Goal: Task Accomplishment & Management: Use online tool/utility

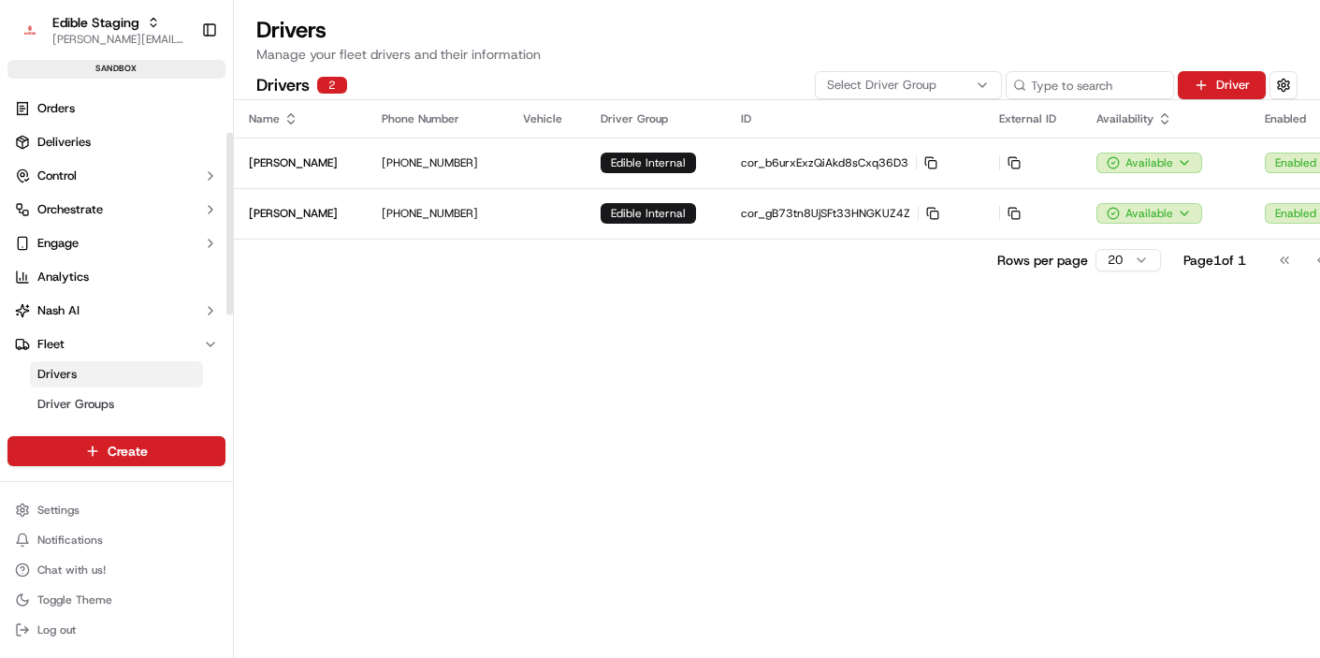
scroll to position [85, 0]
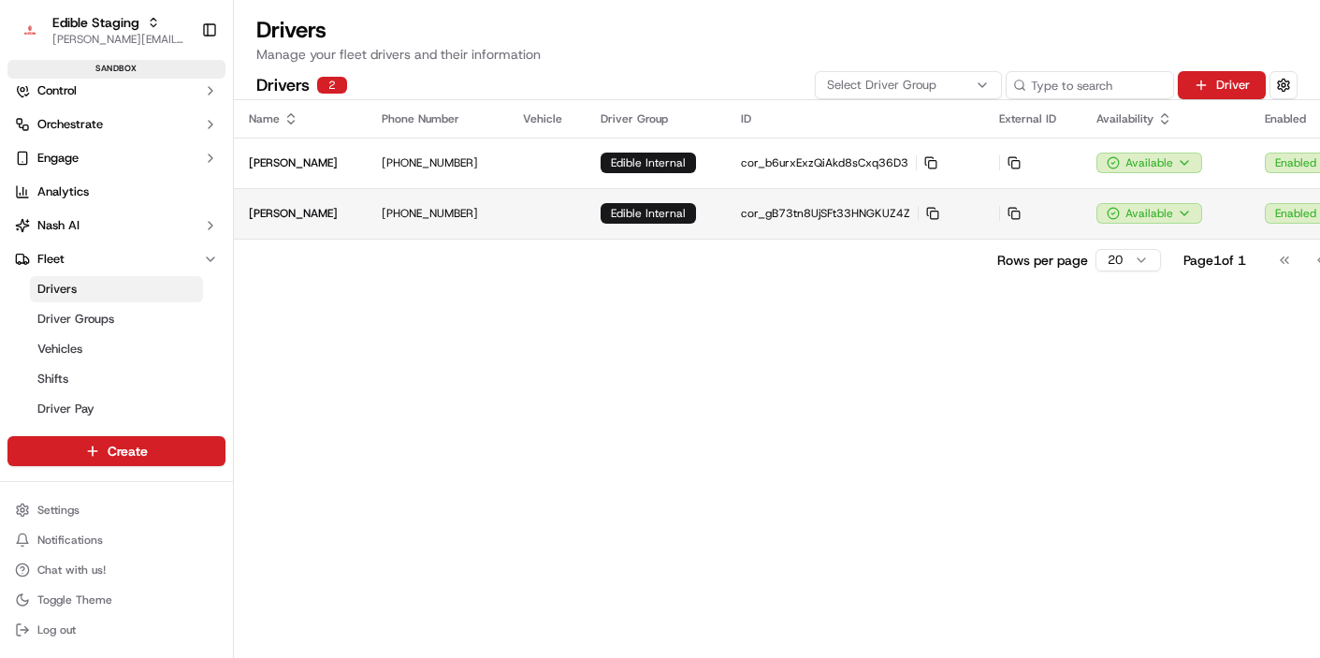
click at [320, 211] on div "[PERSON_NAME]" at bounding box center [300, 213] width 103 height 15
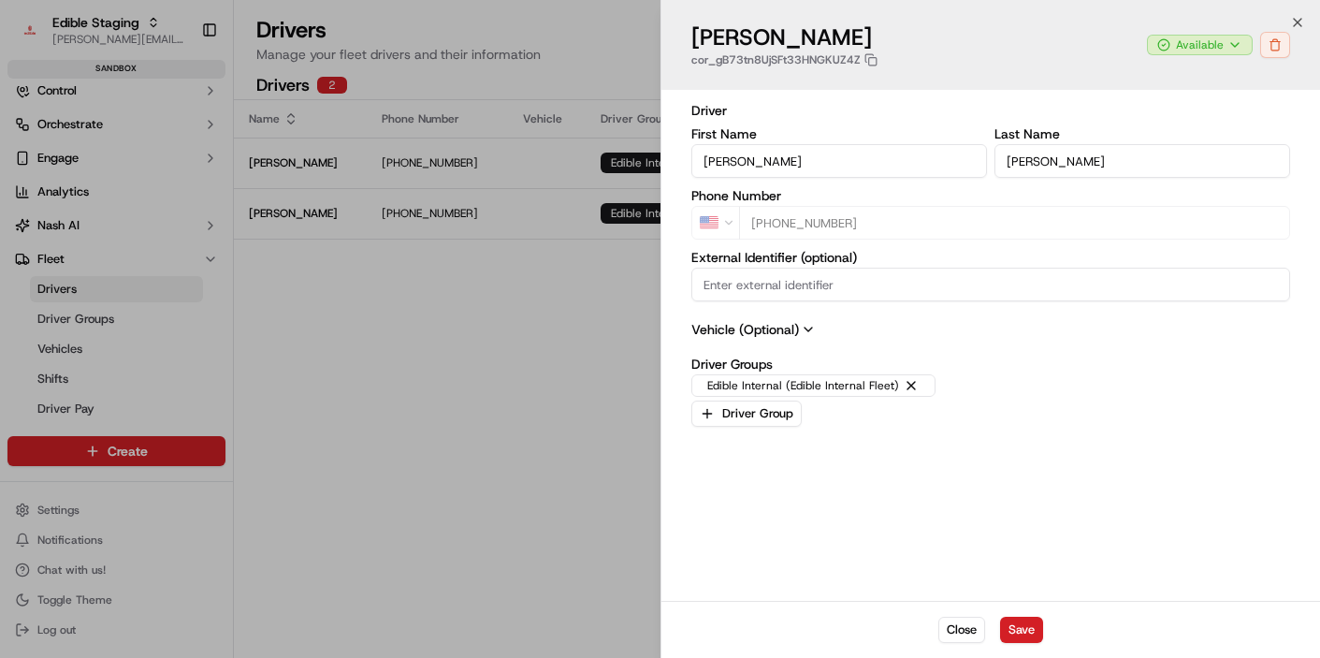
type input "+1"
click at [548, 353] on div at bounding box center [660, 329] width 1320 height 658
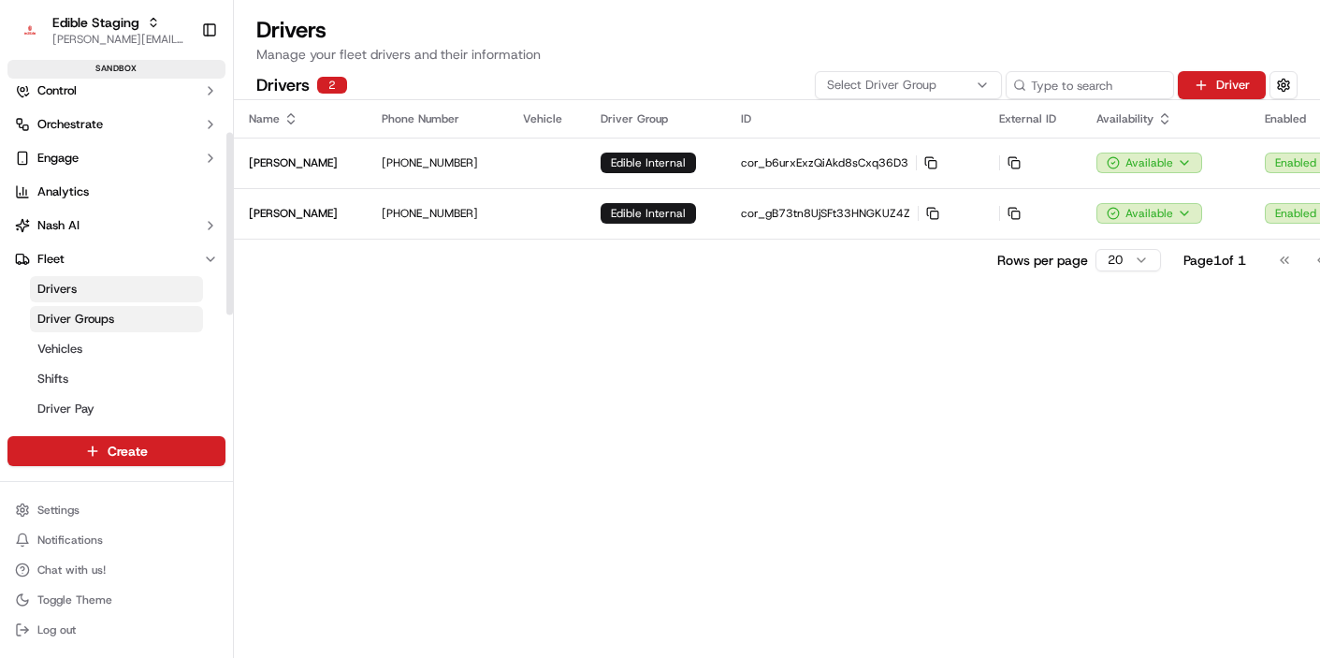
click at [128, 313] on link "Driver Groups" at bounding box center [116, 319] width 173 height 26
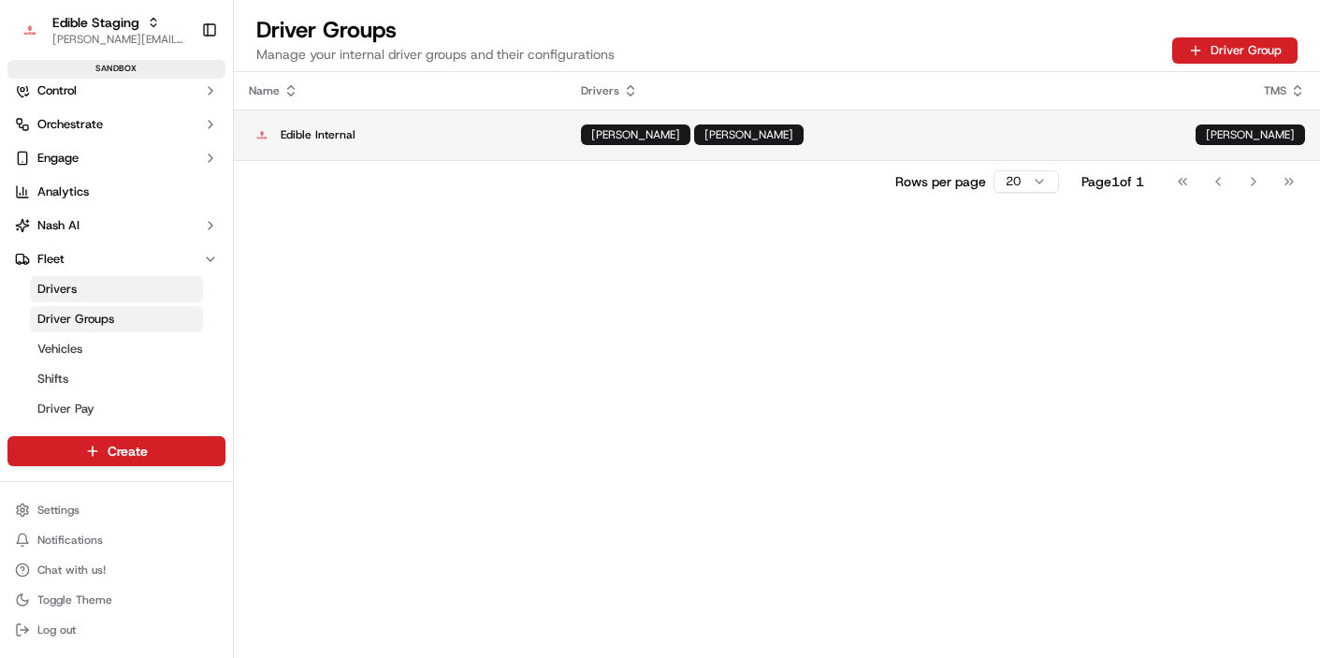
click at [431, 137] on p "Edible Internal" at bounding box center [400, 135] width 302 height 26
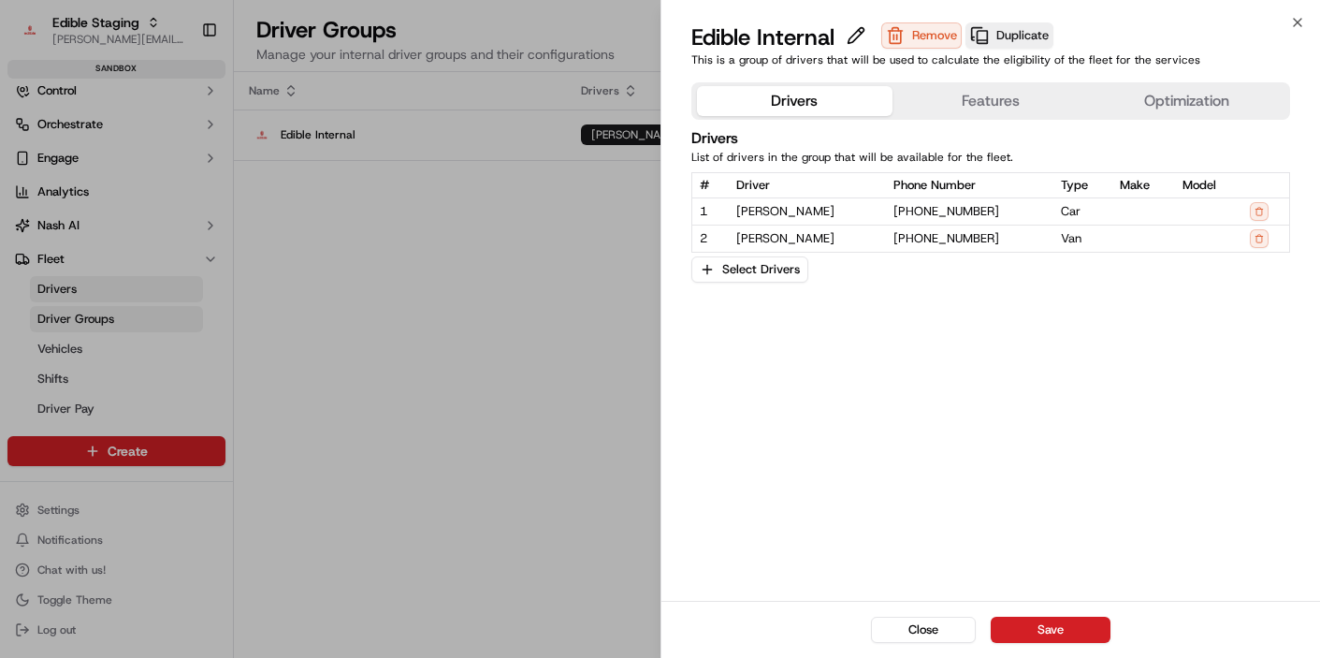
click at [956, 110] on button "Features" at bounding box center [991, 101] width 196 height 30
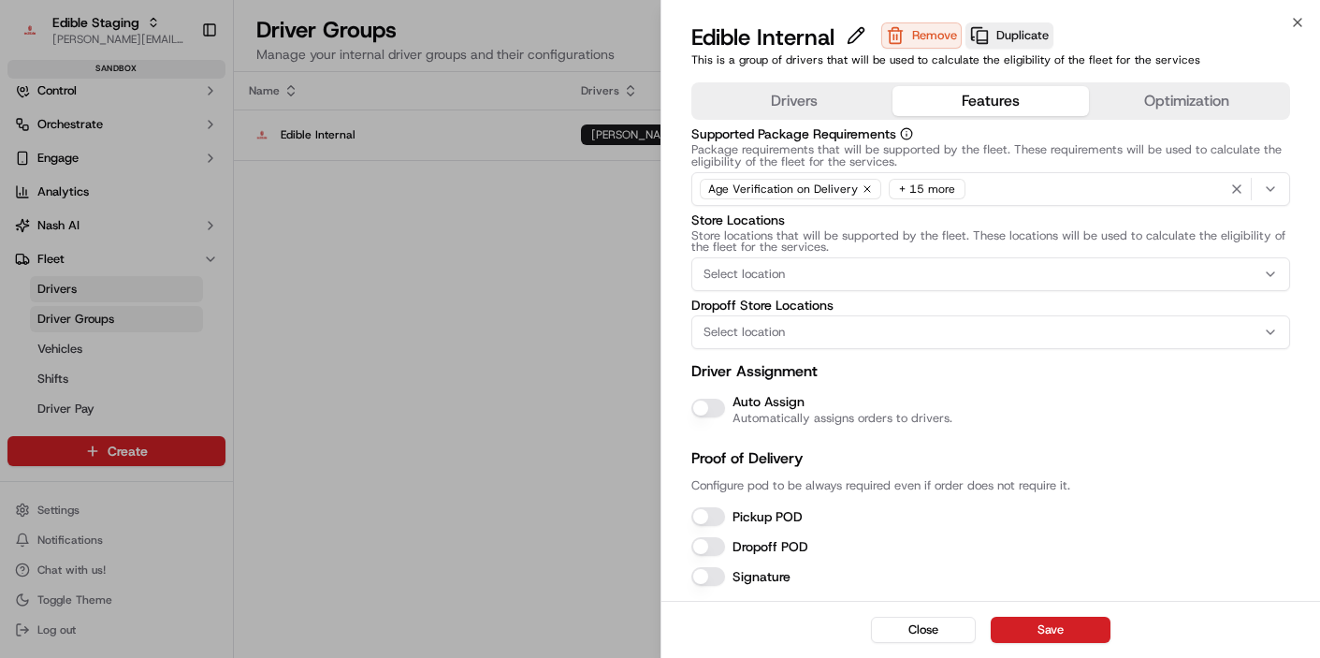
click at [704, 405] on button "Auto Assign" at bounding box center [708, 408] width 34 height 19
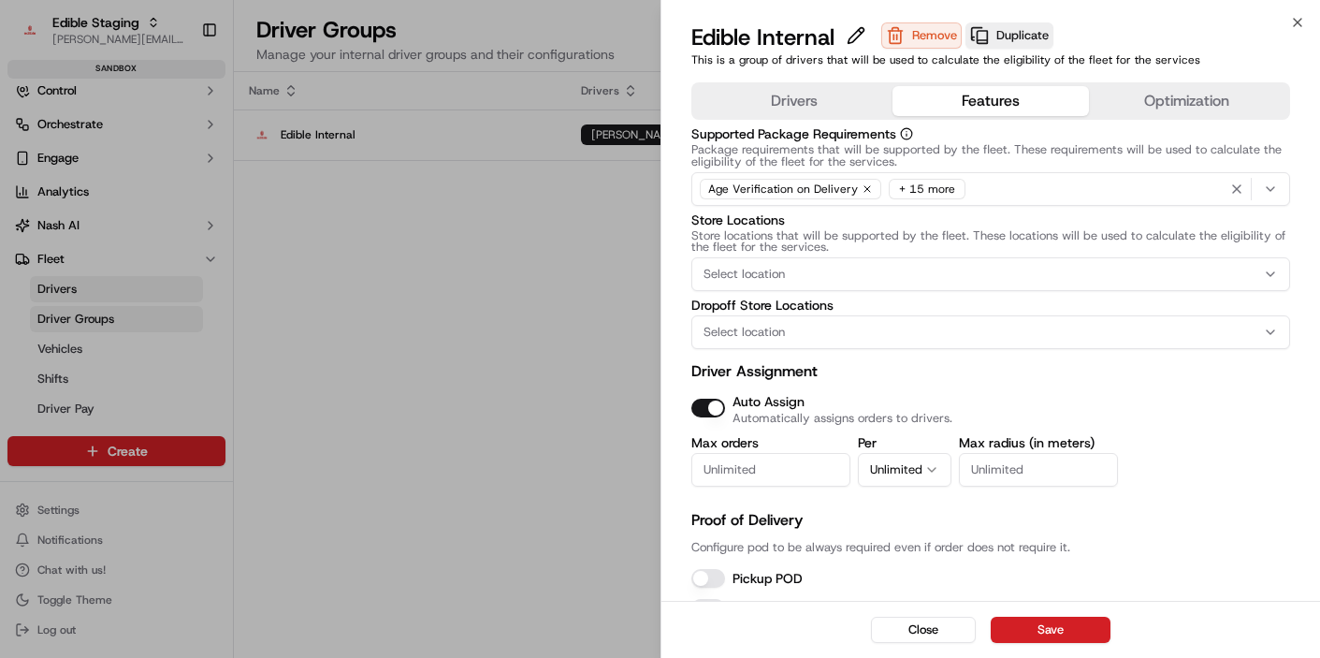
click at [1161, 102] on button "Optimization" at bounding box center [1187, 101] width 196 height 30
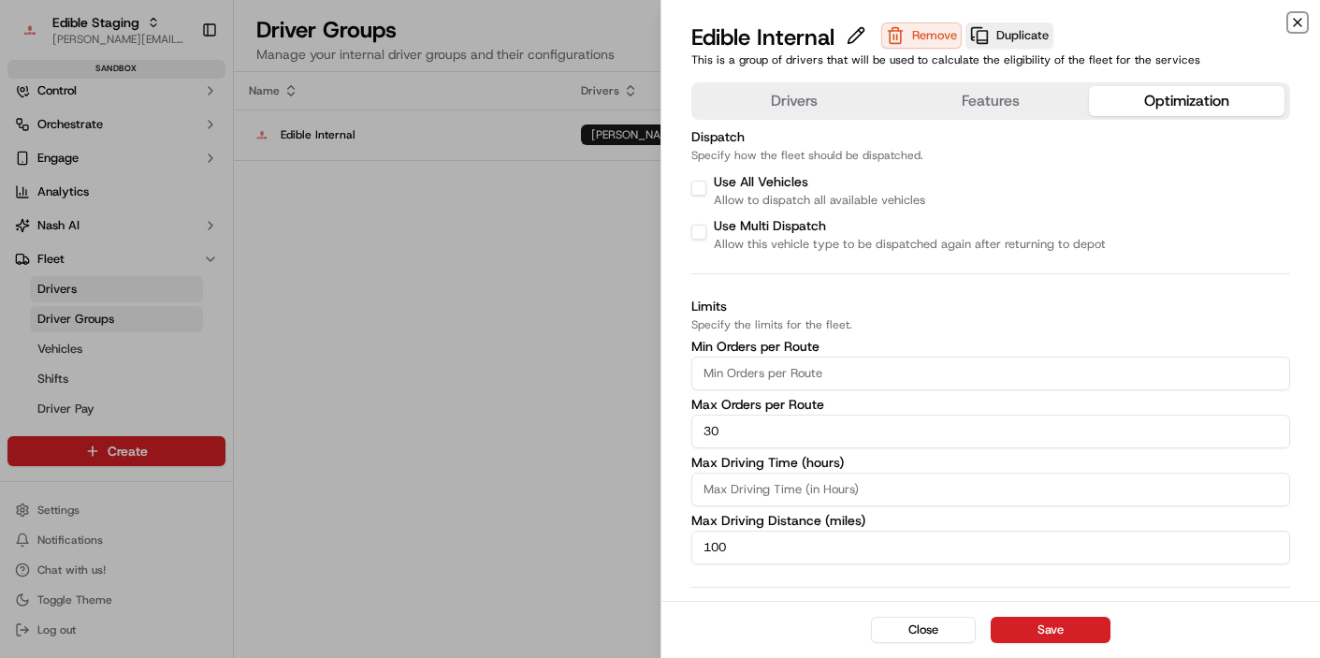
click at [1294, 20] on icon "button" at bounding box center [1297, 22] width 15 height 15
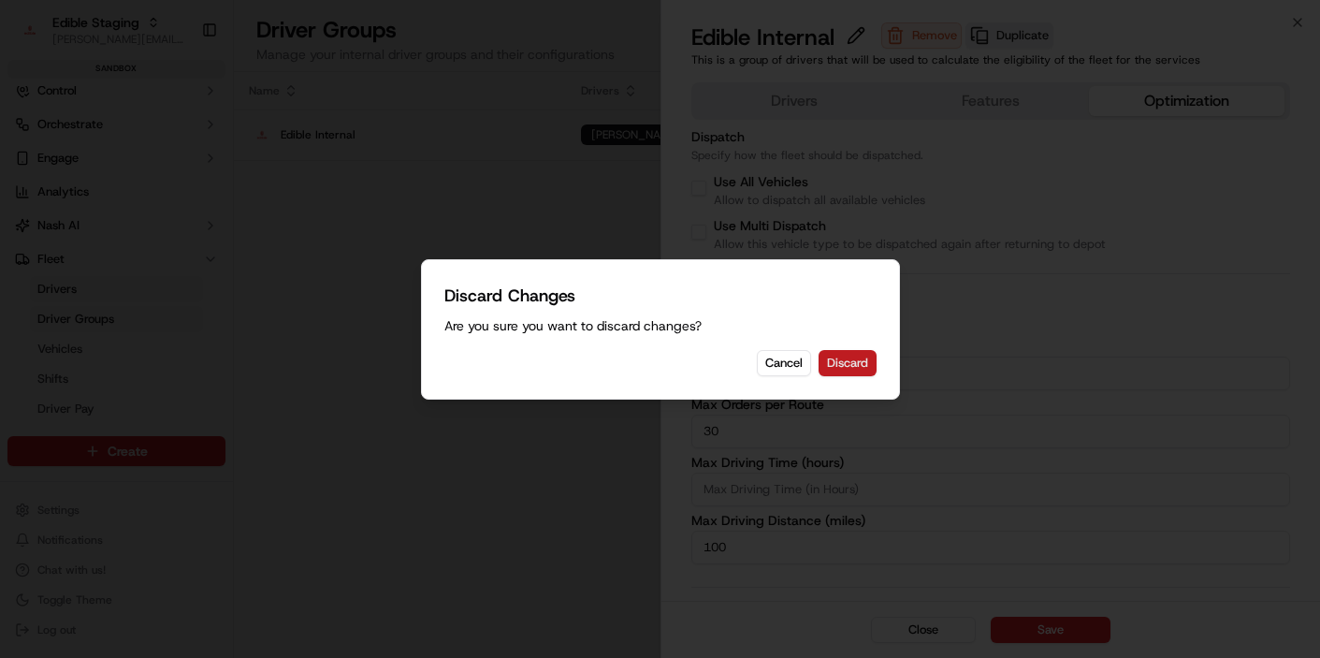
click at [839, 361] on button "Discard" at bounding box center [848, 363] width 58 height 26
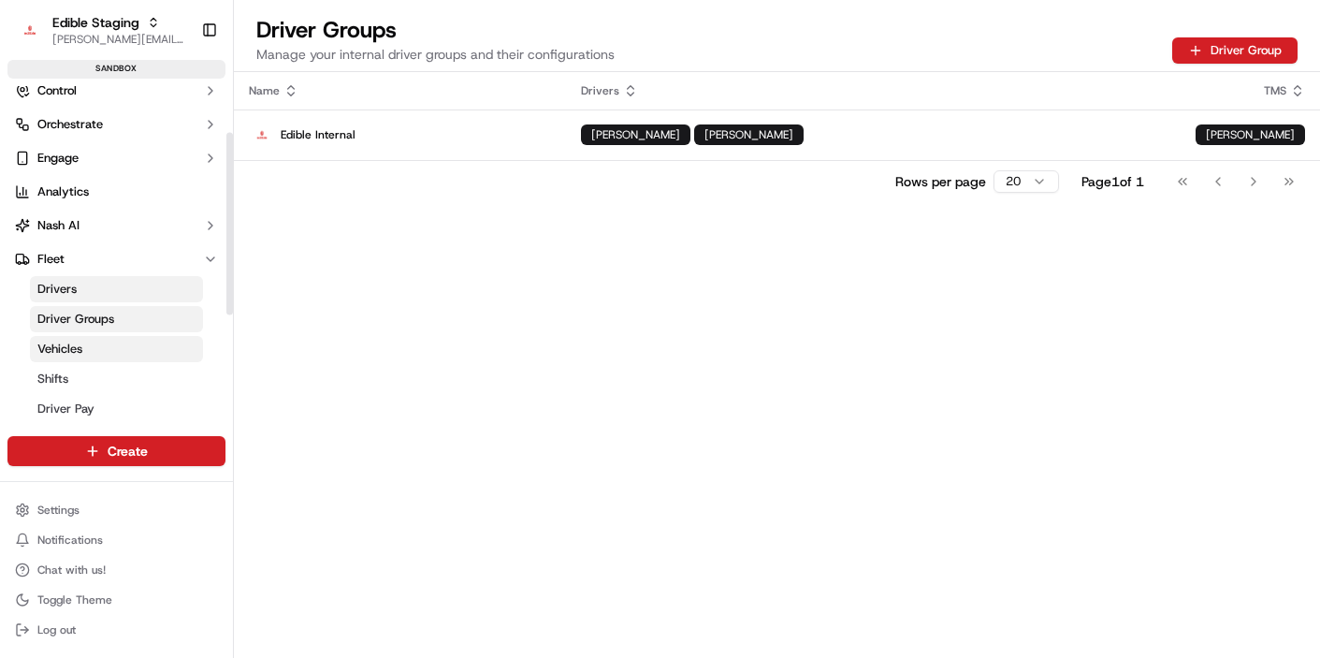
scroll to position [95, 0]
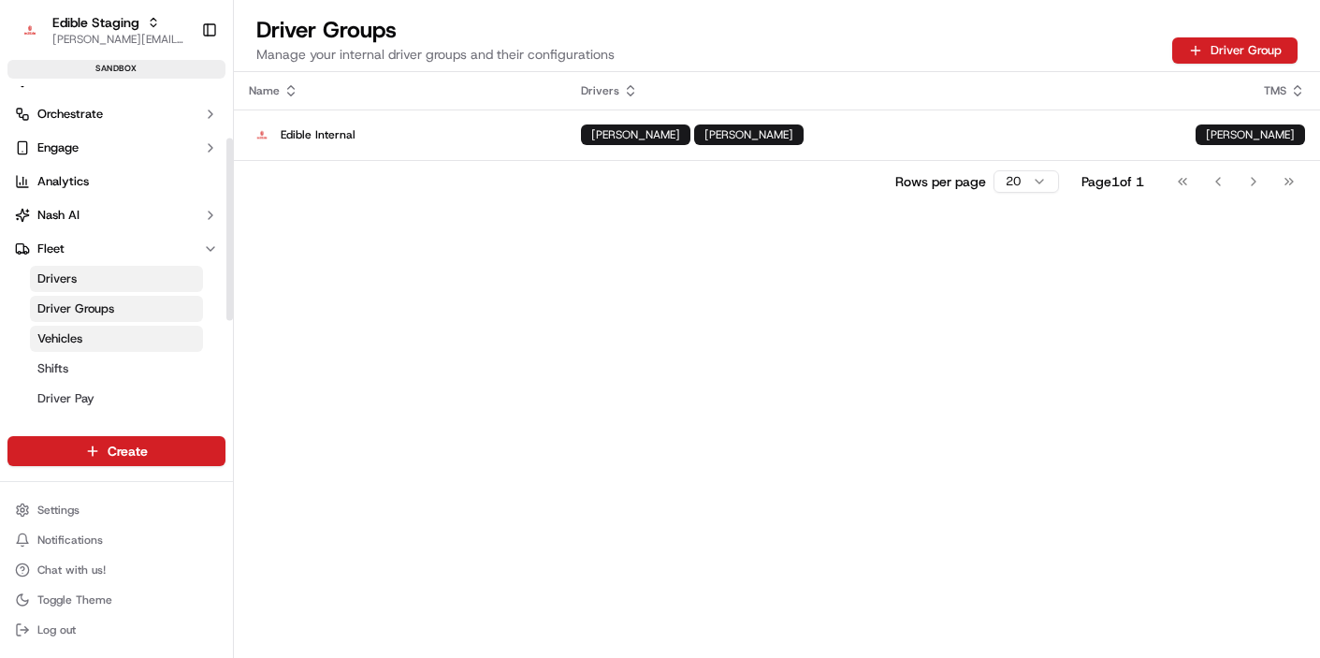
click at [76, 336] on span "Vehicles" at bounding box center [59, 338] width 45 height 17
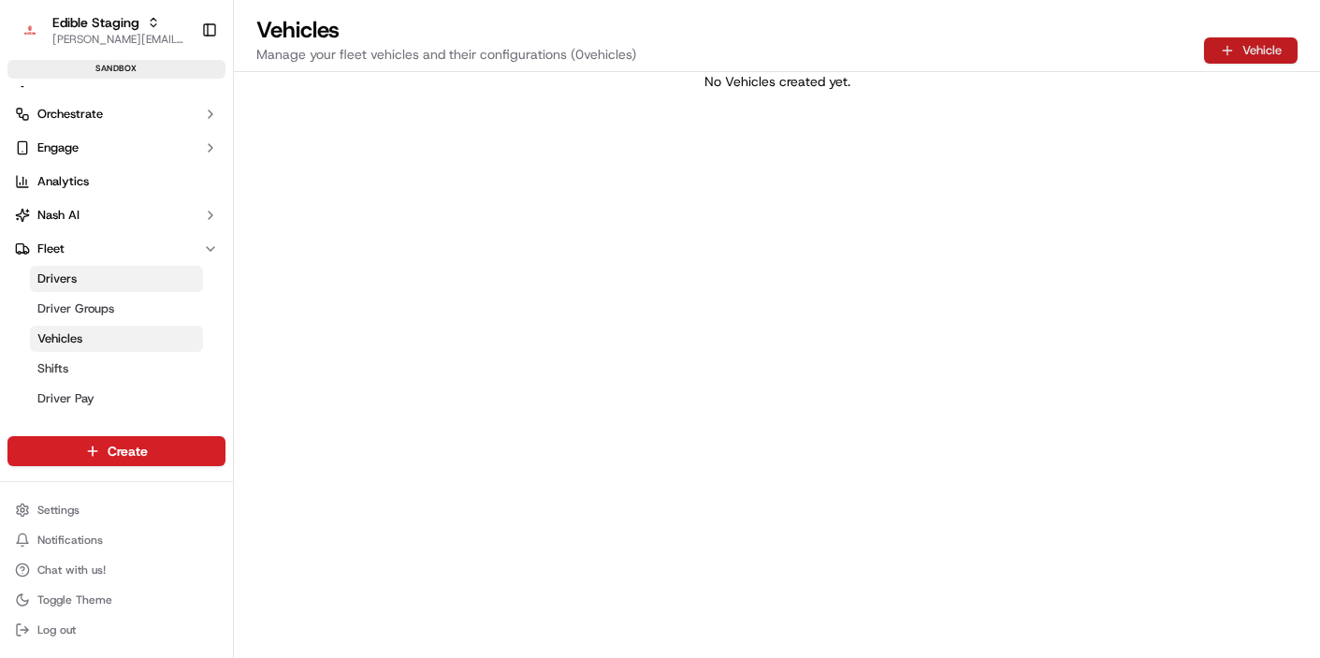
click at [1226, 56] on button "Vehicle" at bounding box center [1251, 50] width 94 height 26
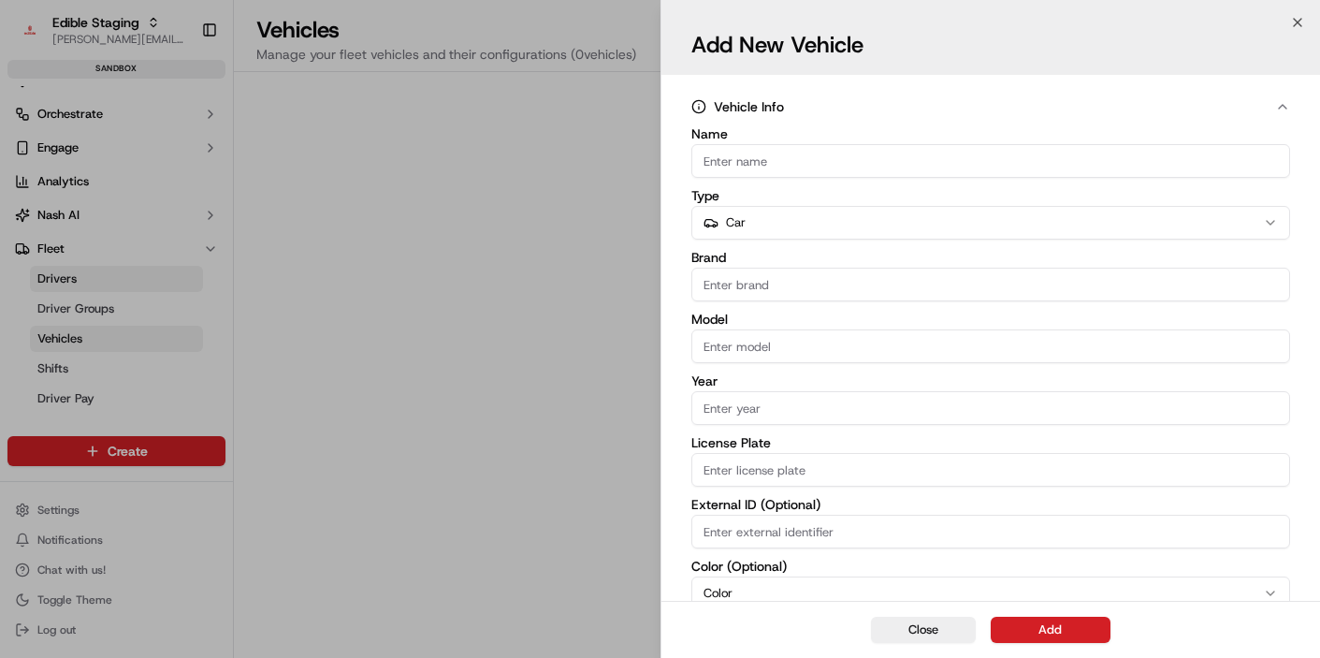
click at [935, 618] on button "Close" at bounding box center [923, 630] width 105 height 26
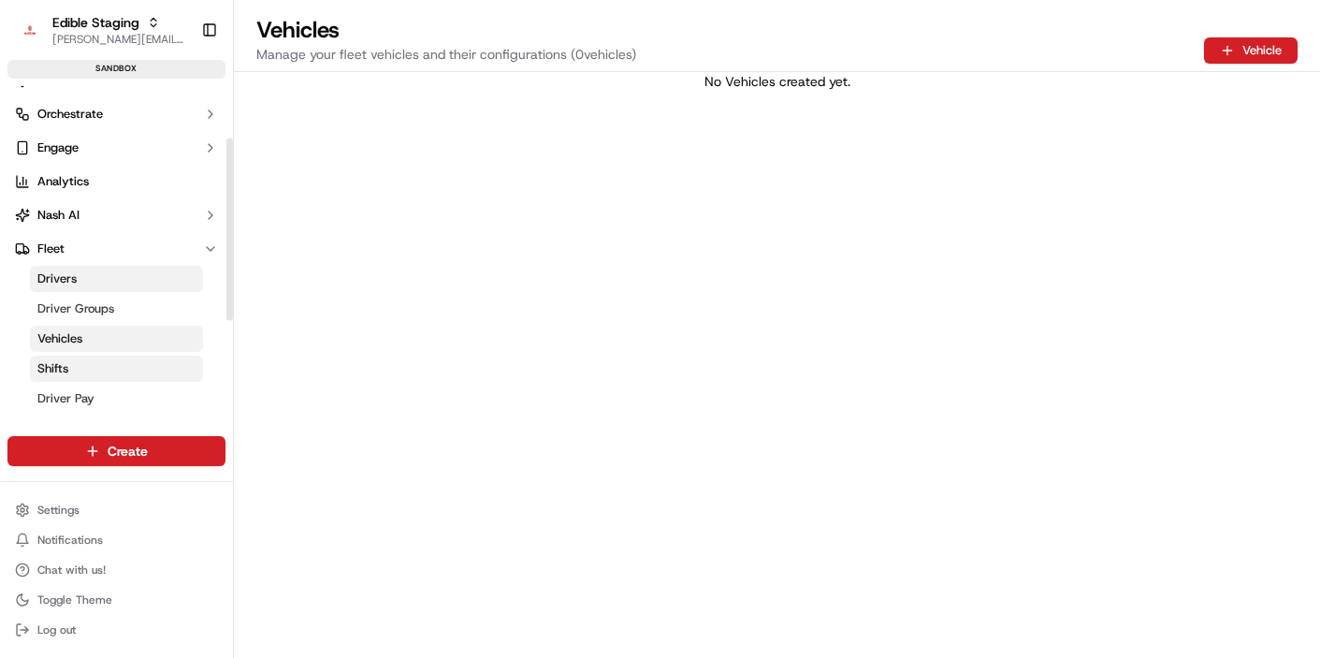
click at [102, 369] on link "Shifts" at bounding box center [116, 369] width 173 height 26
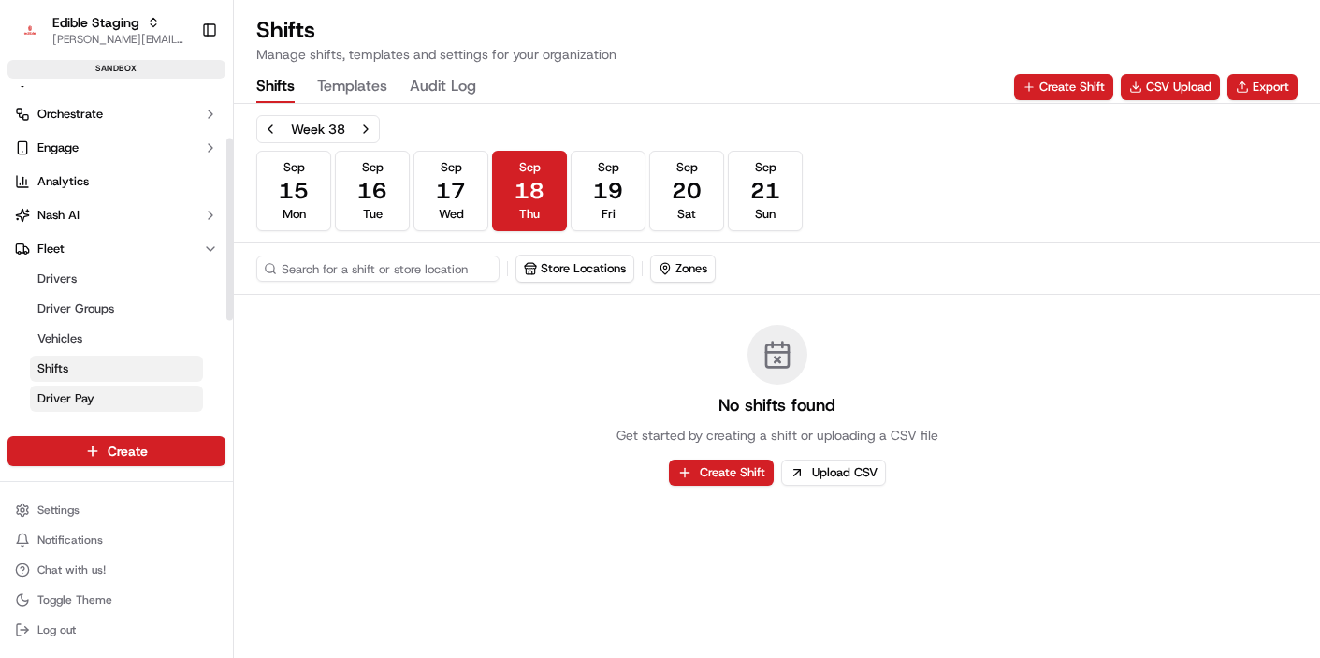
click at [117, 399] on link "Driver Pay" at bounding box center [116, 398] width 173 height 26
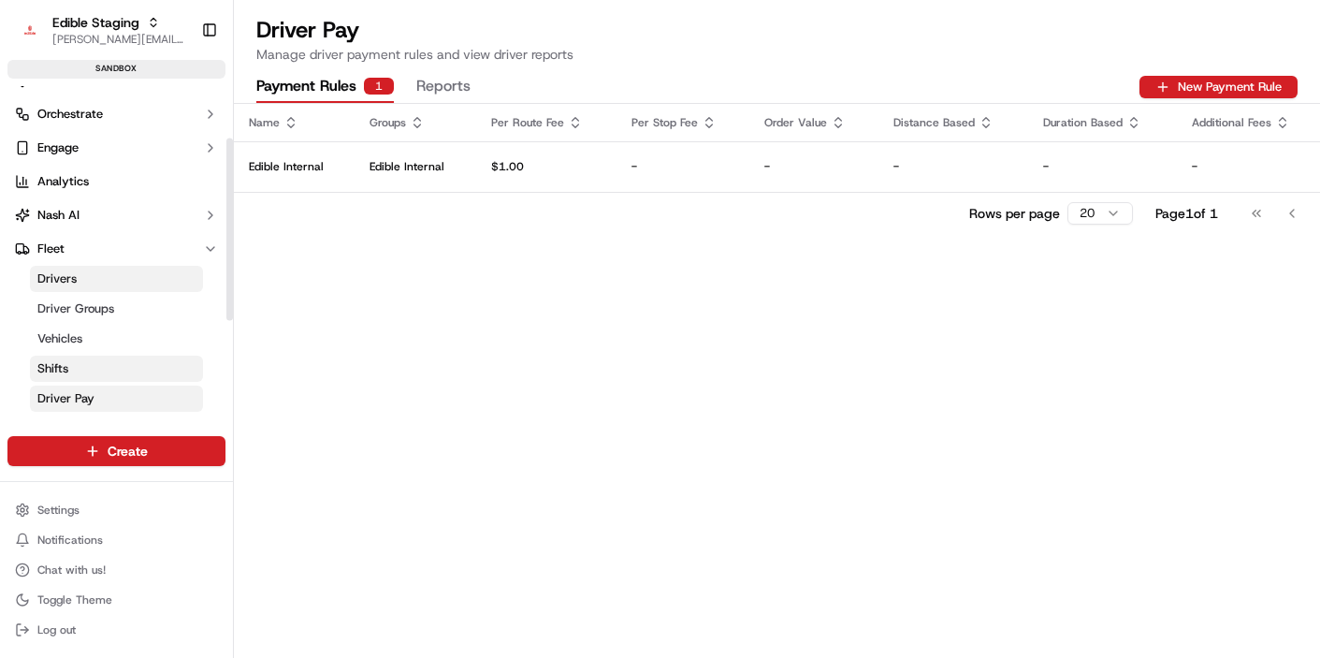
click at [109, 357] on link "Shifts" at bounding box center [116, 369] width 173 height 26
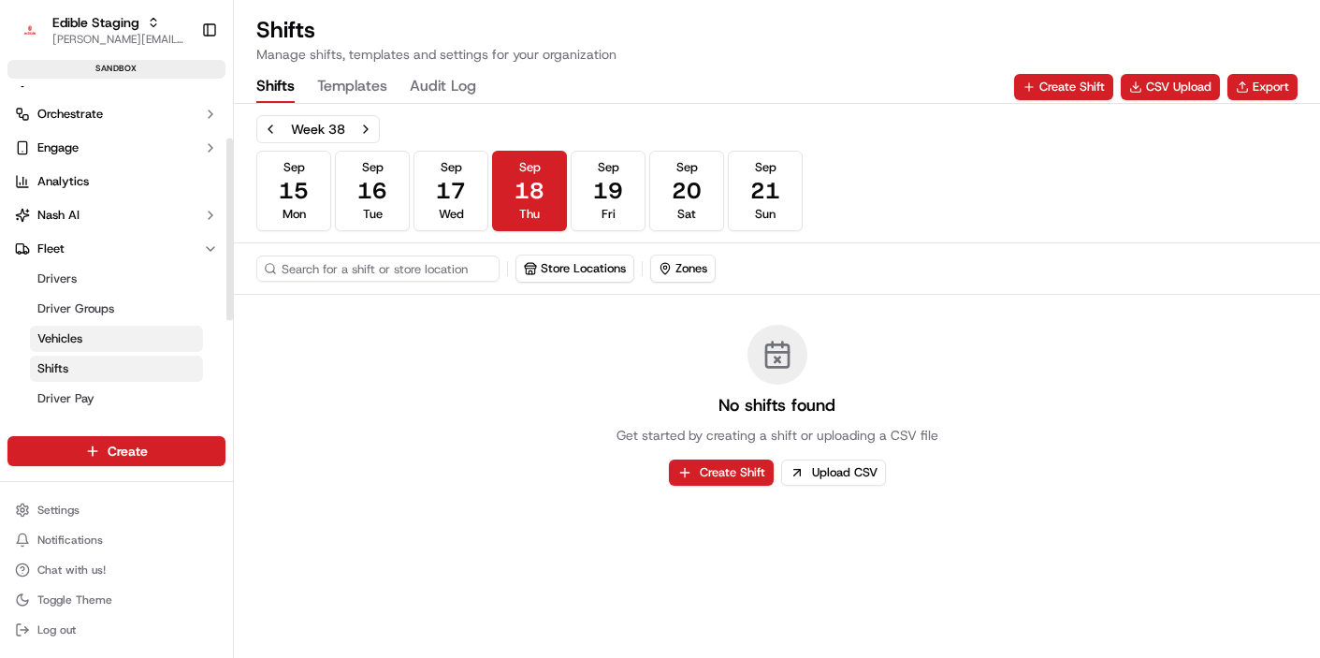
click at [108, 342] on link "Vehicles" at bounding box center [116, 339] width 173 height 26
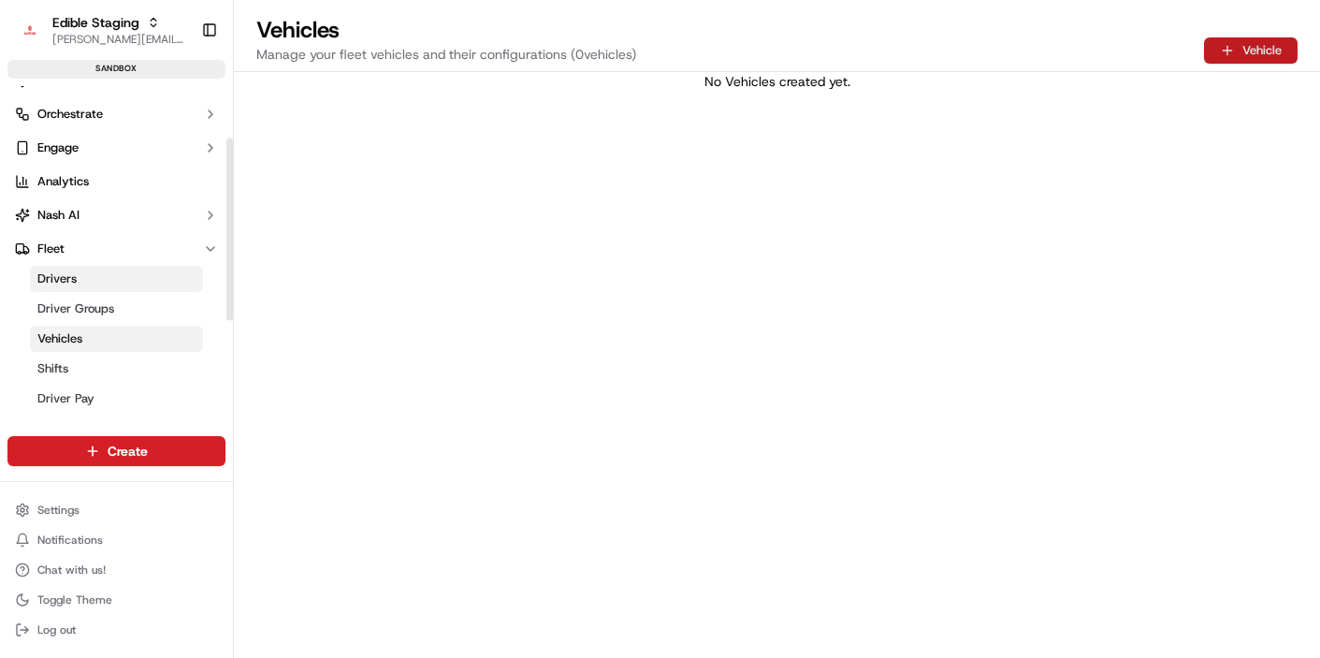
click at [1220, 60] on button "Vehicle" at bounding box center [1251, 50] width 94 height 26
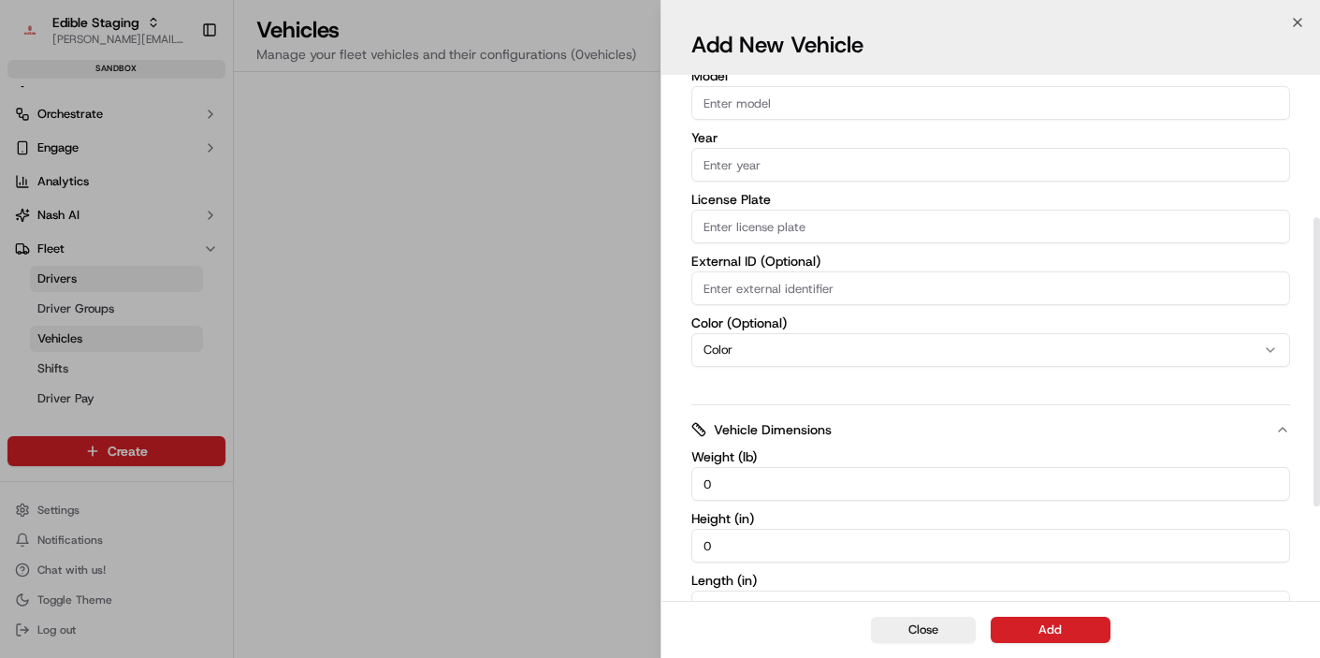
scroll to position [430, 0]
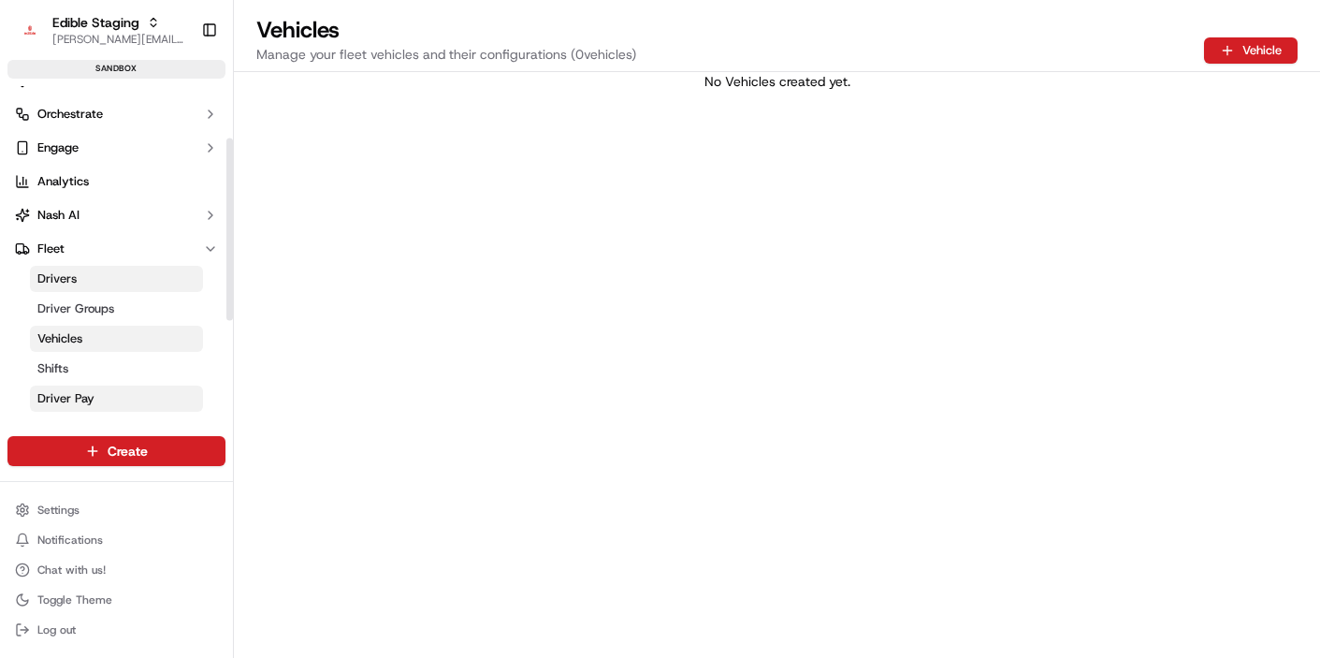
click at [108, 390] on link "Driver Pay" at bounding box center [116, 398] width 173 height 26
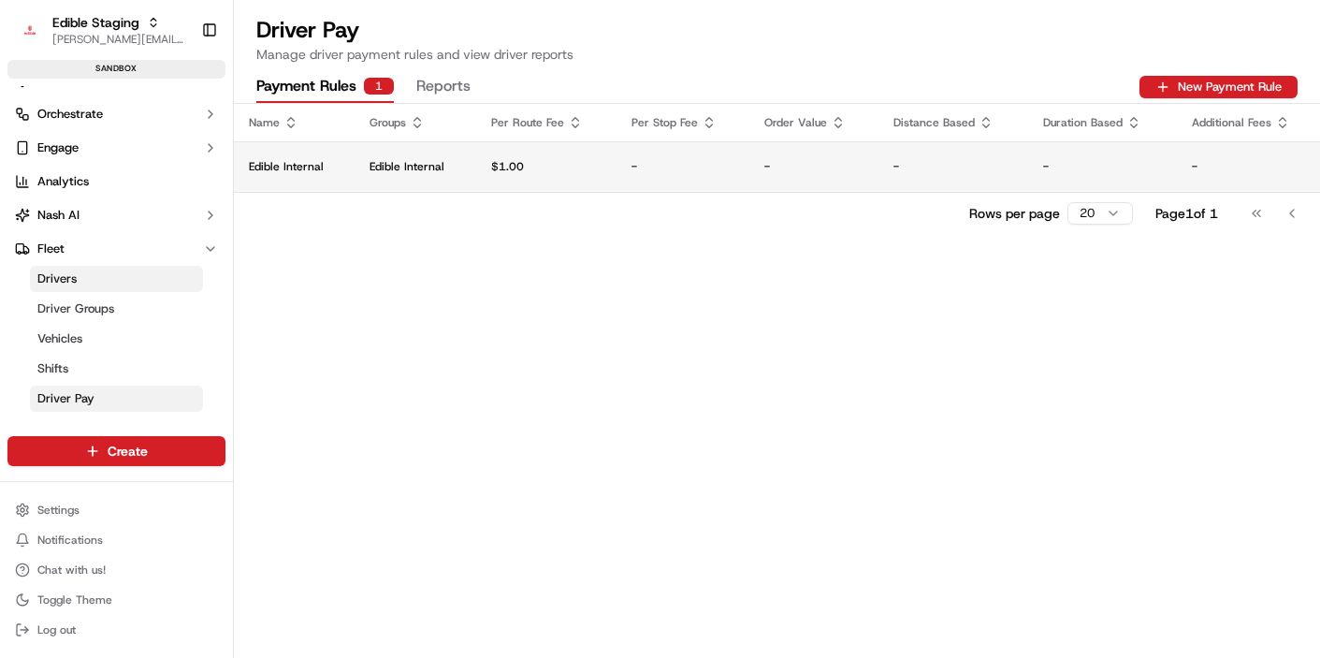
click at [517, 170] on p "$1.00" at bounding box center [546, 166] width 110 height 15
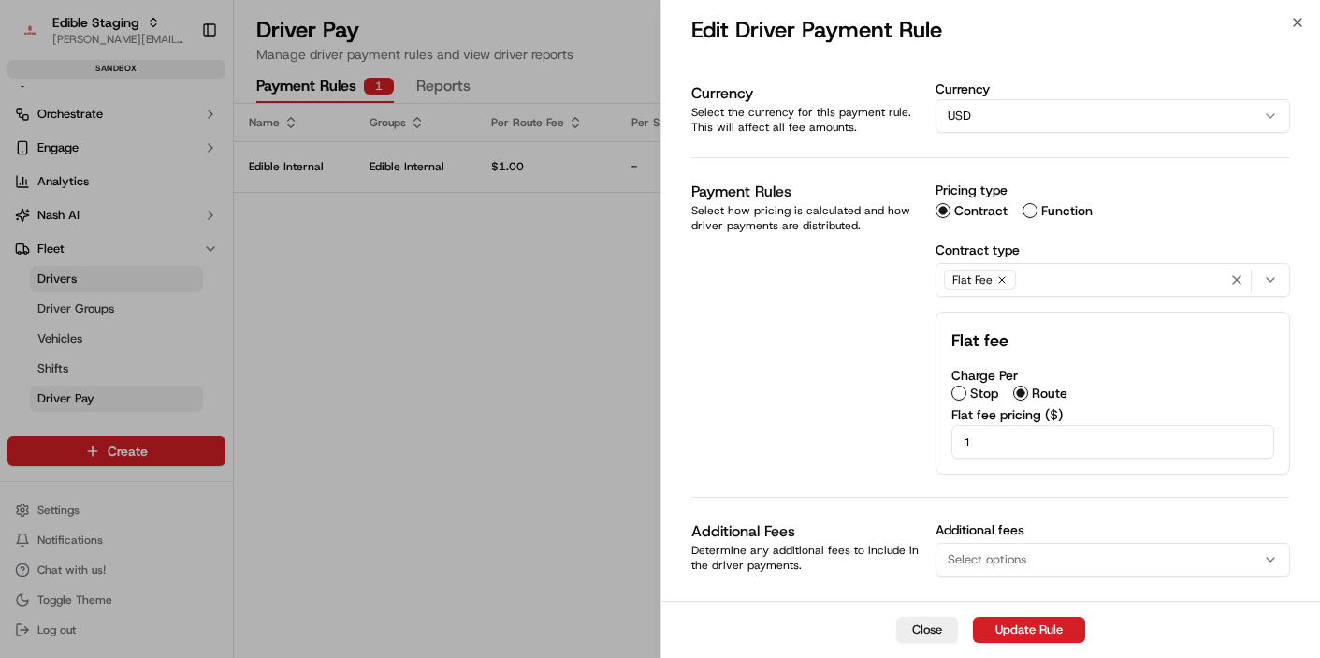
scroll to position [180, 0]
click at [956, 392] on button "Stop" at bounding box center [959, 391] width 15 height 15
click at [969, 436] on input "1" at bounding box center [1114, 440] width 324 height 34
drag, startPoint x: 980, startPoint y: 437, endPoint x: 955, endPoint y: 439, distance: 24.4
click at [954, 439] on input "1" at bounding box center [1114, 440] width 324 height 34
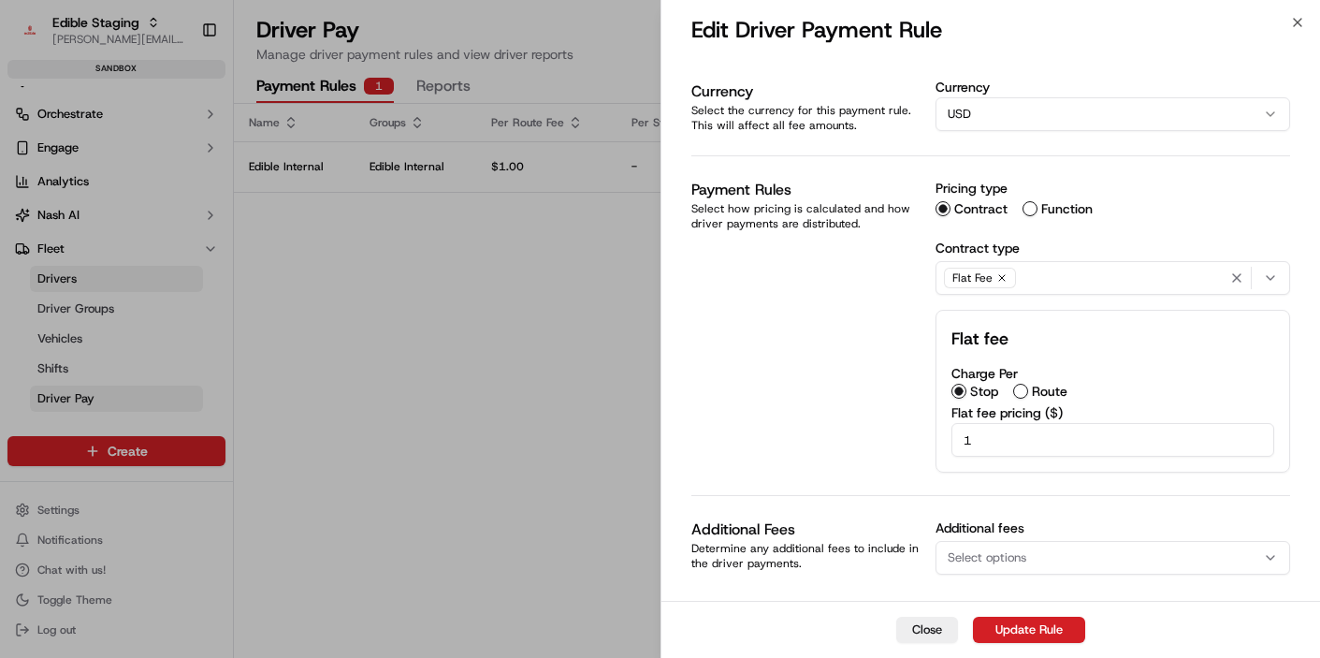
click at [980, 433] on input "1" at bounding box center [1114, 440] width 324 height 34
drag, startPoint x: 990, startPoint y: 441, endPoint x: 957, endPoint y: 443, distance: 32.9
click at [945, 440] on div "Flat fee Charge Per Stop Route Flat fee pricing ( $ ) 17" at bounding box center [1114, 391] width 356 height 163
type input "10"
click at [932, 633] on button "Close" at bounding box center [927, 630] width 62 height 26
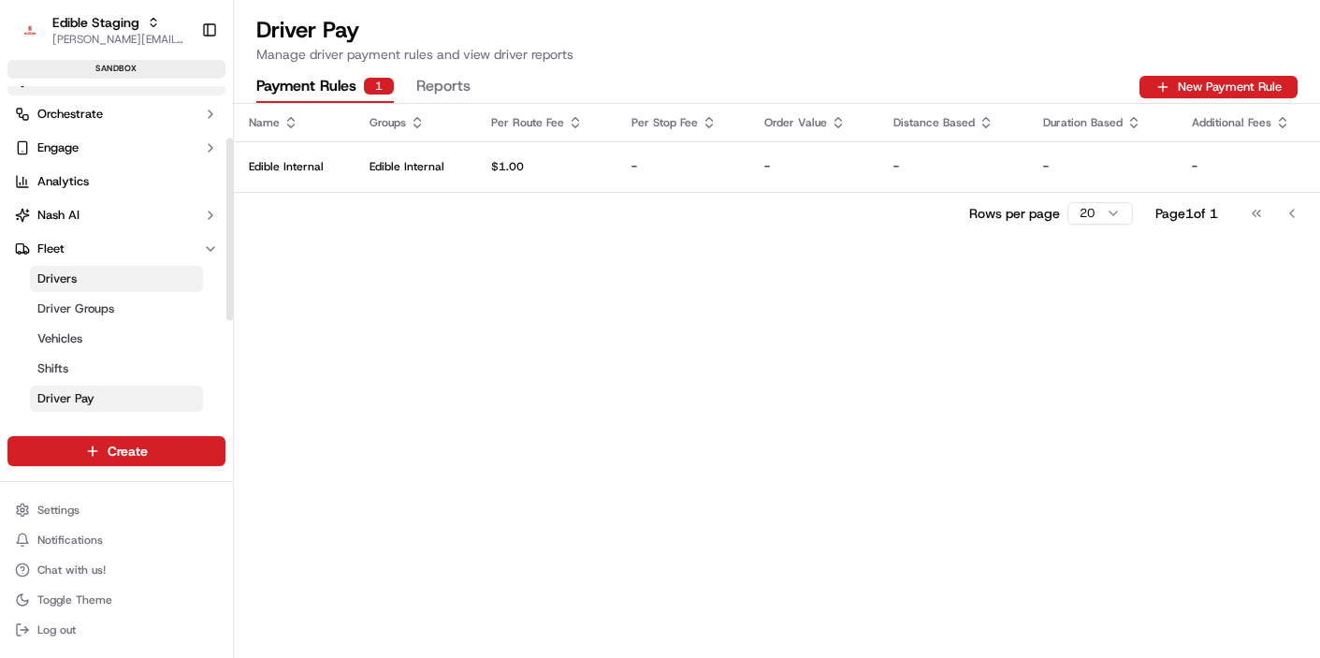
scroll to position [0, 0]
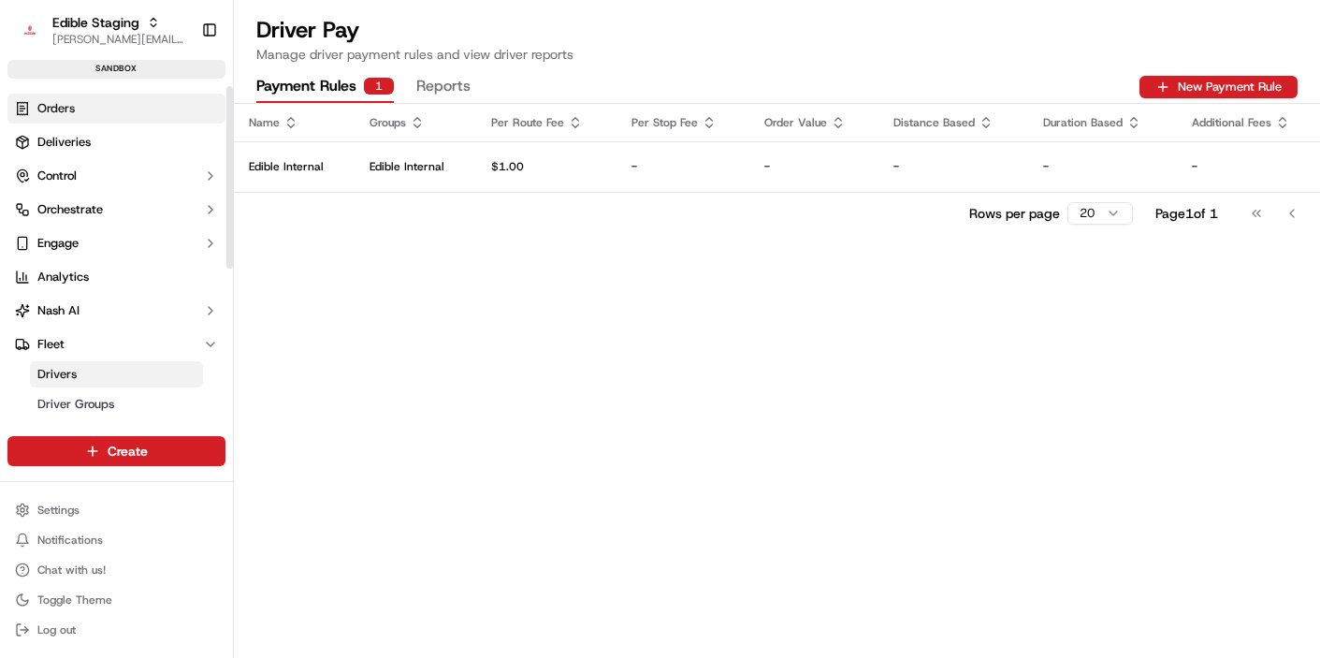
click at [65, 117] on link "Orders" at bounding box center [116, 109] width 218 height 30
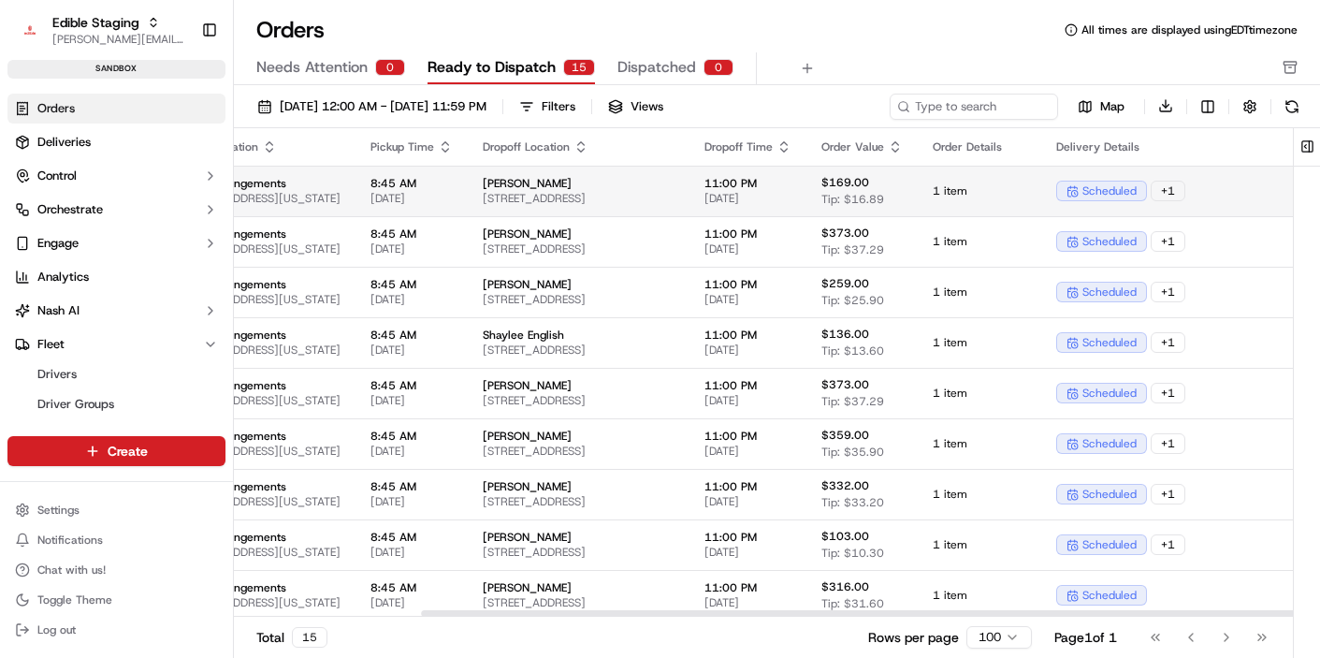
scroll to position [0, 544]
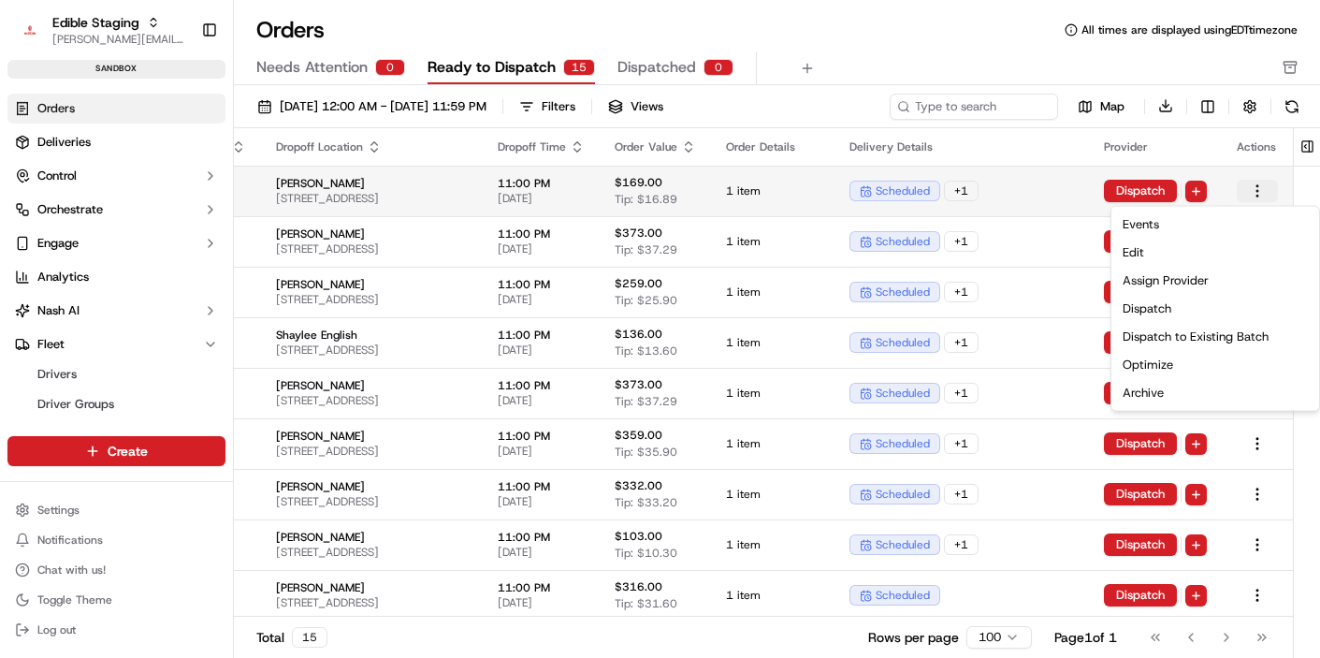
click at [1261, 194] on html "Edible Staging jake@usenash.com Toggle Sidebar sandbox Orders Deliveries Contro…" at bounding box center [660, 329] width 1320 height 658
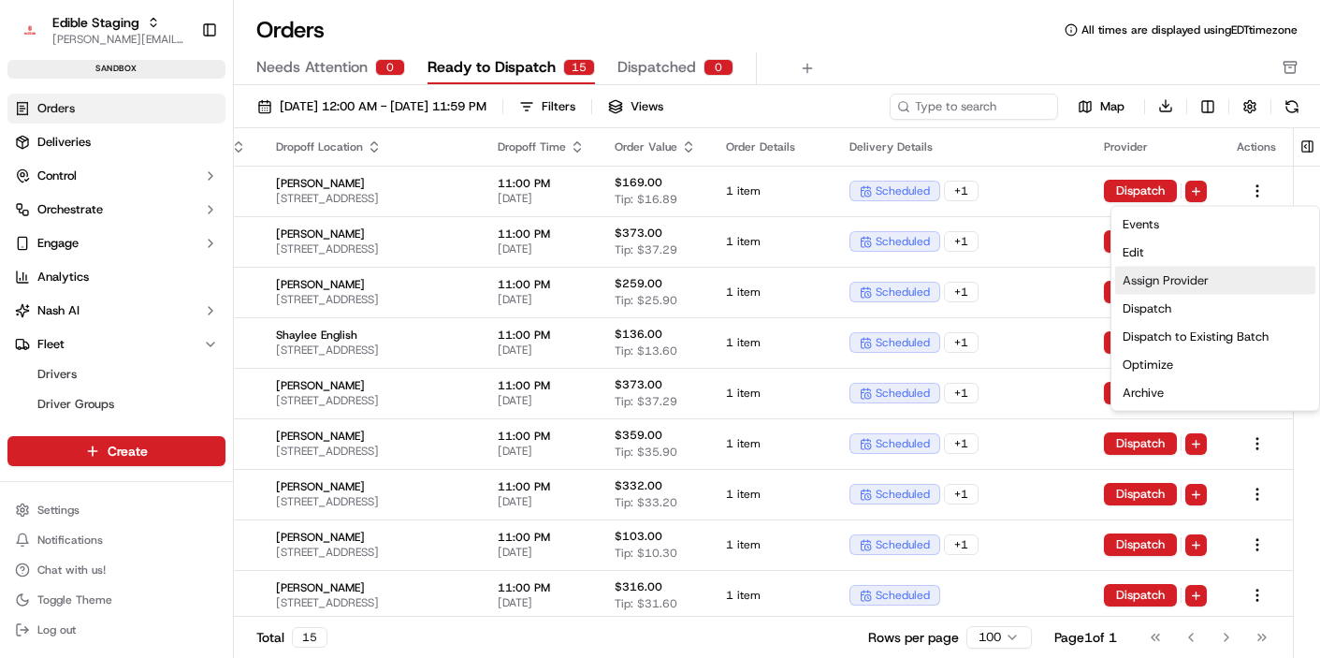
click at [1176, 277] on div "Assign Provider" at bounding box center [1215, 281] width 200 height 28
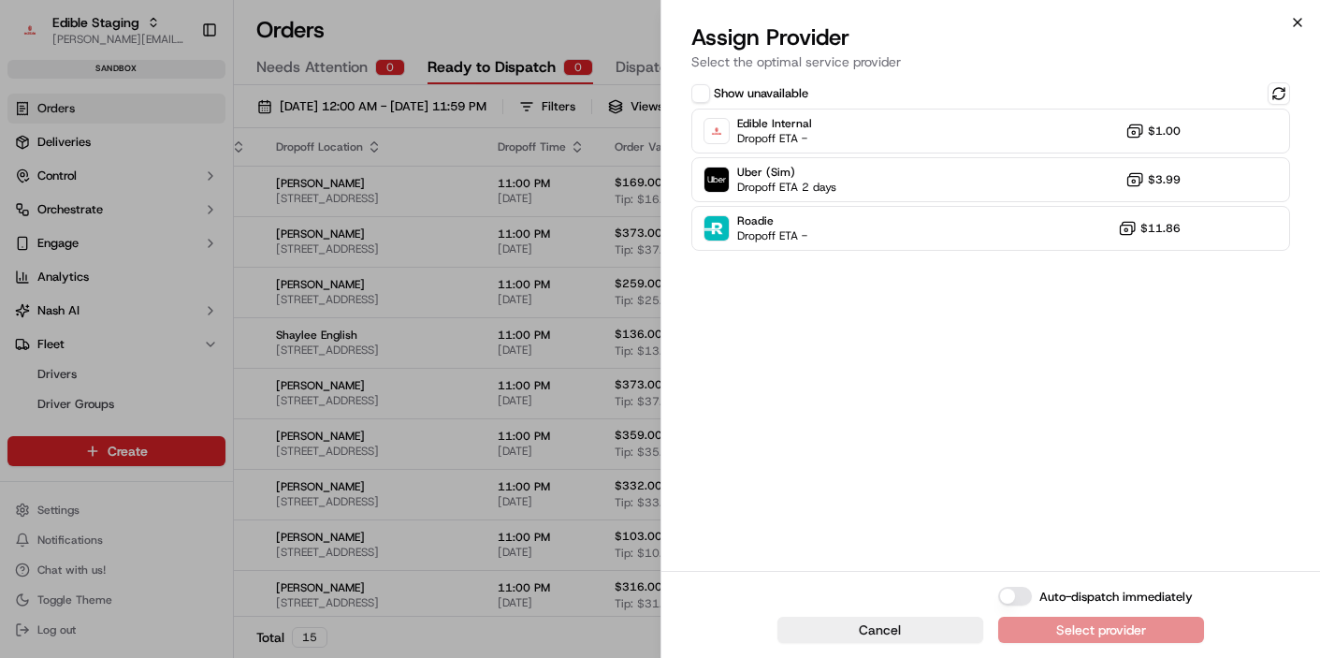
click at [1299, 27] on icon "button" at bounding box center [1297, 22] width 15 height 15
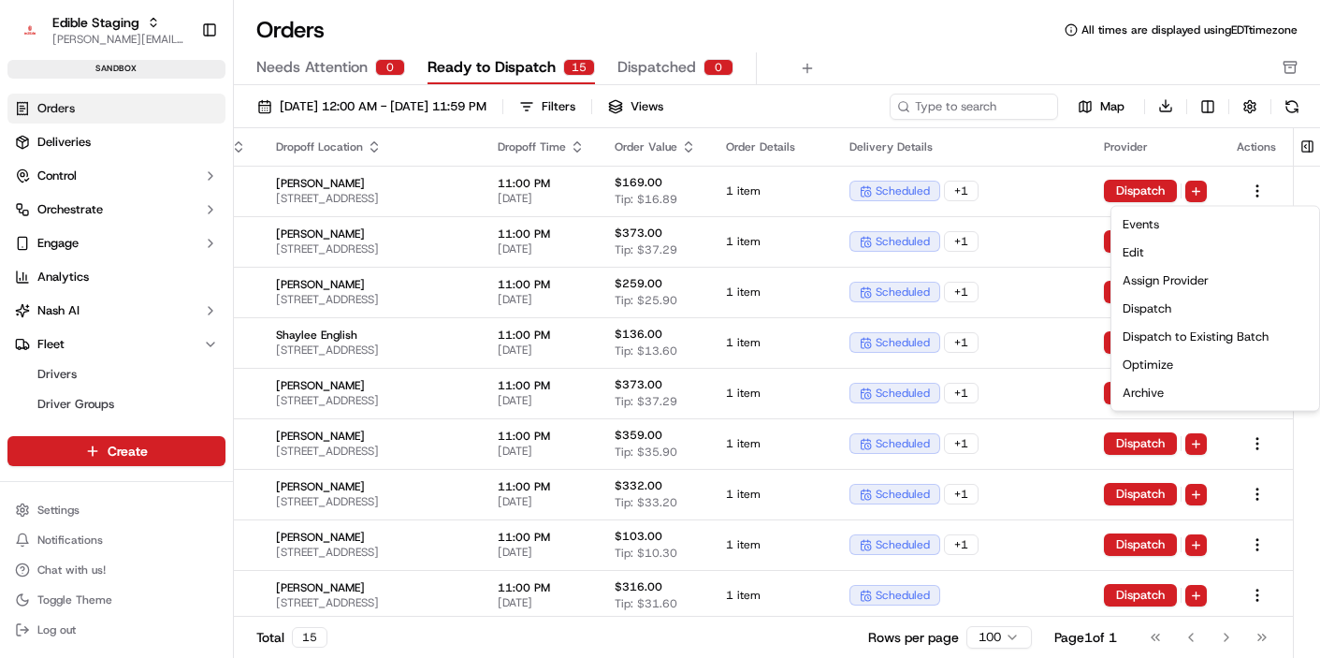
click at [881, 53] on div "Needs Attention 0 Ready to Dispatch 15 Dispatched 0" at bounding box center [763, 68] width 1015 height 32
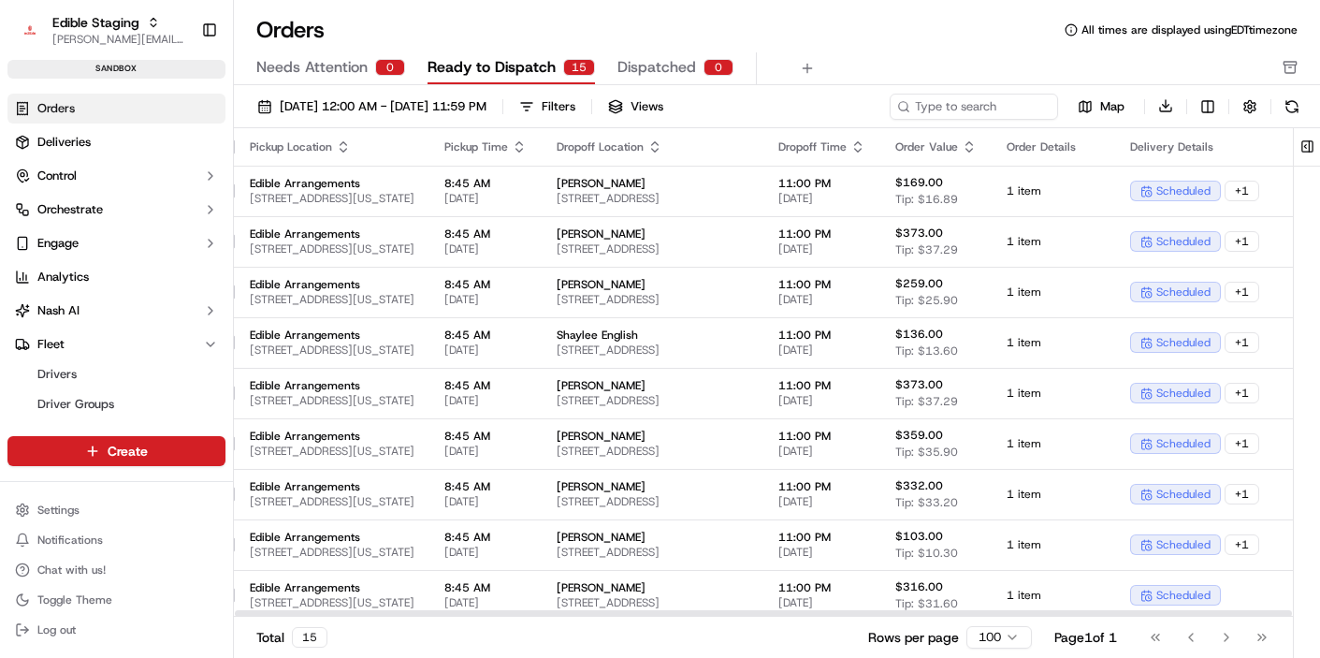
scroll to position [0, 0]
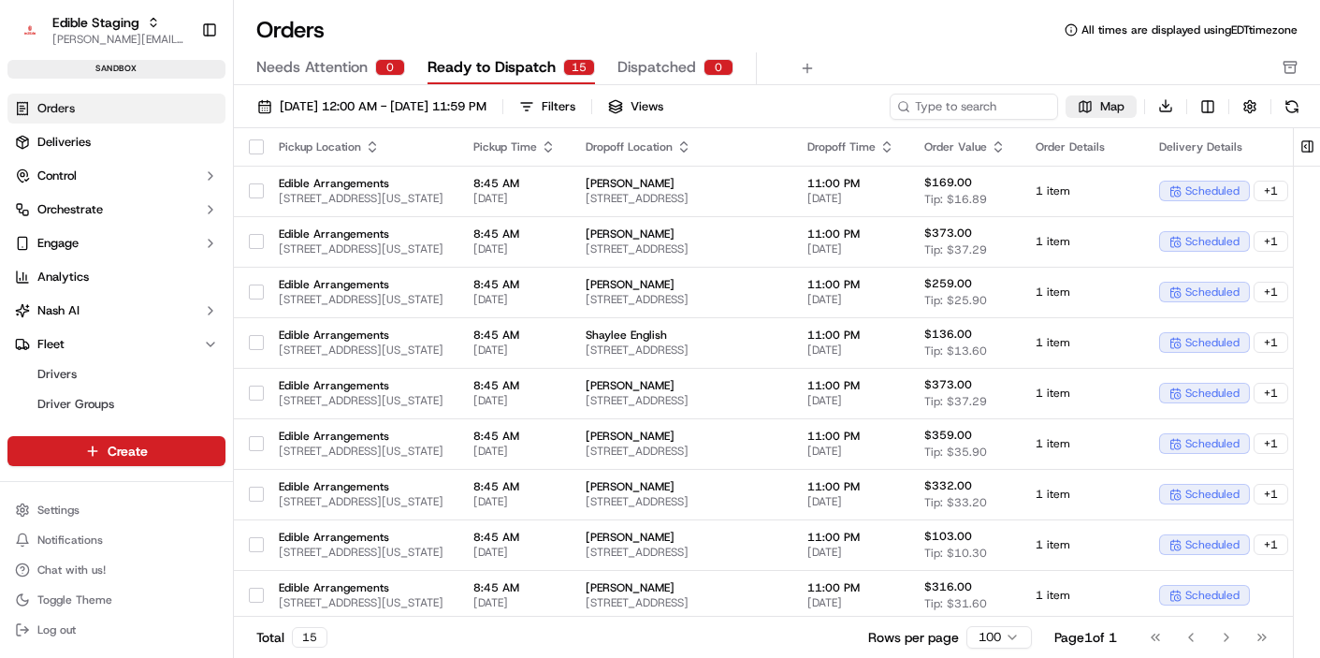
click at [1102, 109] on span "Map" at bounding box center [1112, 106] width 24 height 17
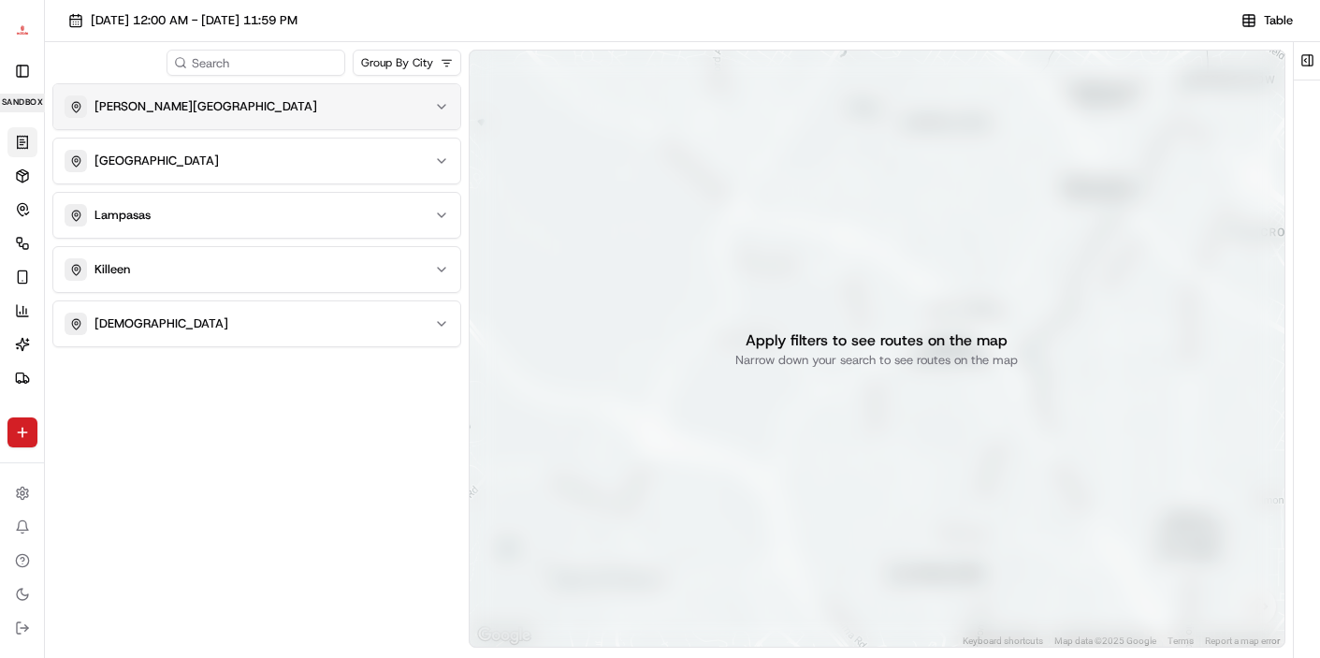
click at [370, 109] on div "[PERSON_NAME][GEOGRAPHIC_DATA]" at bounding box center [246, 106] width 362 height 22
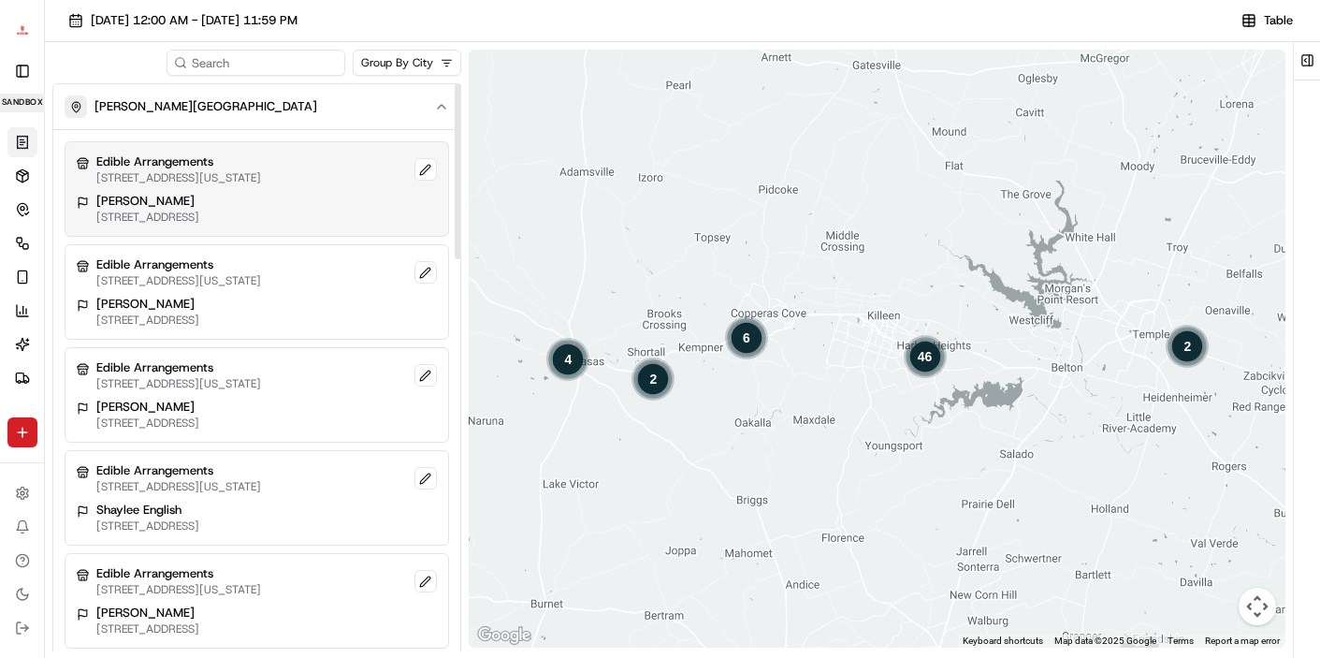
click at [284, 189] on div "Edible Arrangements 300 W Central Texas Expy, Harker Heights, TX 76548, USA Hay…" at bounding box center [257, 188] width 385 height 95
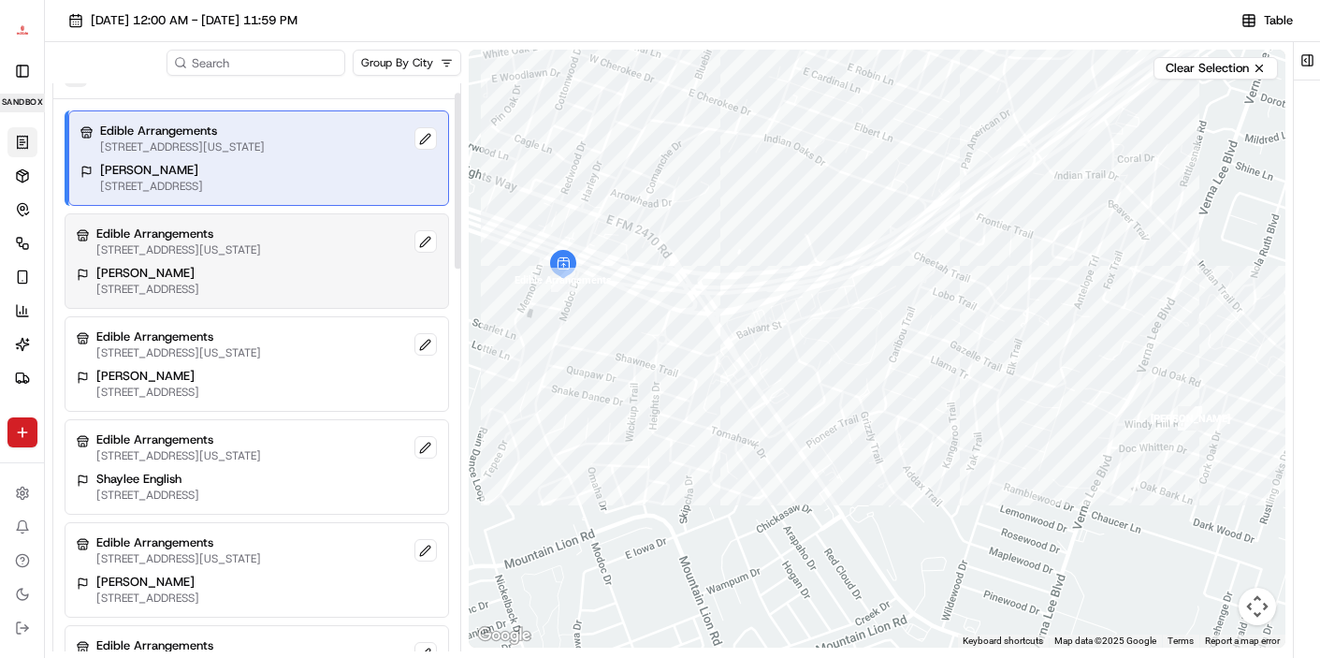
click at [264, 259] on div "Edible Arrangements 300 W Central Texas Expy, Harker Heights, TX 76548, USA Gia…" at bounding box center [257, 260] width 385 height 95
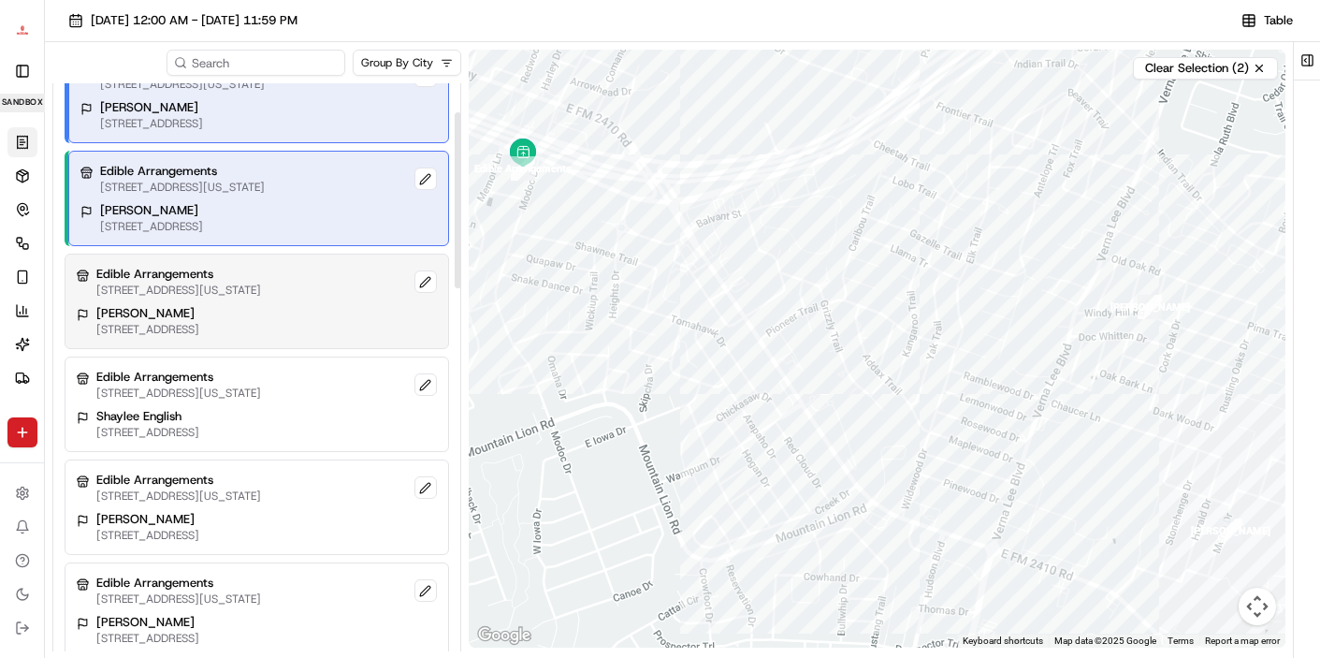
click at [199, 335] on p "[STREET_ADDRESS]" at bounding box center [147, 329] width 103 height 15
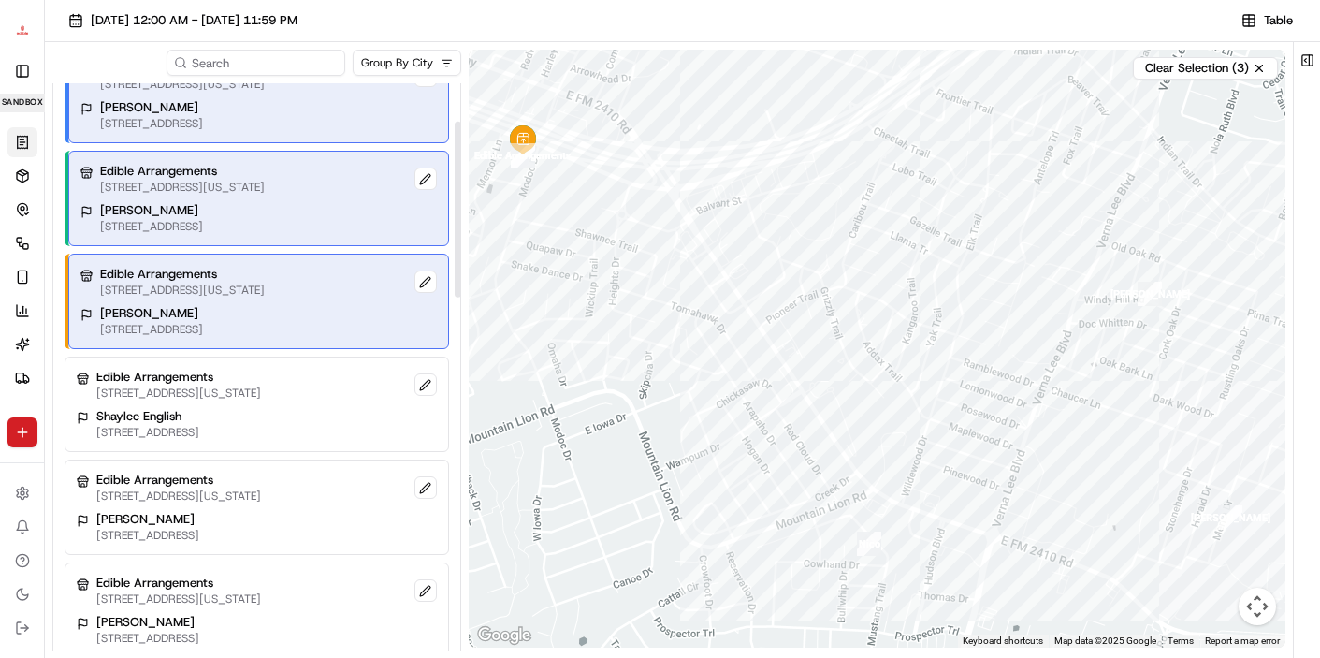
scroll to position [153, 0]
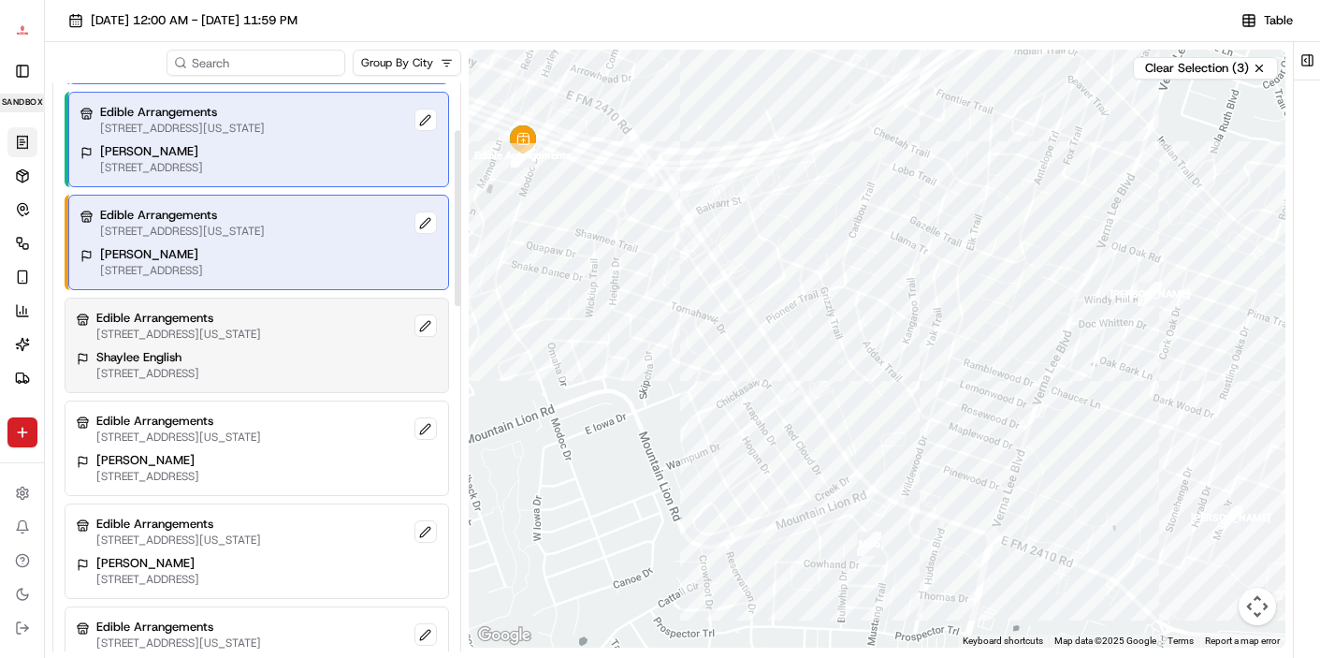
click at [236, 329] on p "[STREET_ADDRESS][US_STATE]" at bounding box center [178, 334] width 165 height 15
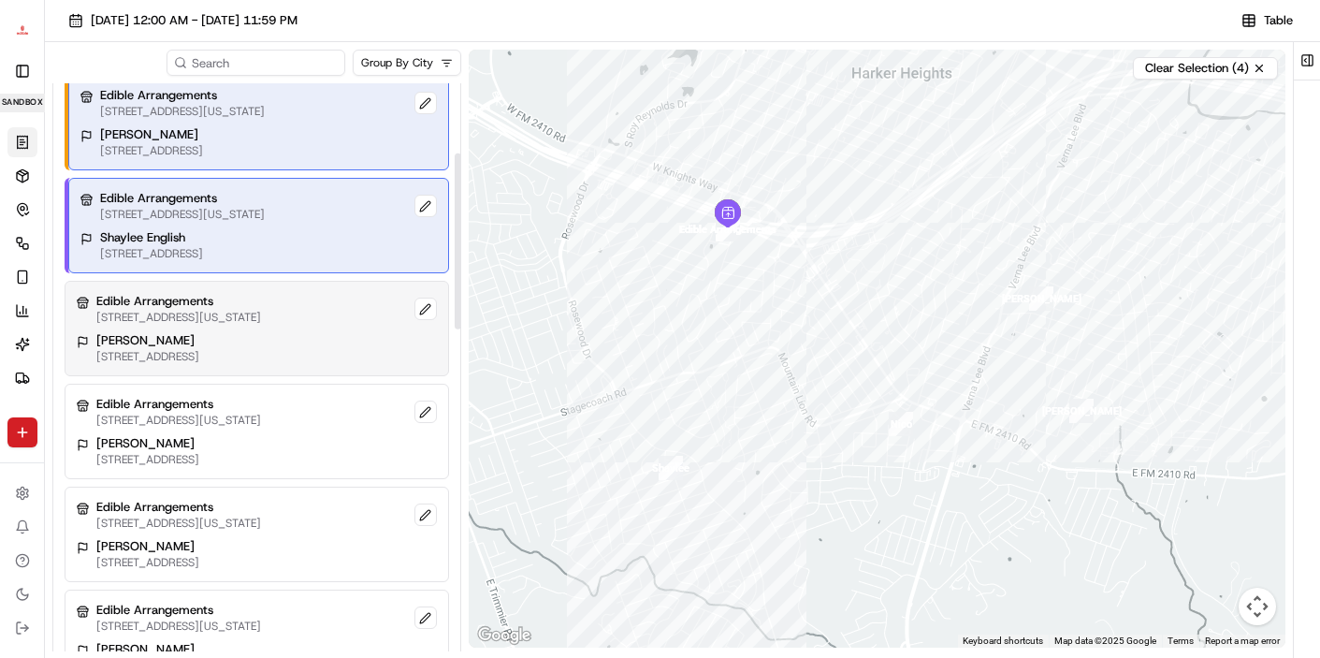
scroll to position [273, 0]
click at [229, 329] on div "Edible Arrangements 300 W Central Texas Expy, Harker Heights, TX 76548, USA Ken…" at bounding box center [257, 327] width 385 height 95
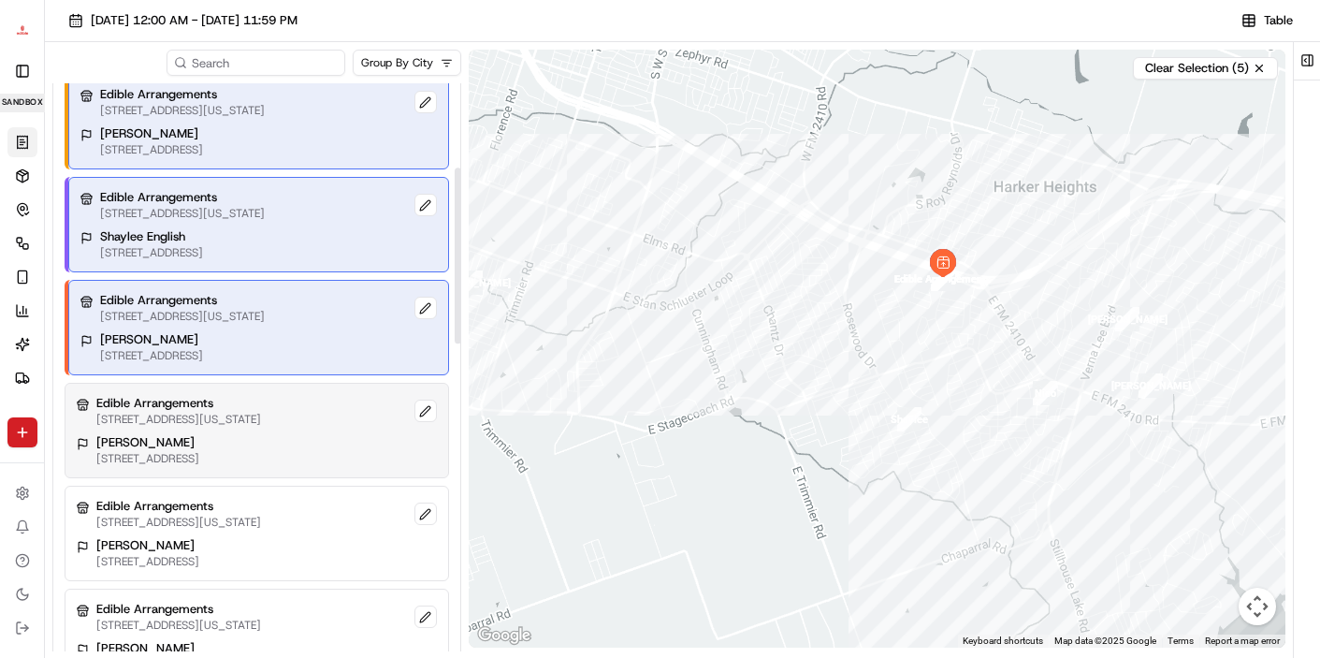
click at [215, 424] on p "[STREET_ADDRESS][US_STATE]" at bounding box center [178, 419] width 165 height 15
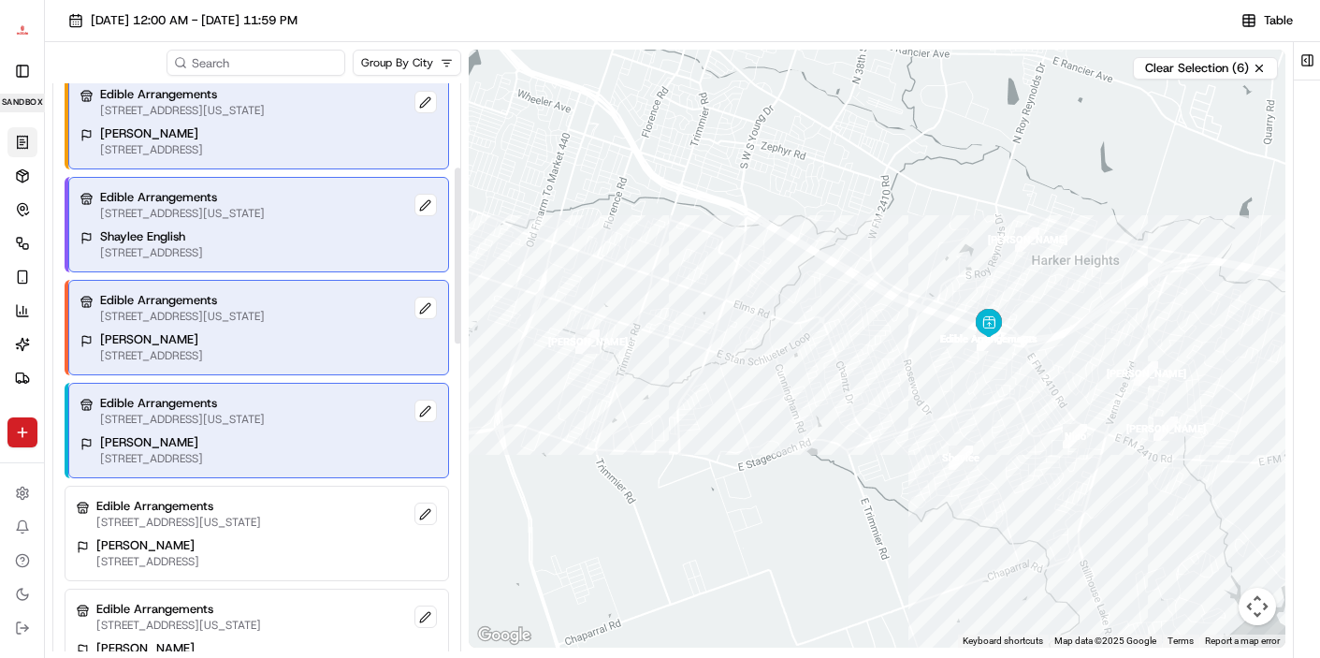
scroll to position [0, 0]
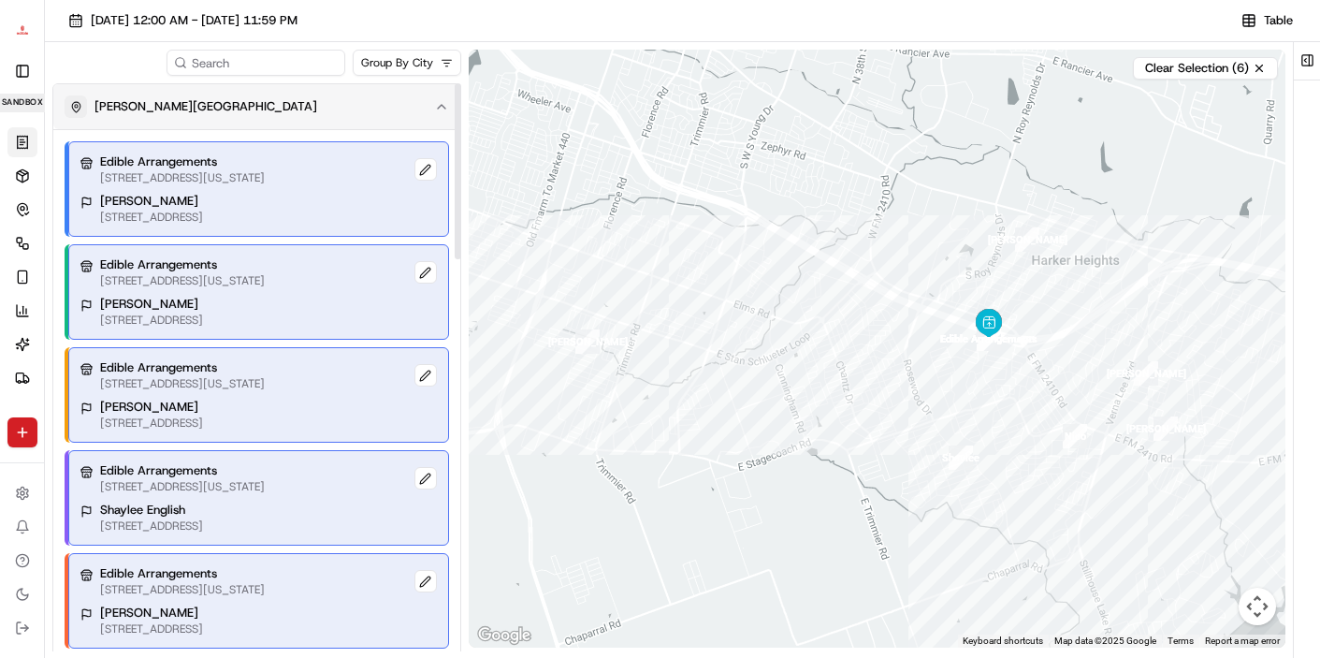
click at [419, 96] on div "[PERSON_NAME][GEOGRAPHIC_DATA]" at bounding box center [246, 106] width 362 height 22
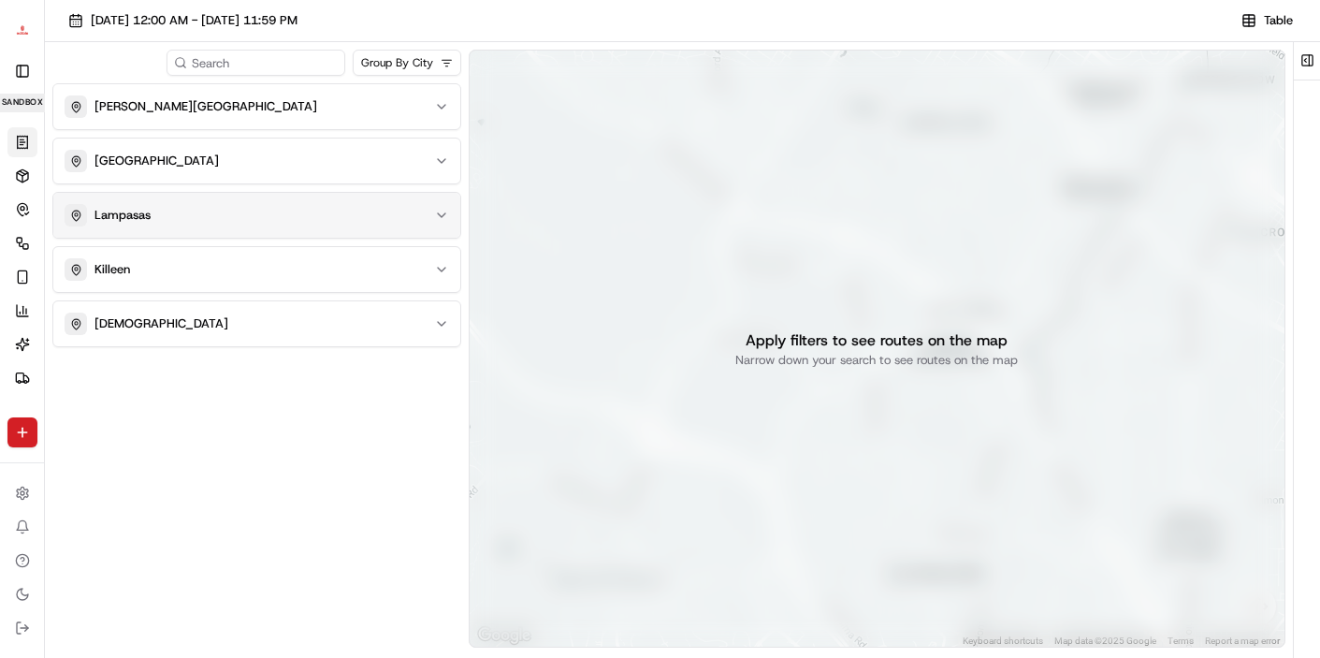
click at [200, 214] on div "Lampasas" at bounding box center [246, 215] width 362 height 22
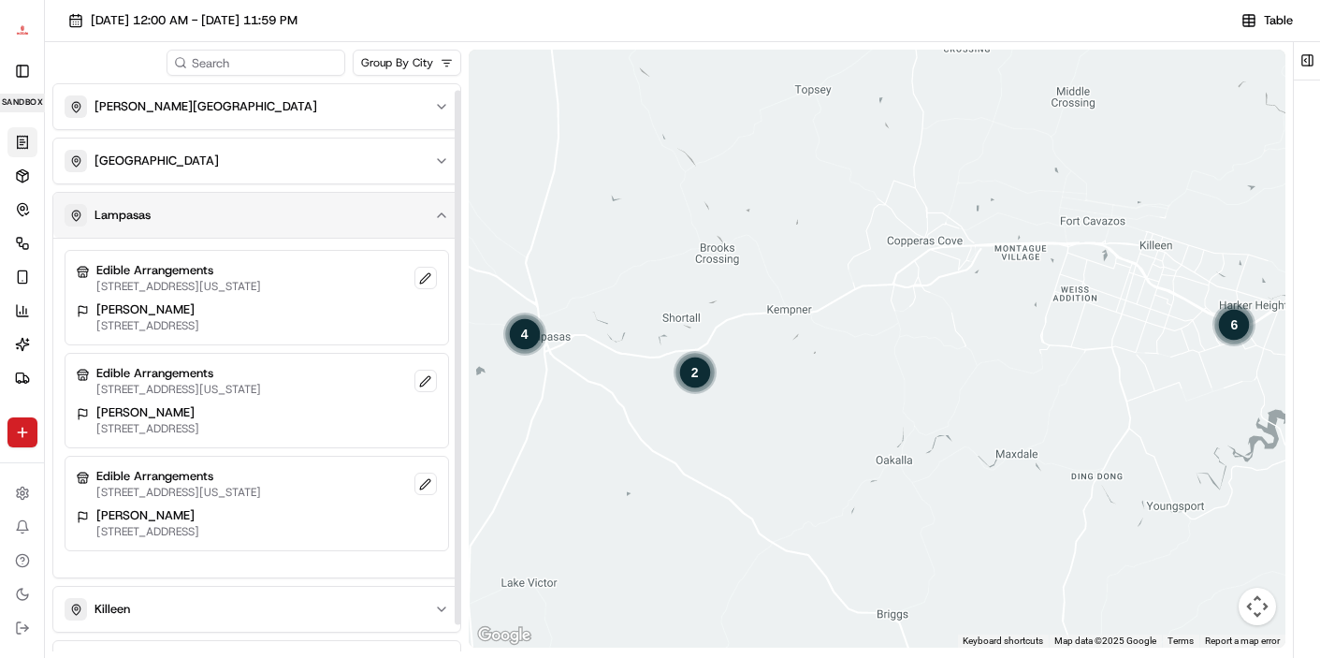
scroll to position [36, 0]
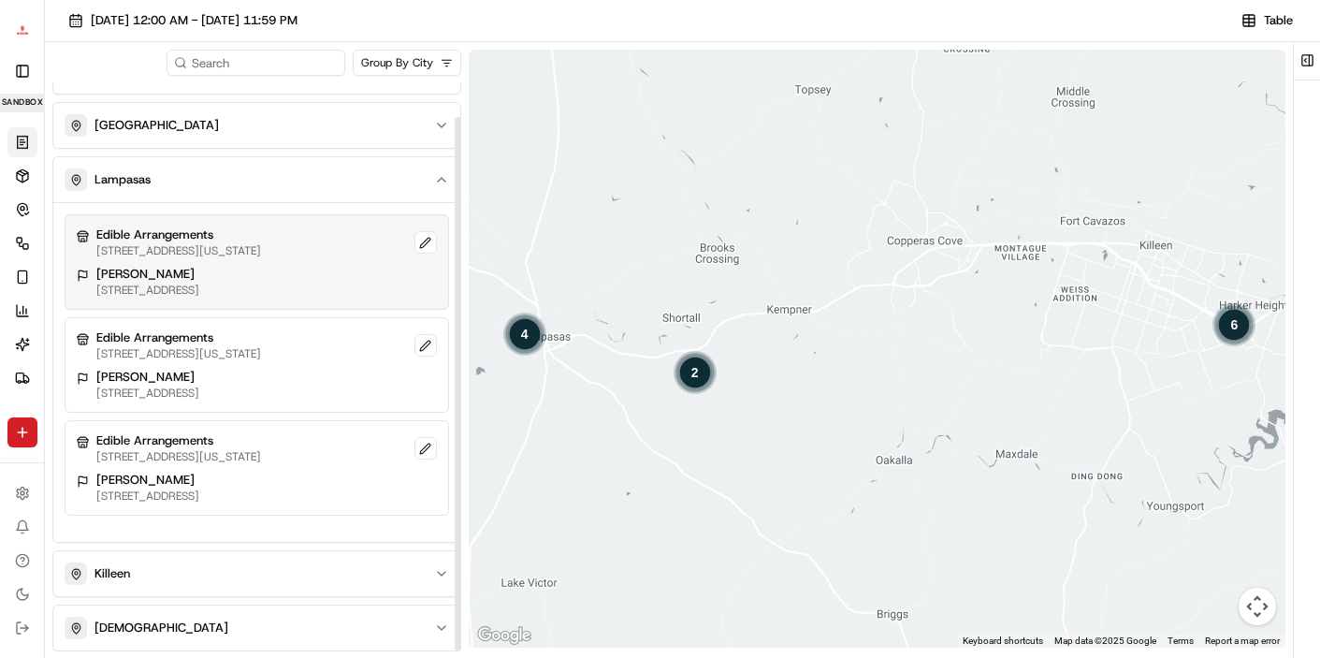
click at [194, 290] on p "1308 W Ave C, Lampasas, TX 76550, USA" at bounding box center [147, 290] width 103 height 15
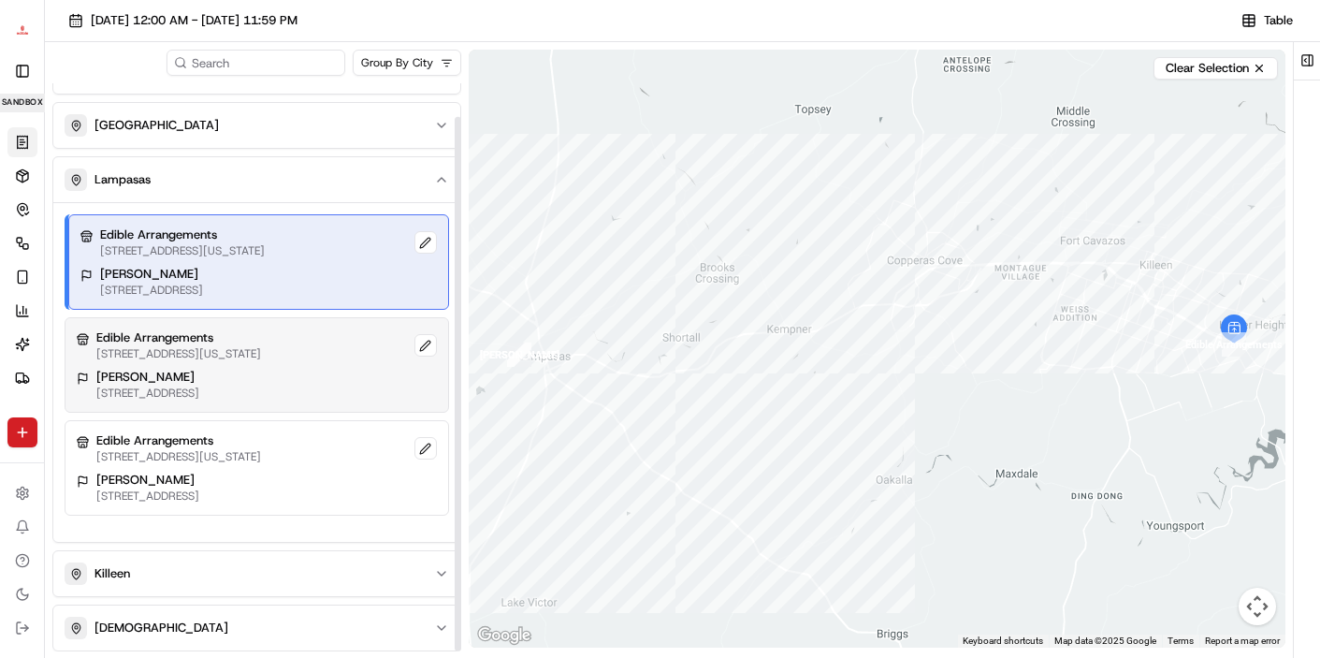
click at [185, 358] on p "[STREET_ADDRESS][US_STATE]" at bounding box center [178, 353] width 165 height 15
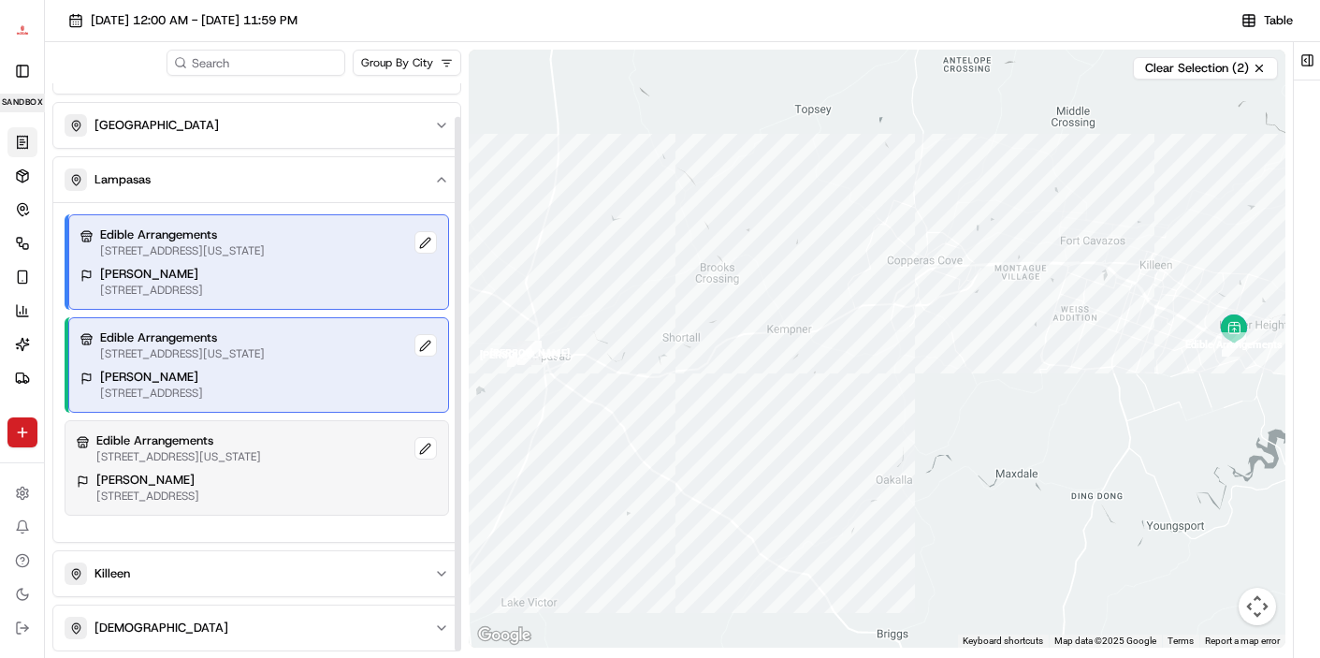
click at [200, 449] on p "[STREET_ADDRESS][US_STATE]" at bounding box center [178, 456] width 165 height 15
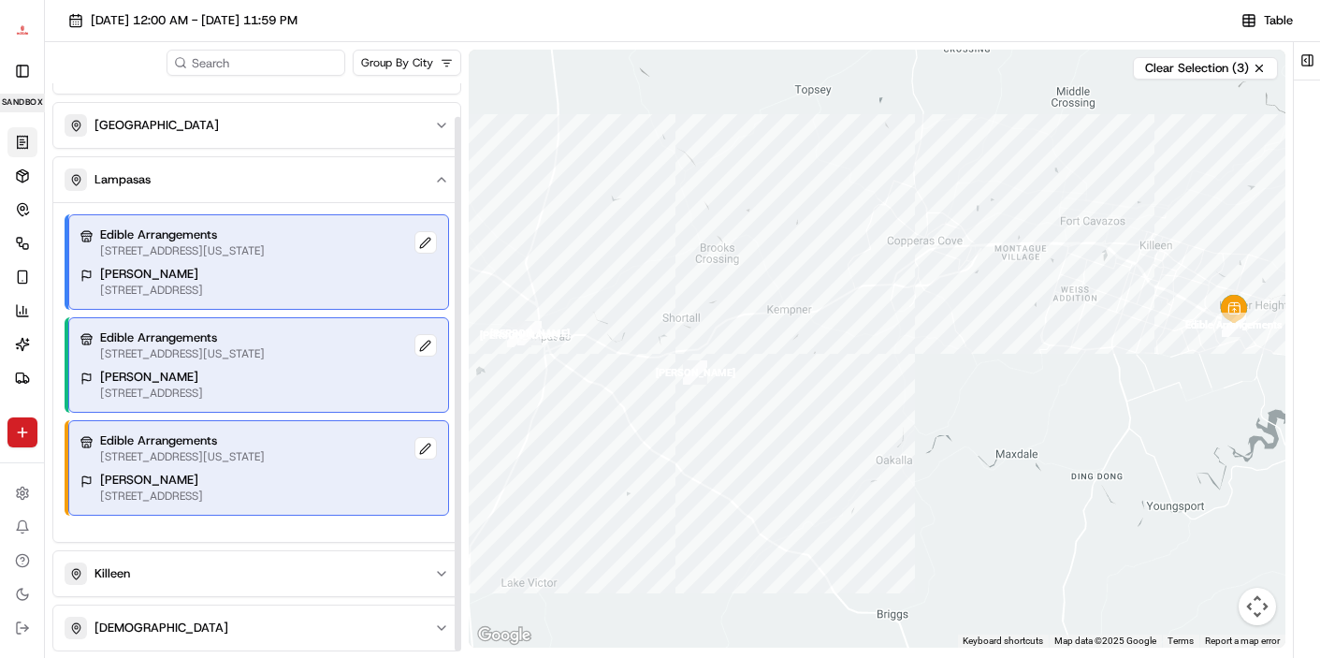
scroll to position [0, 0]
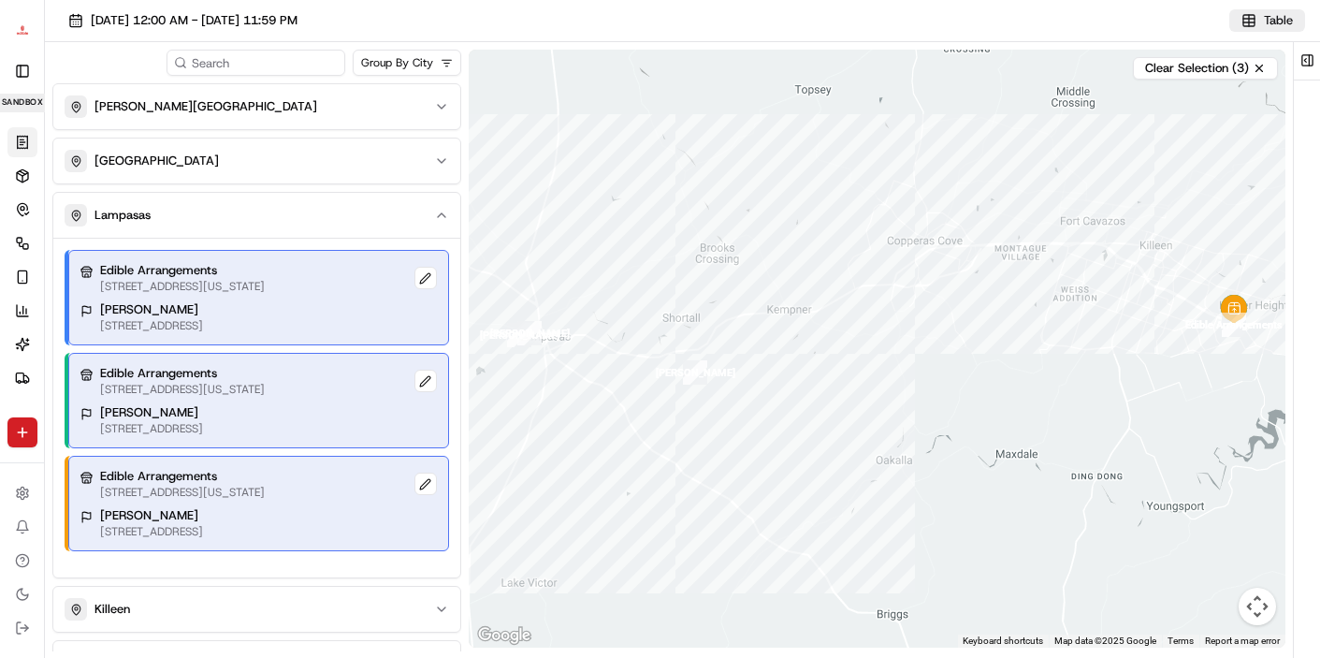
click at [1256, 24] on button "Table" at bounding box center [1267, 20] width 76 height 22
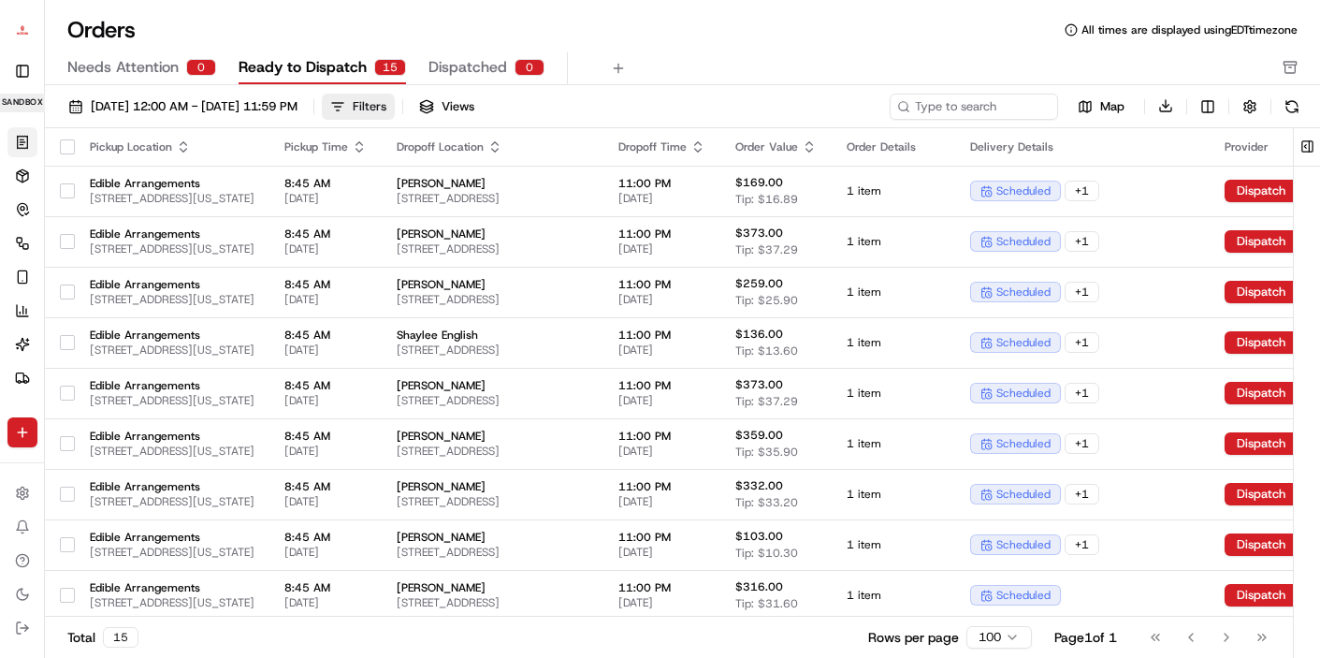
click at [395, 117] on button "Filters" at bounding box center [358, 107] width 73 height 26
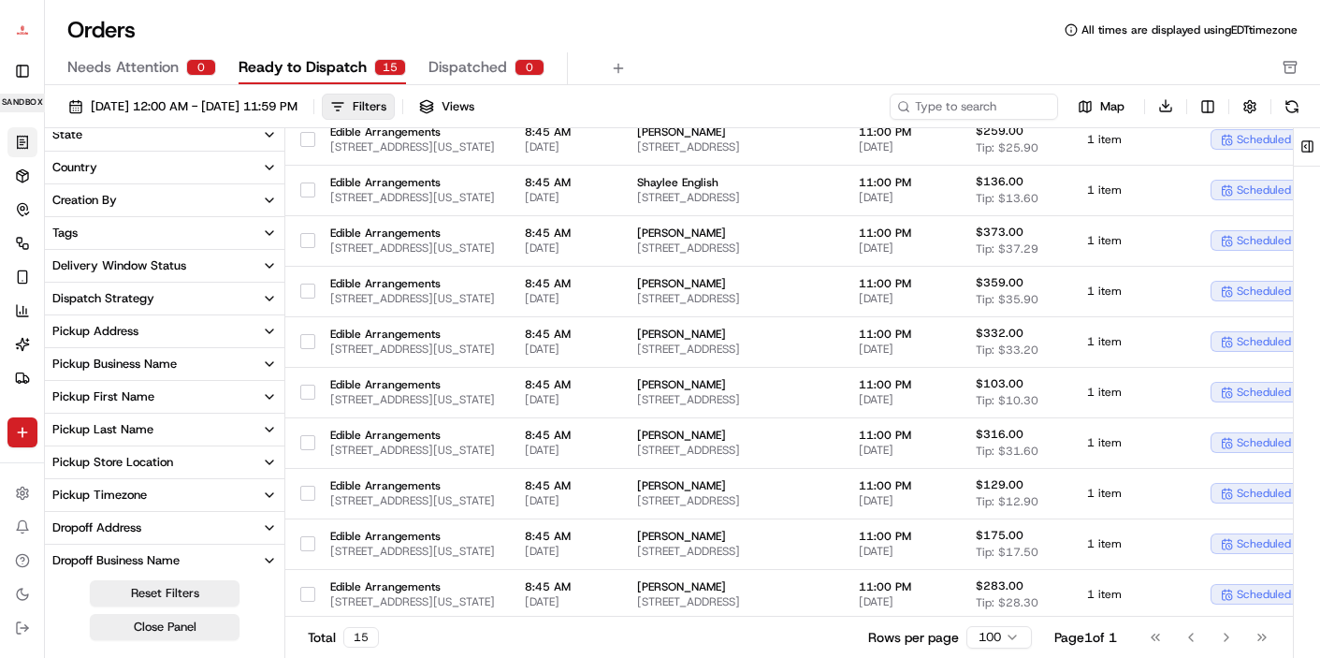
scroll to position [47, 0]
click at [126, 294] on div "Dispatch Strategy" at bounding box center [103, 297] width 102 height 17
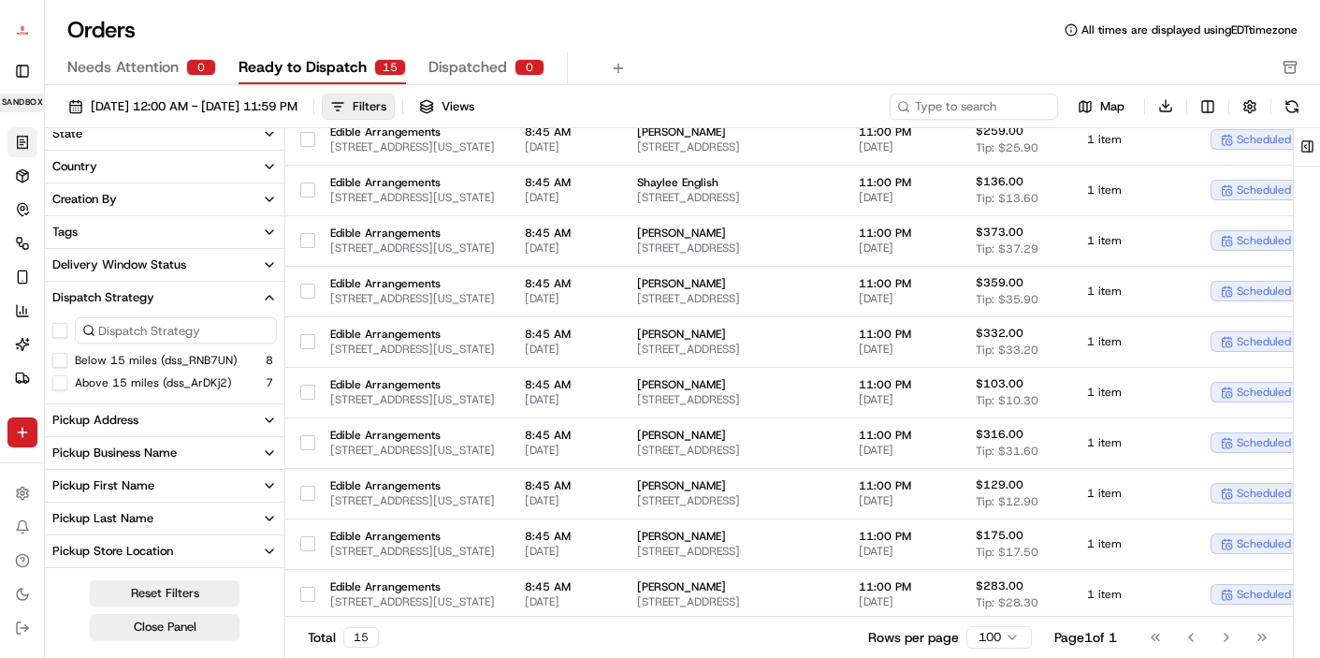
click at [58, 359] on button "Below 15 miles (dss_RNB7UN)" at bounding box center [59, 360] width 15 height 15
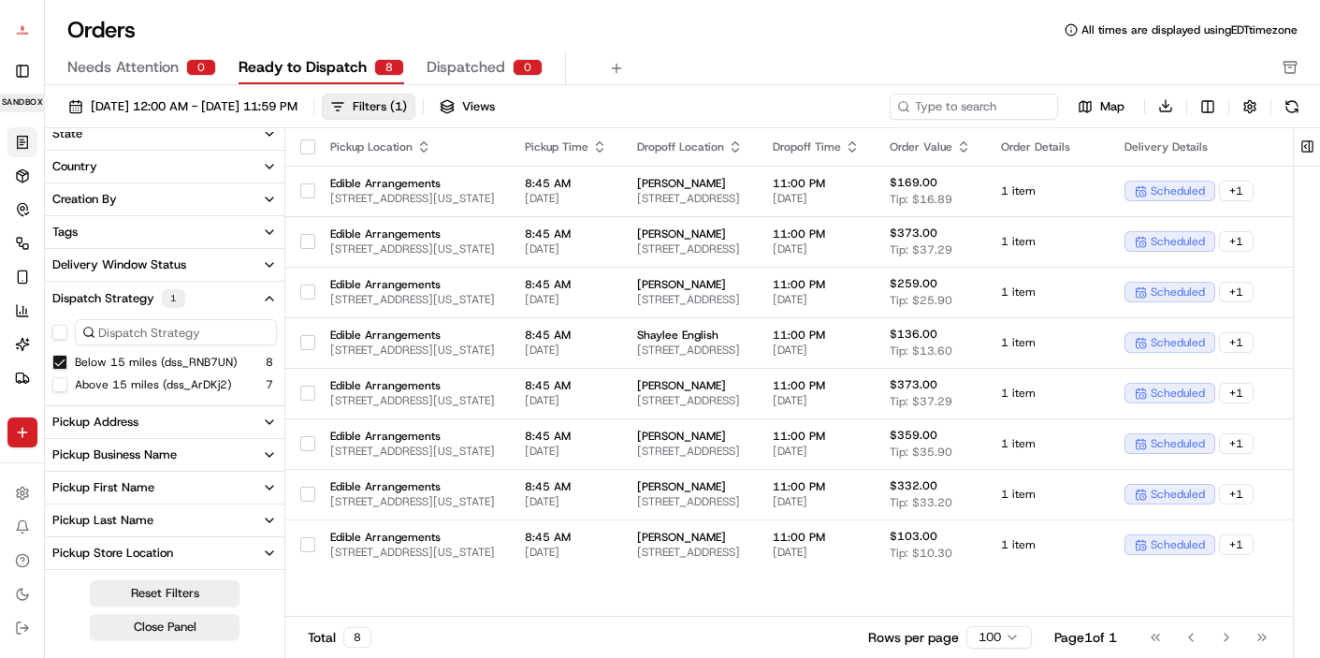
click at [64, 361] on button "Below 15 miles (dss_RNB7UN)" at bounding box center [59, 362] width 15 height 15
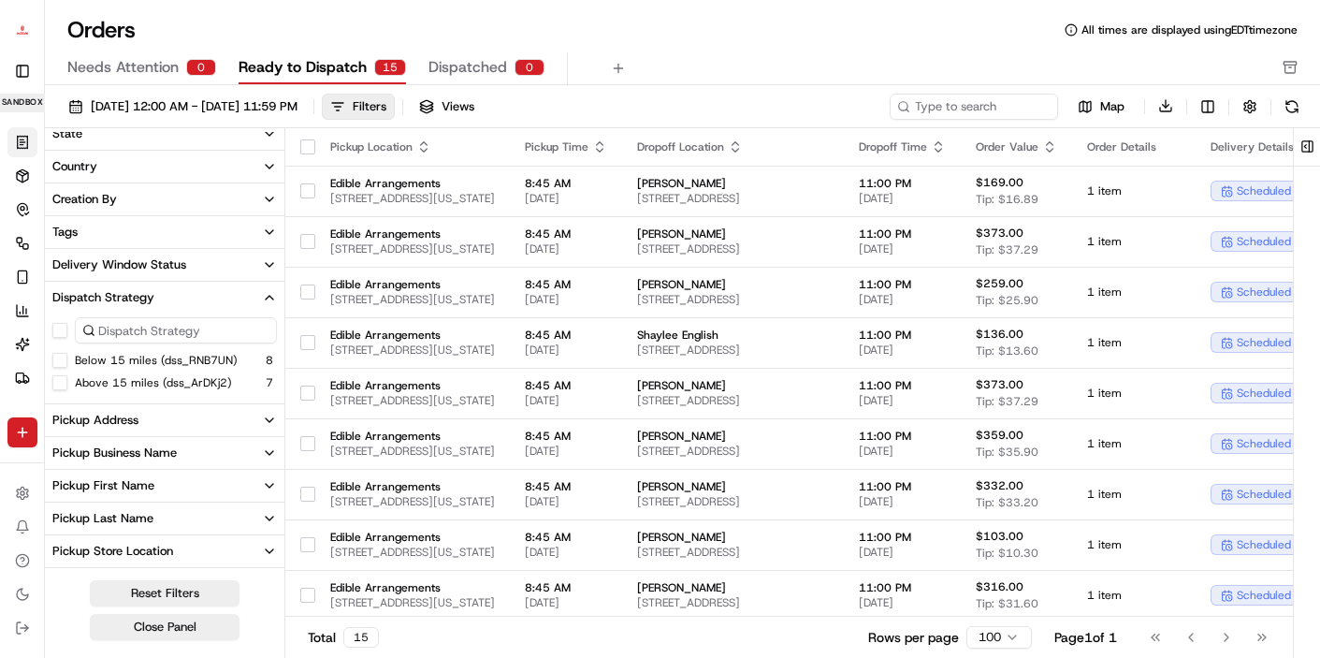
click at [61, 380] on button "Above 15 miles (dss_ArDKj2)" at bounding box center [59, 382] width 15 height 15
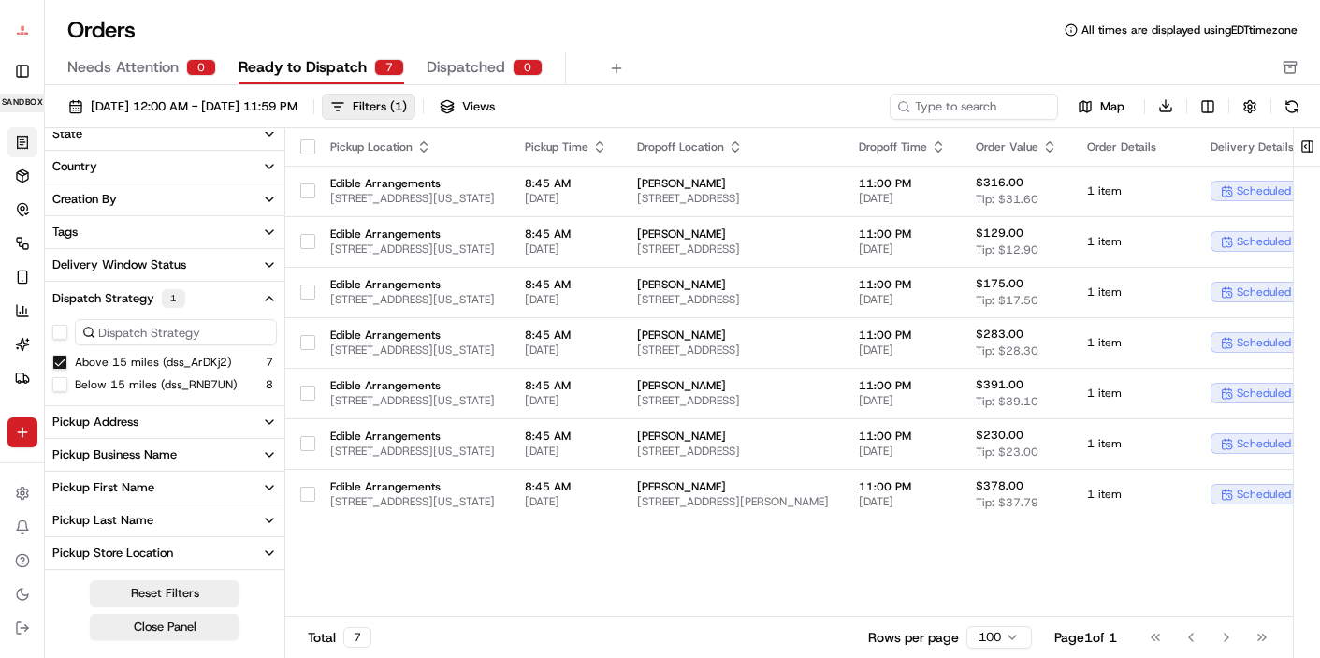
click at [62, 362] on button "Above 15 miles (dss_ArDKj2)" at bounding box center [59, 362] width 15 height 15
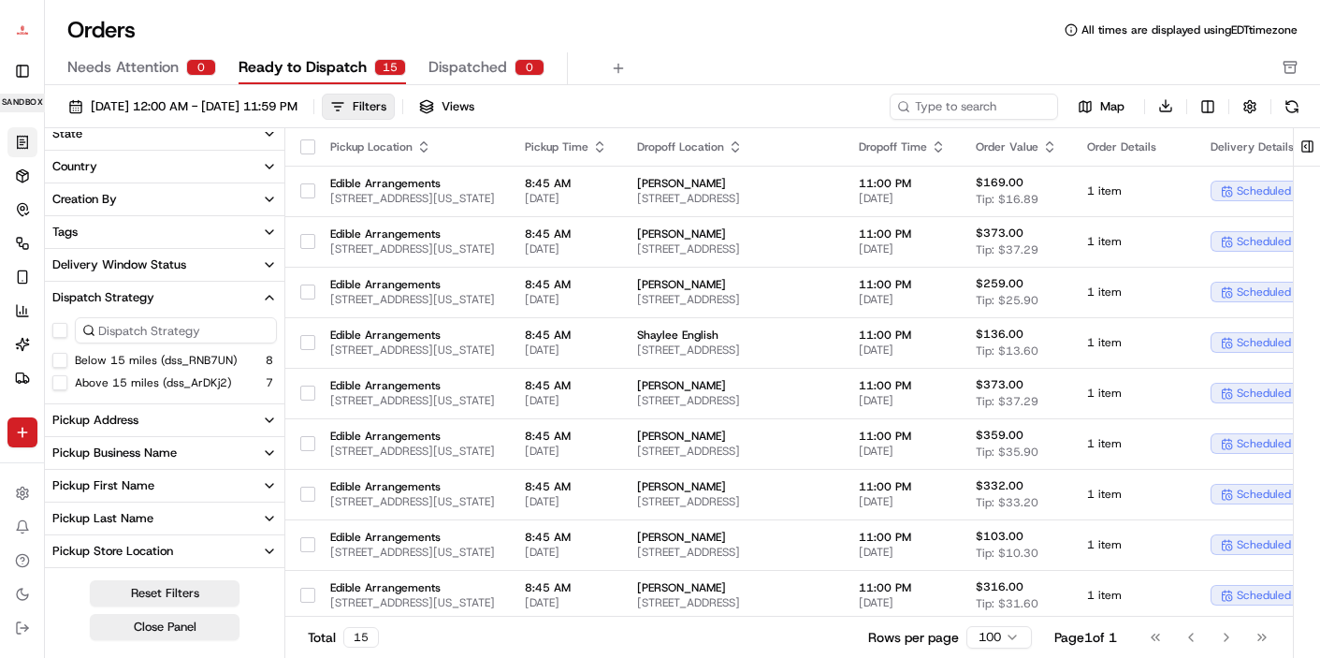
click at [54, 365] on button "Below 15 miles (dss_RNB7UN)" at bounding box center [59, 360] width 15 height 15
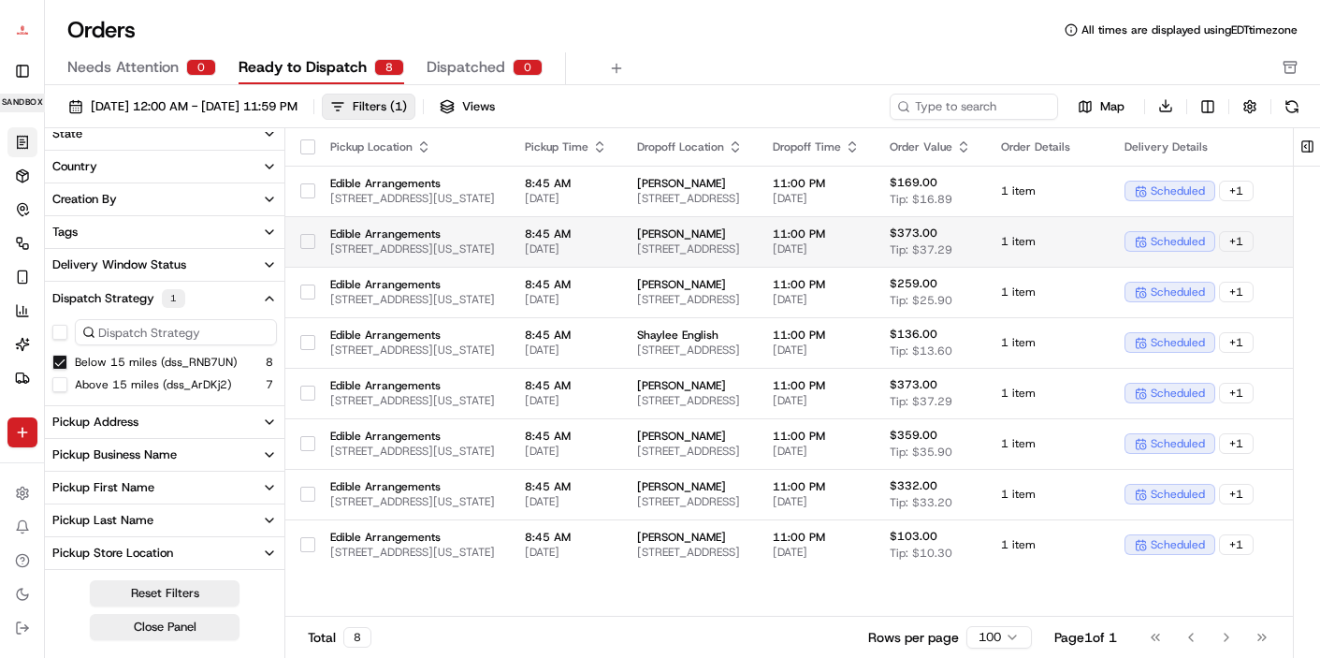
click at [308, 146] on button "button" at bounding box center [307, 146] width 15 height 15
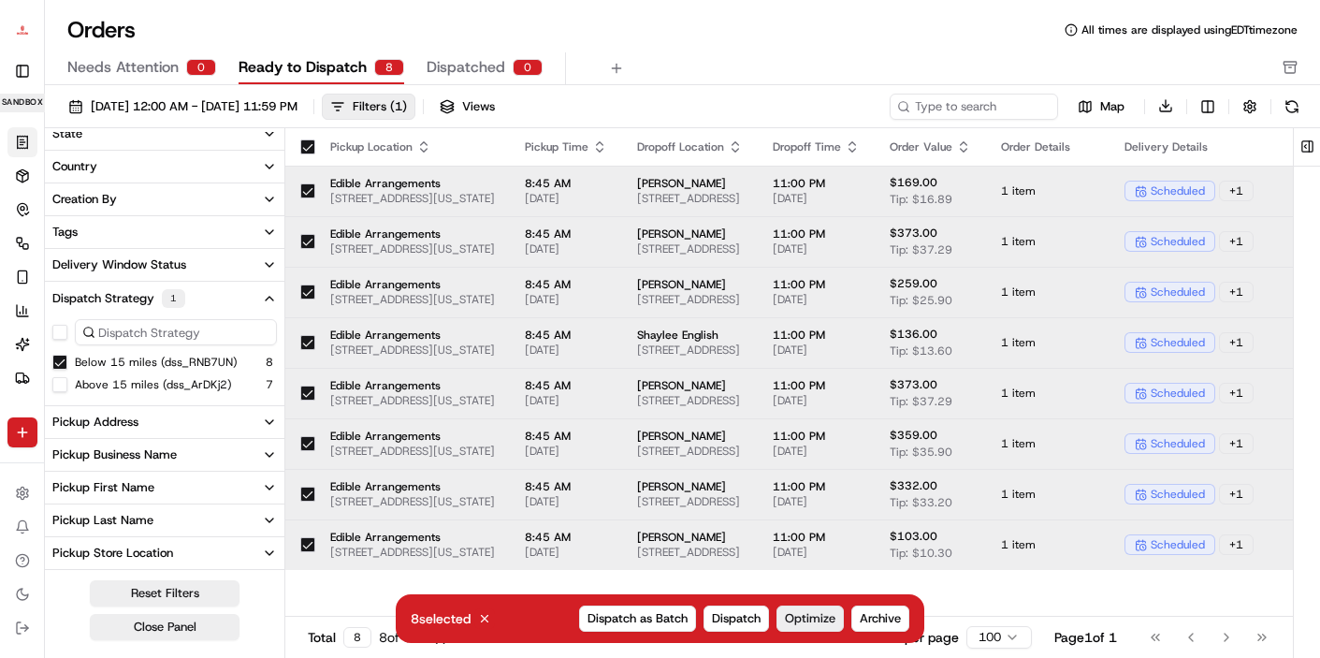
click at [819, 620] on span "Optimize" at bounding box center [810, 618] width 51 height 17
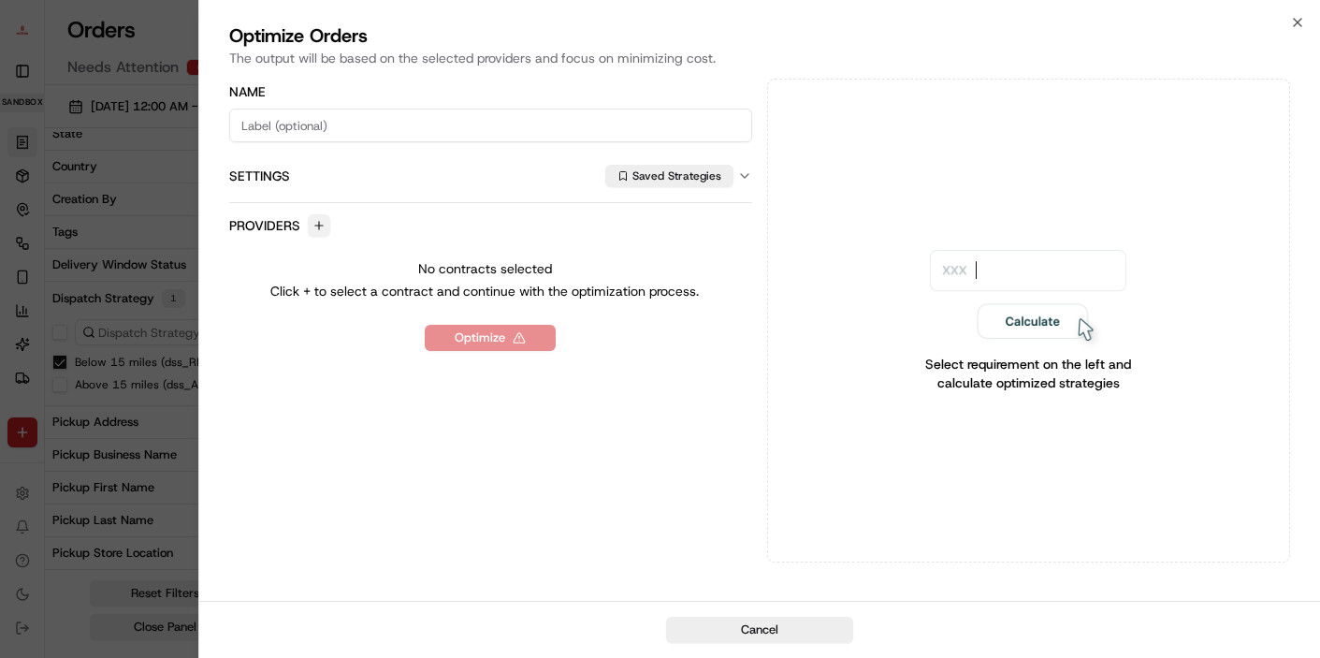
click at [317, 225] on button "button" at bounding box center [319, 225] width 22 height 22
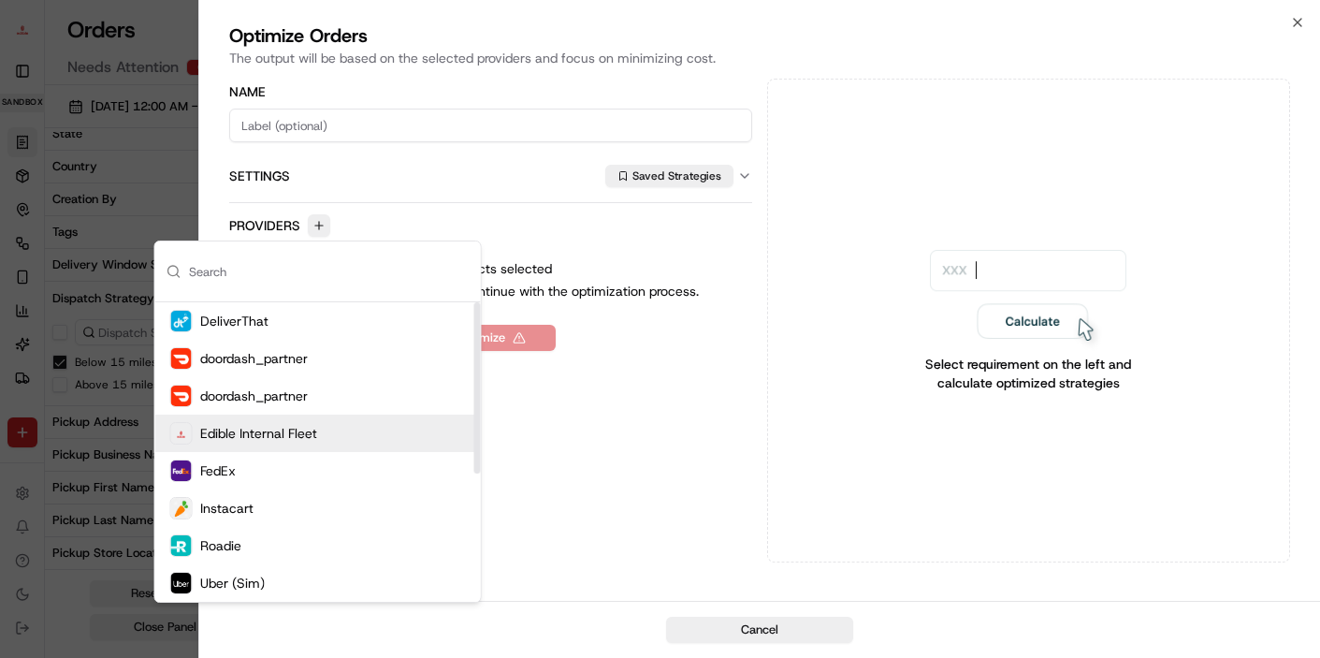
click at [269, 422] on div "Edible Internal Fleet" at bounding box center [243, 433] width 147 height 22
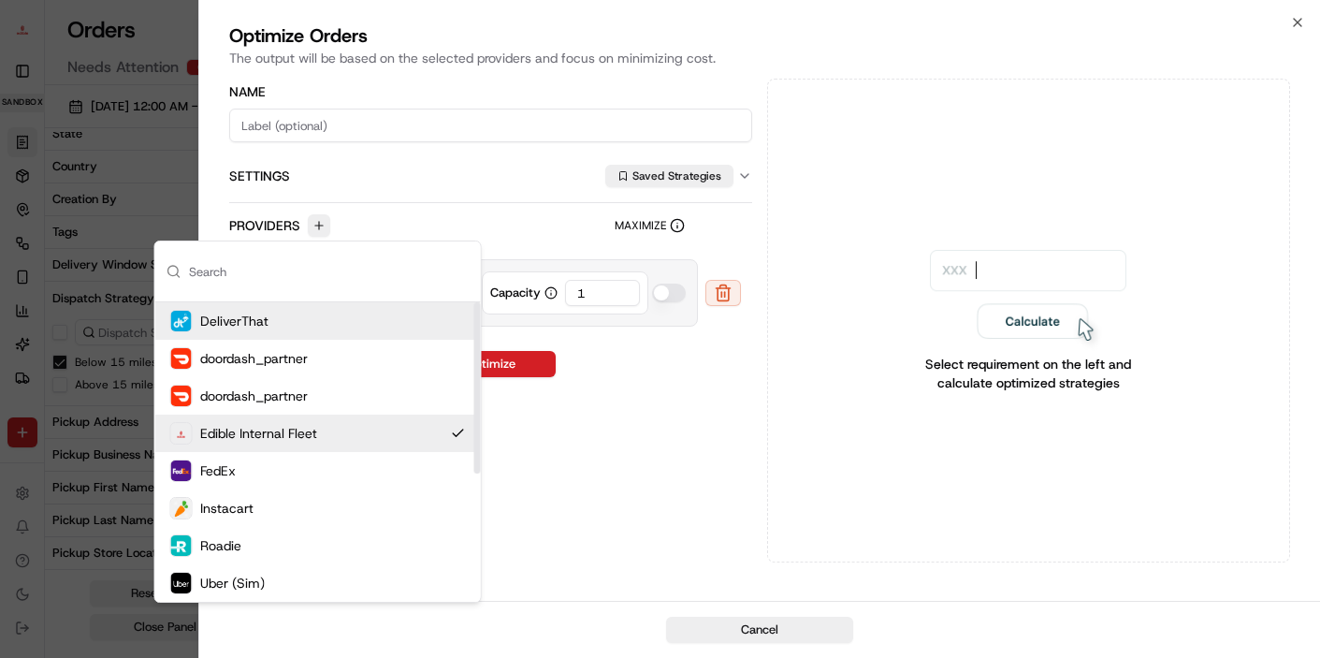
click at [677, 407] on div "Name Settings Saved Strategies Providers Maximize Edible Internal Capacity 1 Op…" at bounding box center [490, 321] width 523 height 484
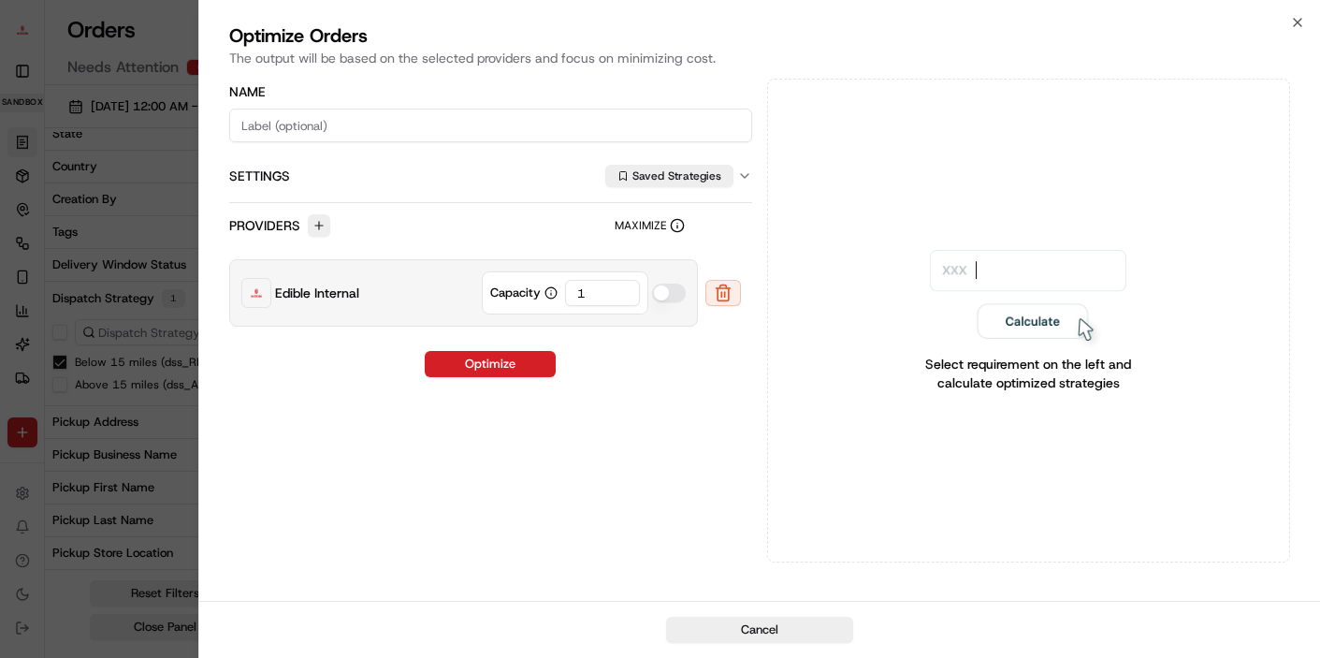
drag, startPoint x: 582, startPoint y: 292, endPoint x: 607, endPoint y: 298, distance: 25.9
click at [582, 292] on input "1" at bounding box center [602, 293] width 75 height 26
click at [502, 356] on button "Optimize" at bounding box center [490, 364] width 131 height 26
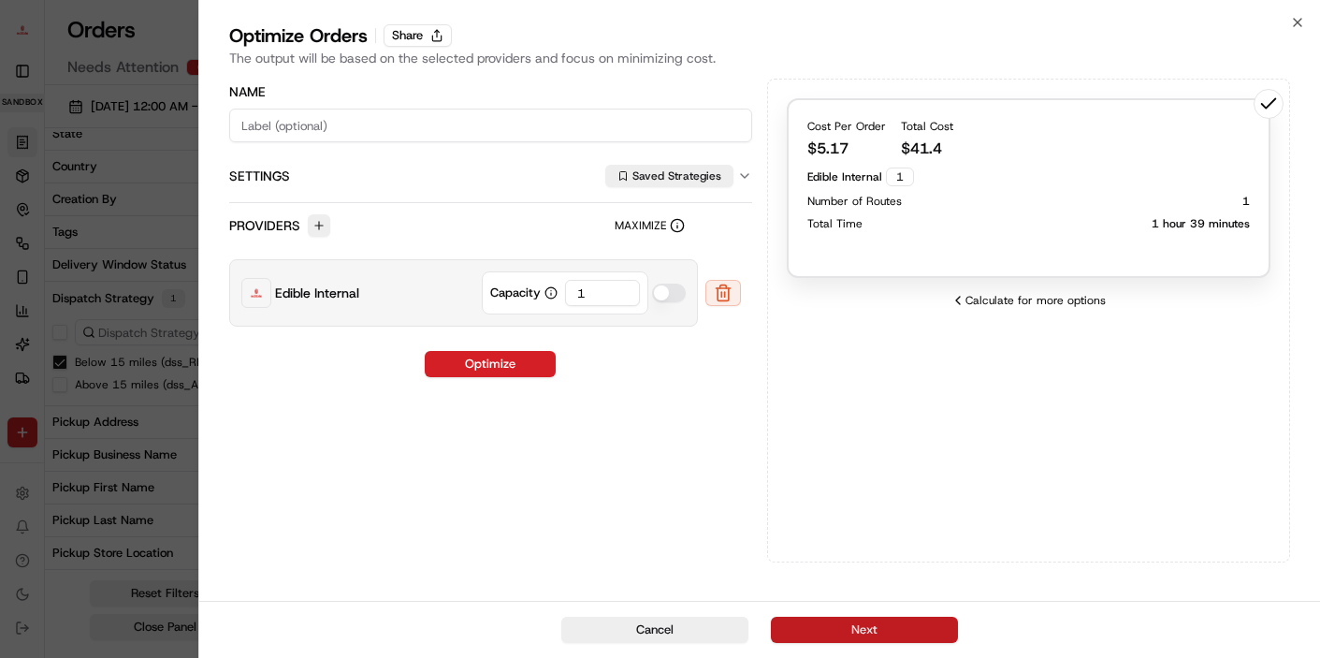
click at [912, 629] on button "Next" at bounding box center [864, 630] width 187 height 26
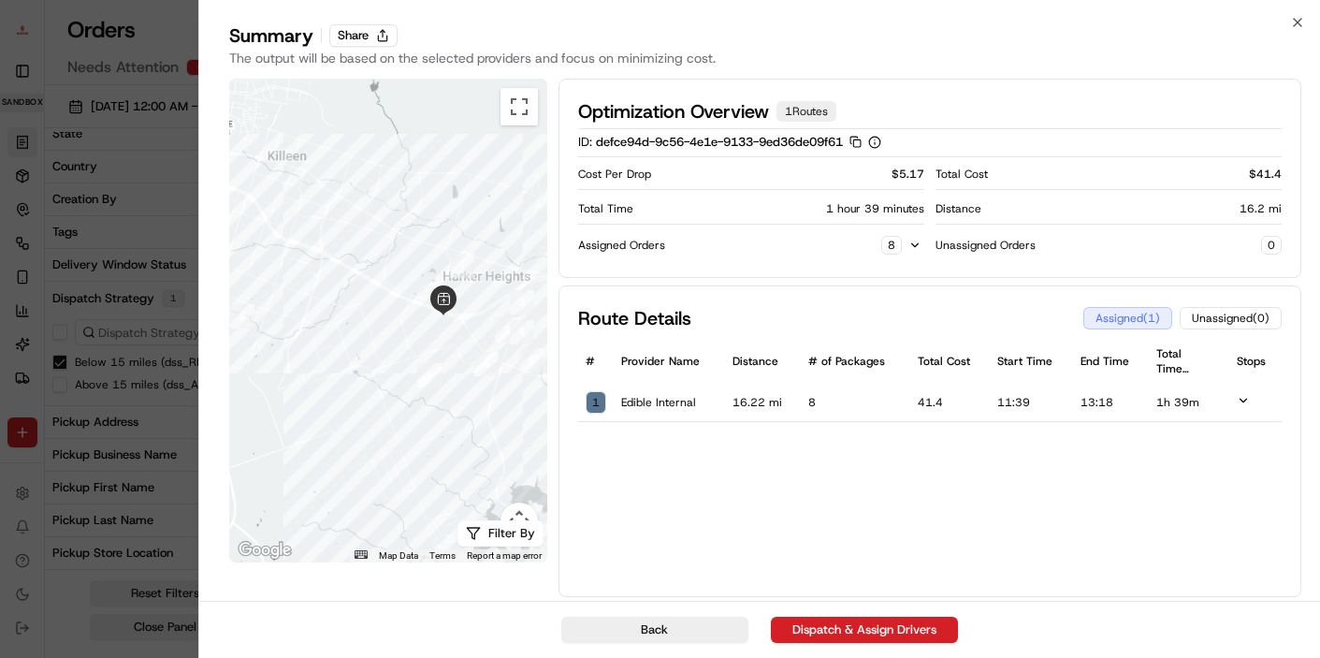
click at [1243, 398] on icon at bounding box center [1243, 400] width 13 height 13
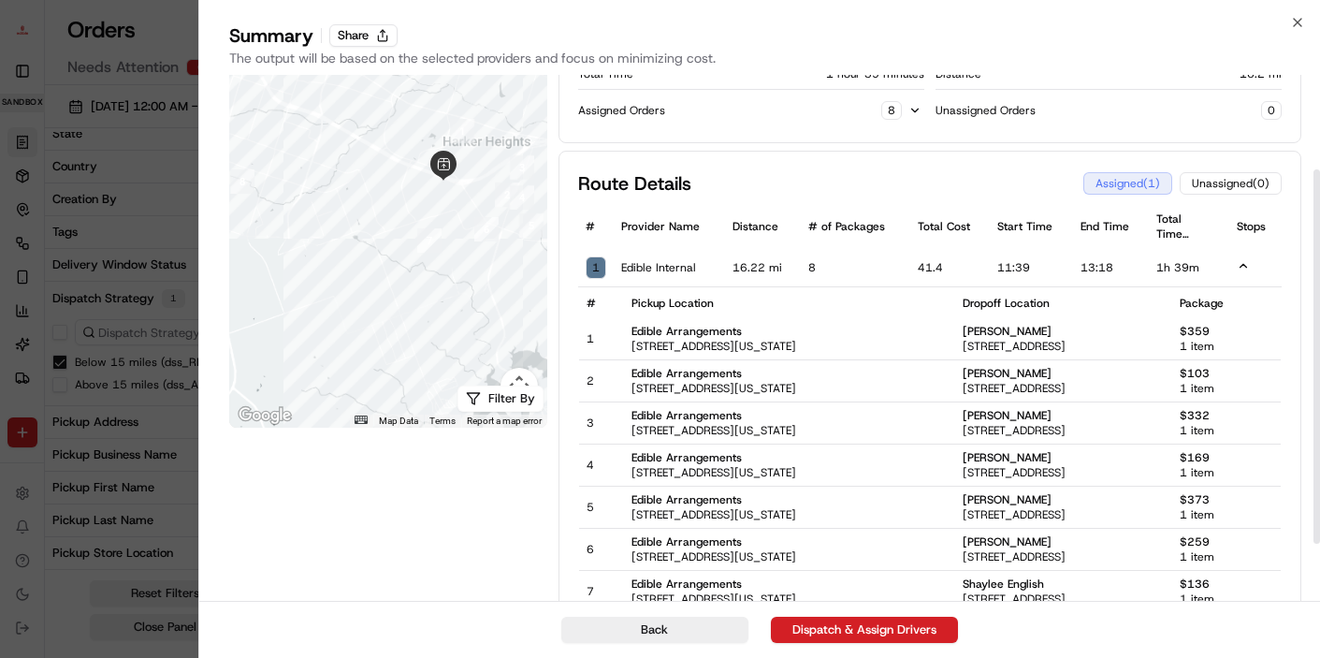
scroll to position [133, 0]
drag, startPoint x: 606, startPoint y: 437, endPoint x: 589, endPoint y: 480, distance: 46.2
click at [624, 437] on td "Edible Arrangements 300 W Central Texas Expy, Harker Heights, TX 76548, USA" at bounding box center [789, 425] width 331 height 42
click at [585, 454] on td "4" at bounding box center [601, 467] width 45 height 42
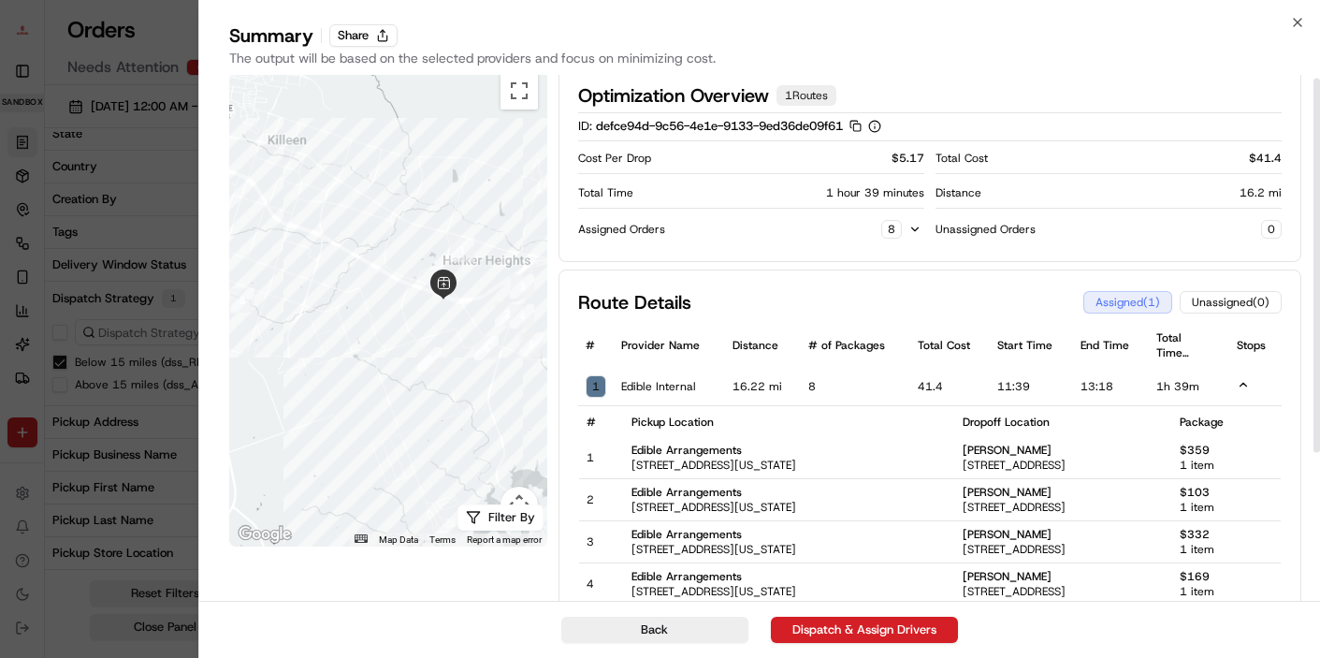
scroll to position [0, 0]
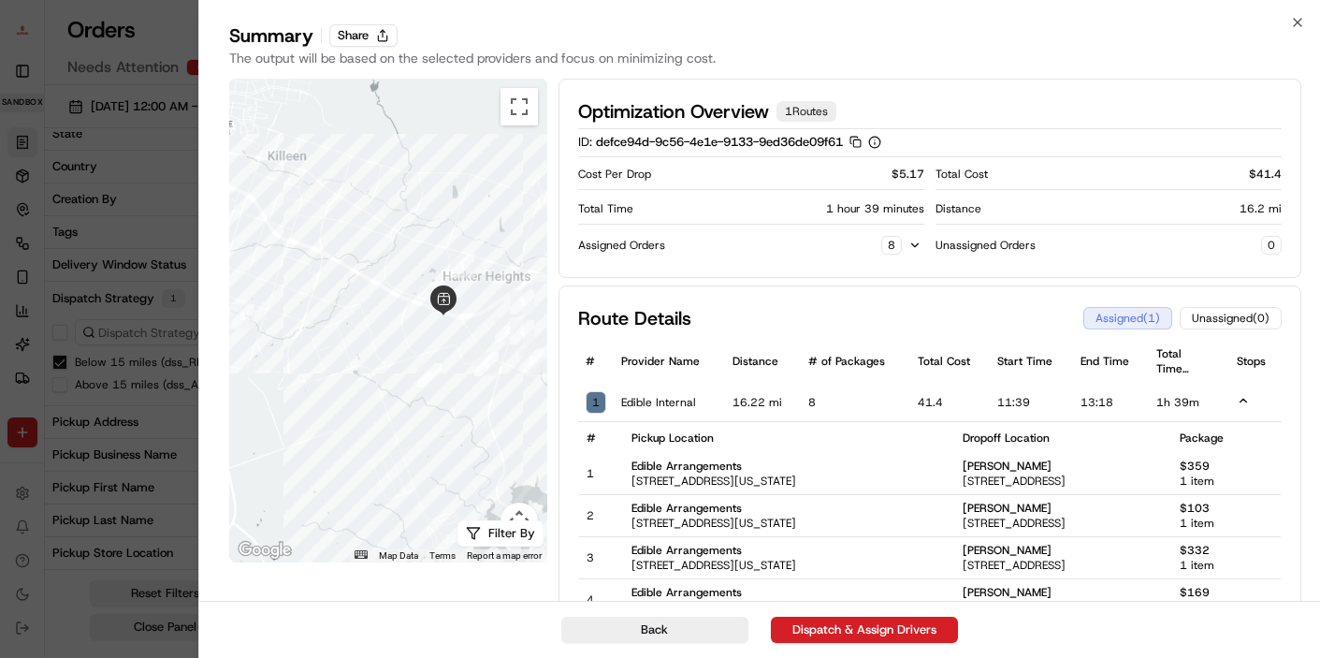
click at [879, 624] on button "Dispatch & Assign Drivers" at bounding box center [864, 630] width 187 height 26
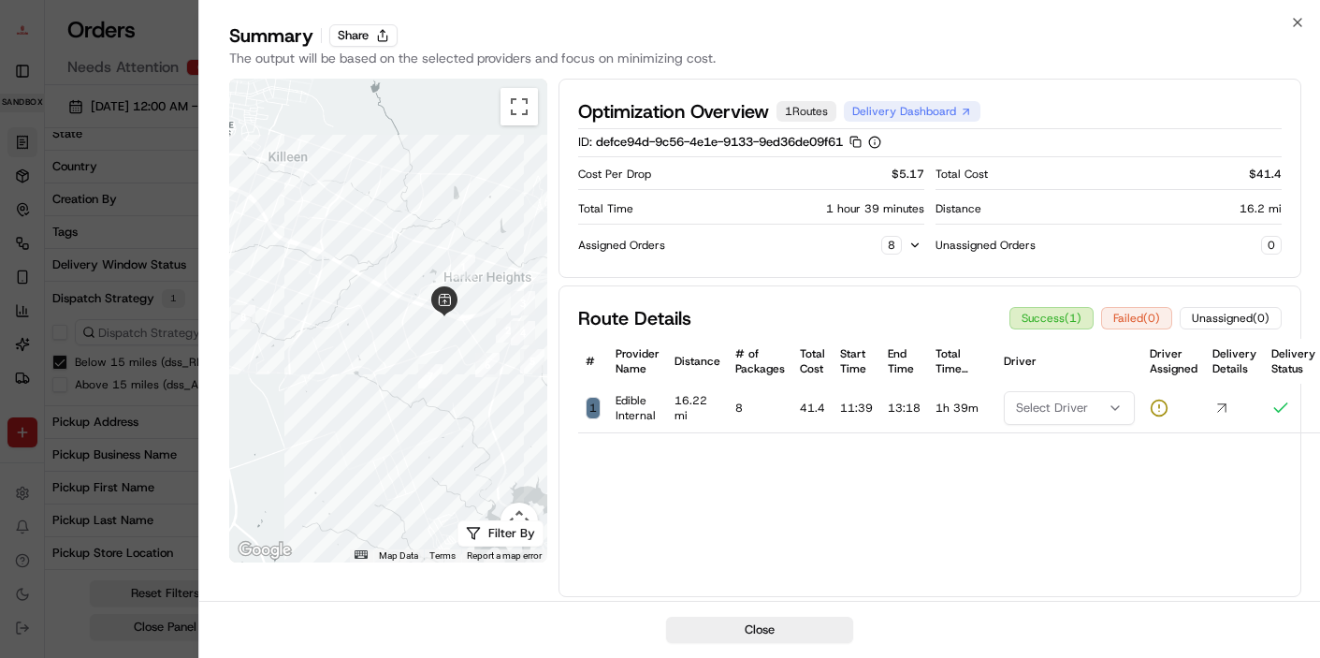
click at [1051, 411] on span "Select Driver" at bounding box center [1052, 408] width 72 height 17
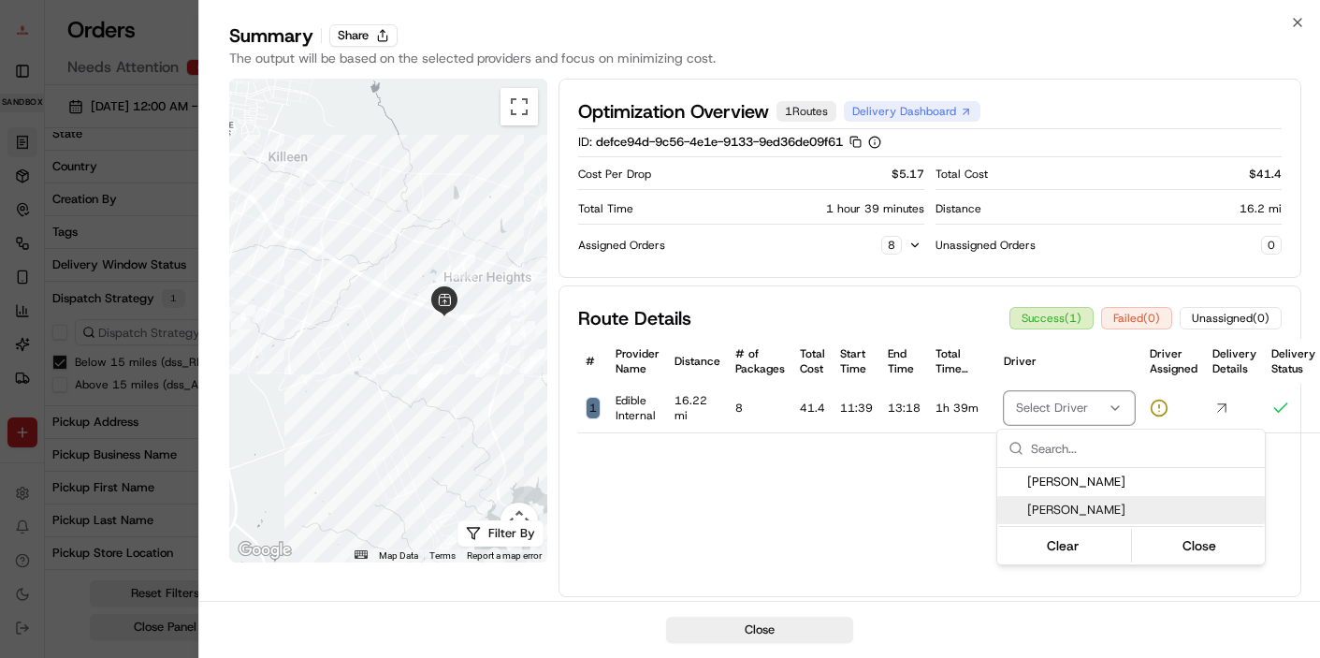
click at [1059, 514] on span "[PERSON_NAME]" at bounding box center [1142, 510] width 230 height 17
click at [904, 493] on div at bounding box center [660, 329] width 1320 height 658
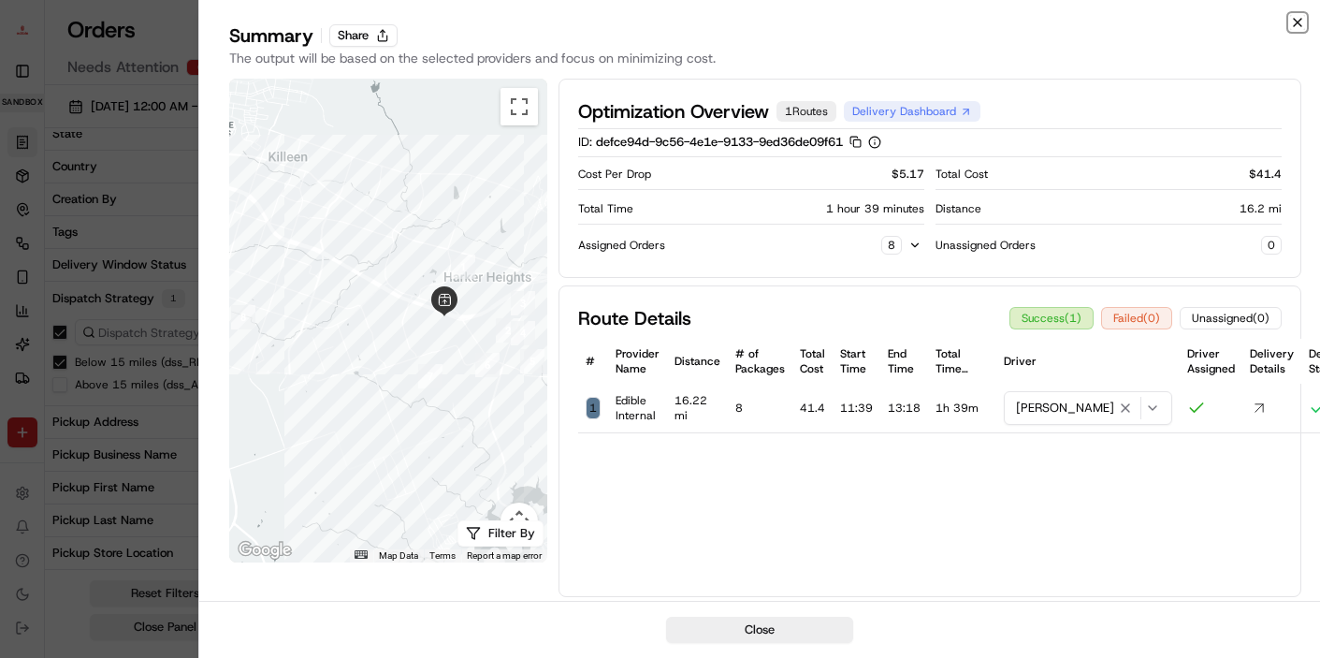
click at [1295, 20] on icon "button" at bounding box center [1297, 22] width 7 height 7
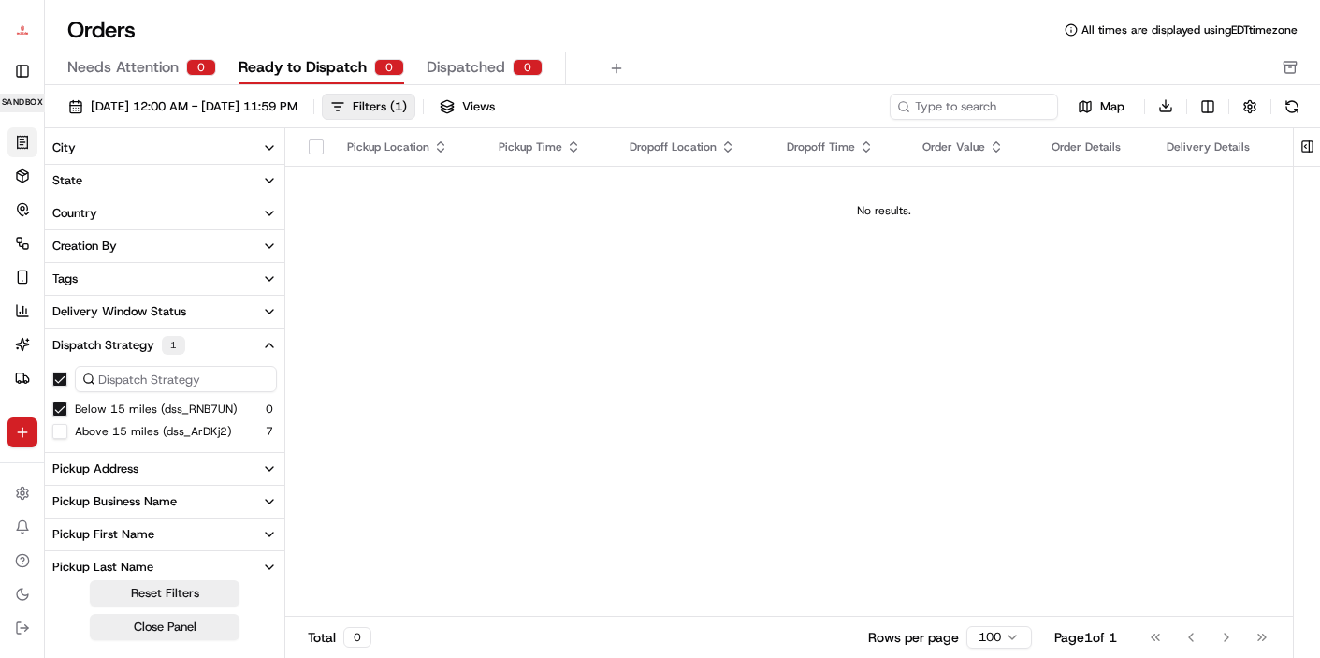
click at [27, 75] on button "Toggle Sidebar" at bounding box center [22, 71] width 30 height 30
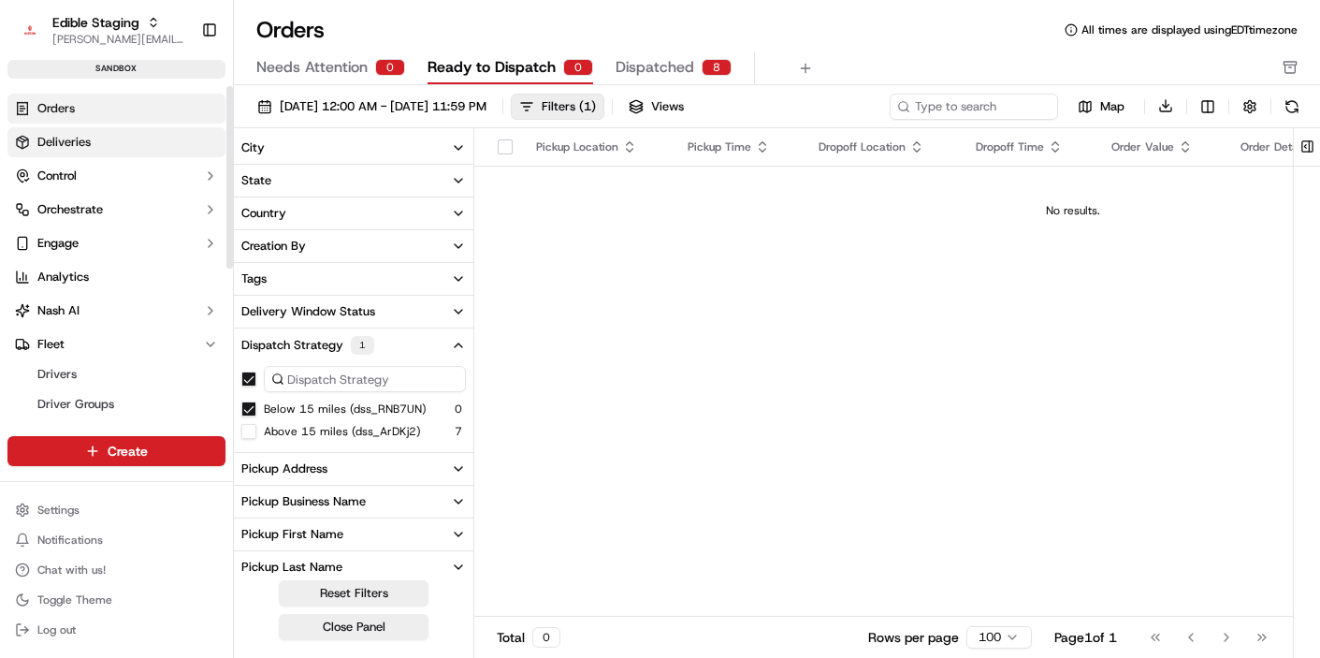
click at [78, 151] on link "Deliveries" at bounding box center [116, 142] width 218 height 30
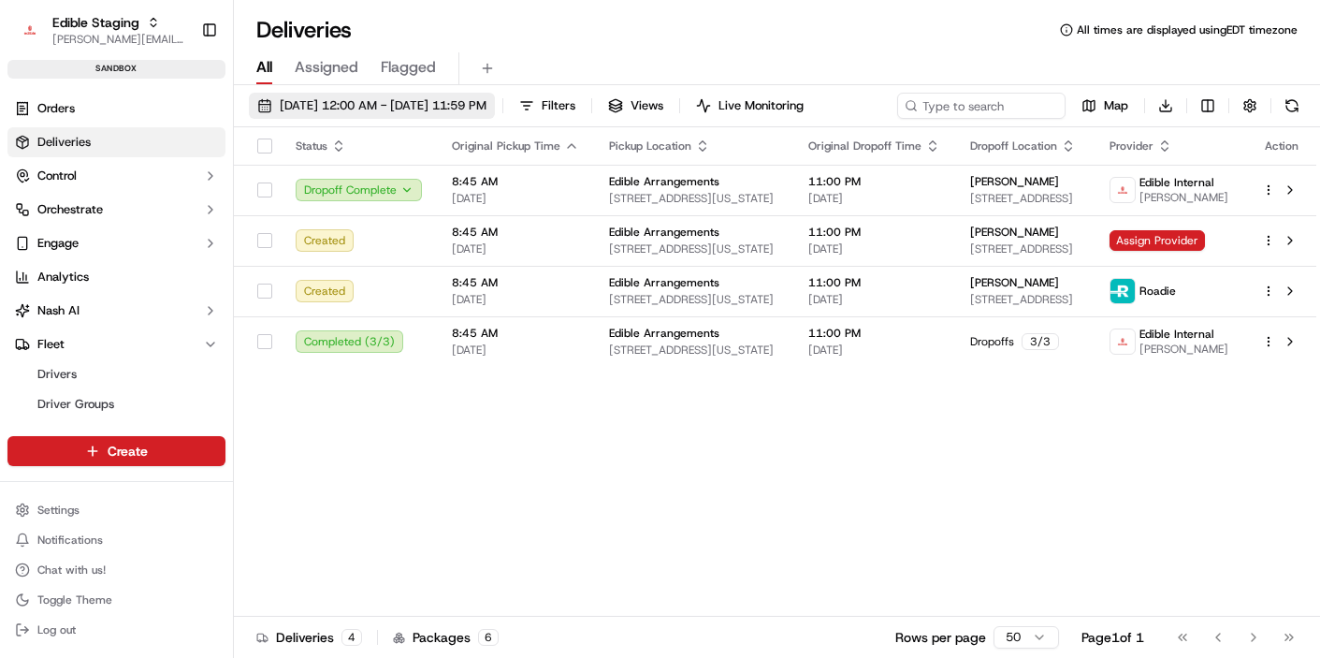
click at [437, 112] on span "09/20/2025 12:00 AM - 09/20/2025 11:59 PM" at bounding box center [383, 105] width 207 height 17
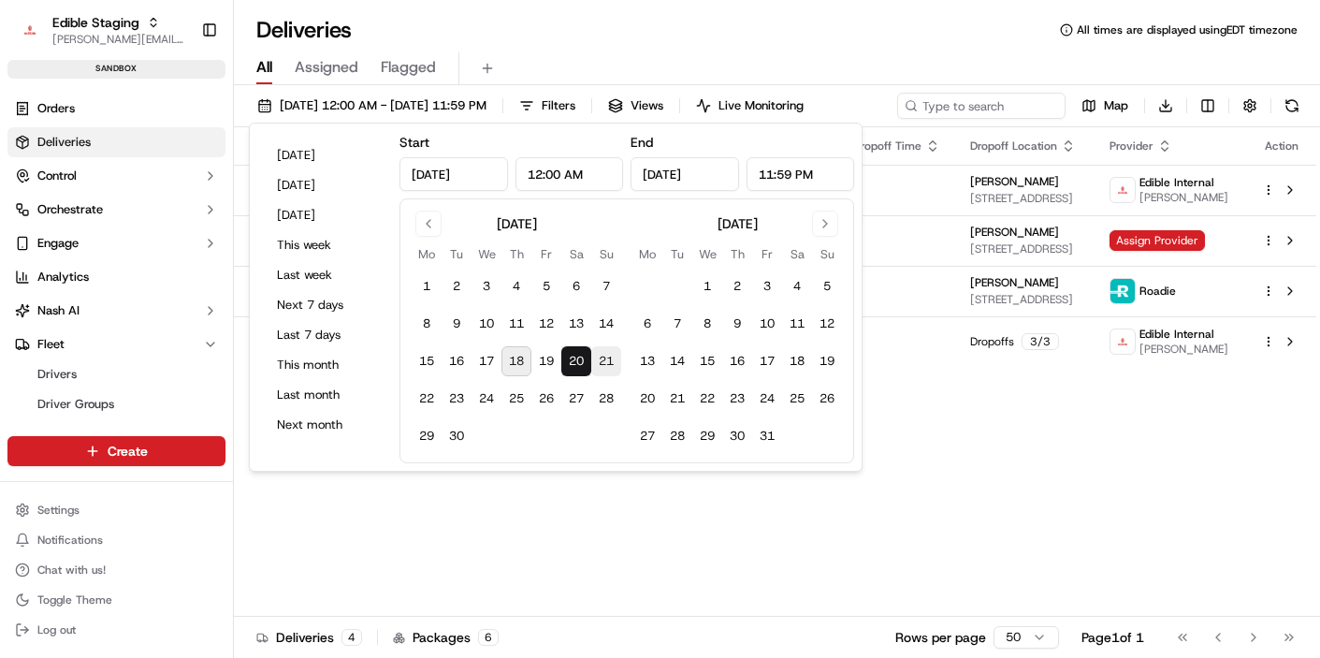
click at [599, 361] on button "21" at bounding box center [606, 361] width 30 height 30
type input "Sep 21, 2025"
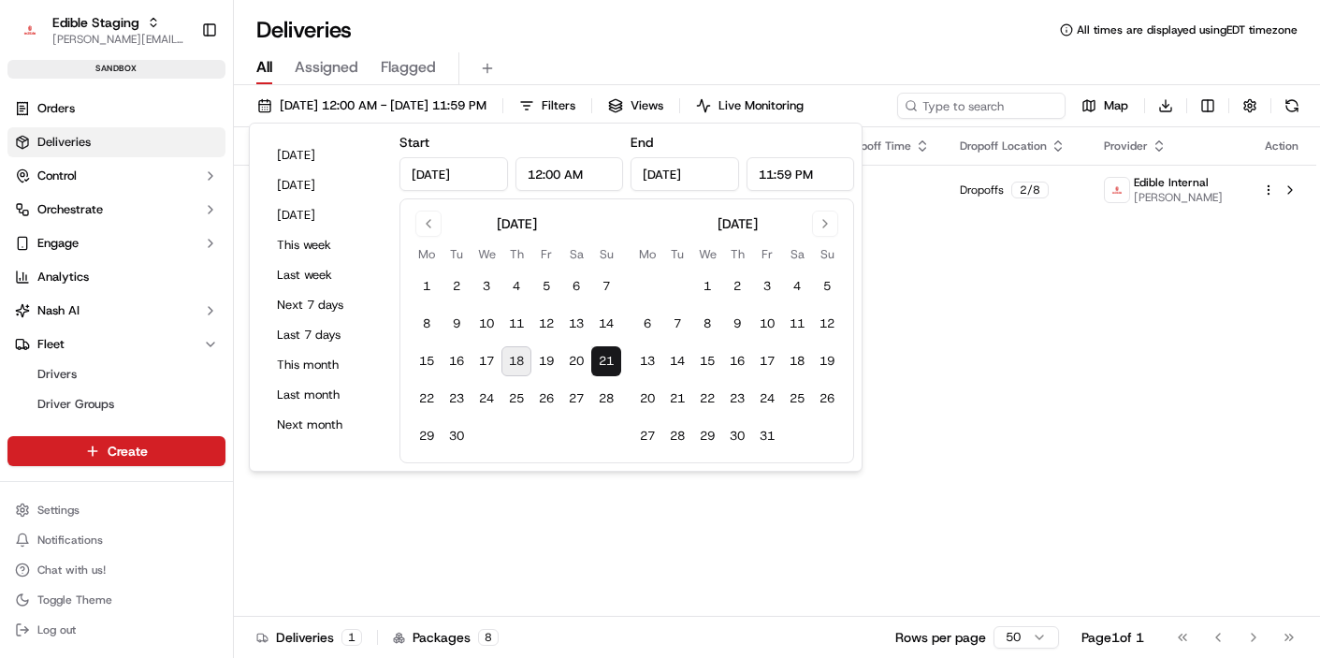
click at [941, 358] on div "Status Original Pickup Time Pickup Location Original Dropoff Time Dropoff Locat…" at bounding box center [775, 371] width 1083 height 489
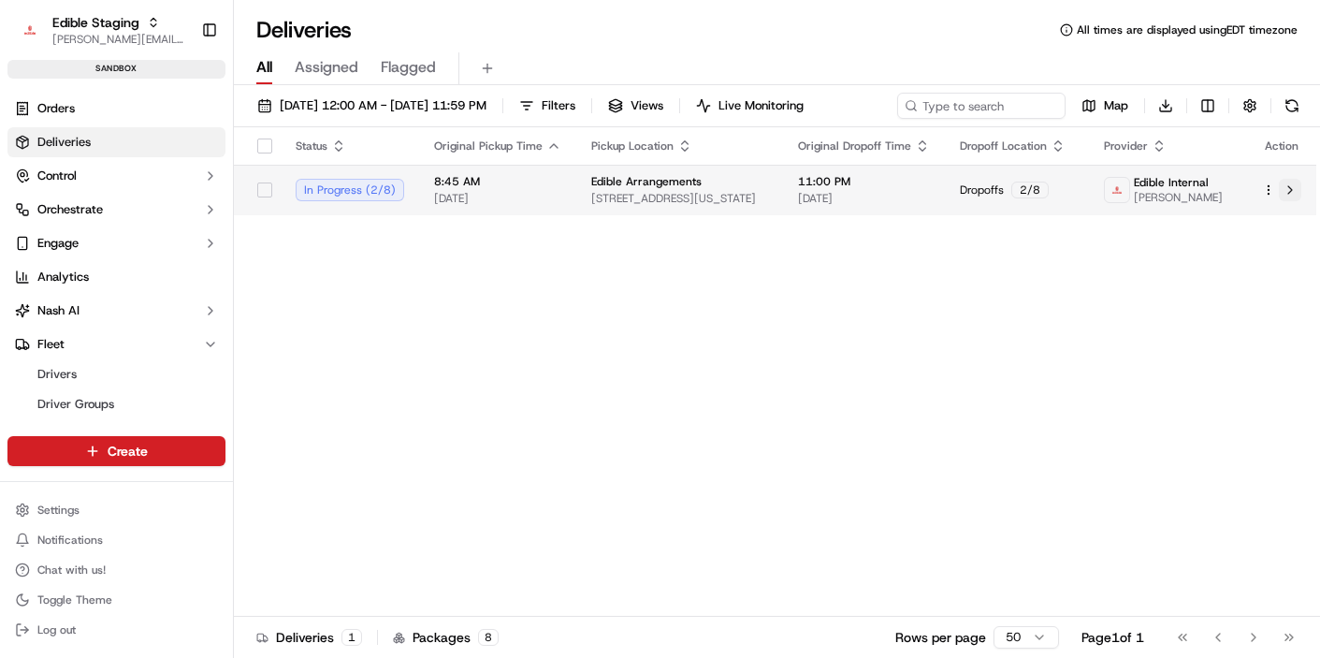
click at [1290, 189] on button at bounding box center [1290, 190] width 22 height 22
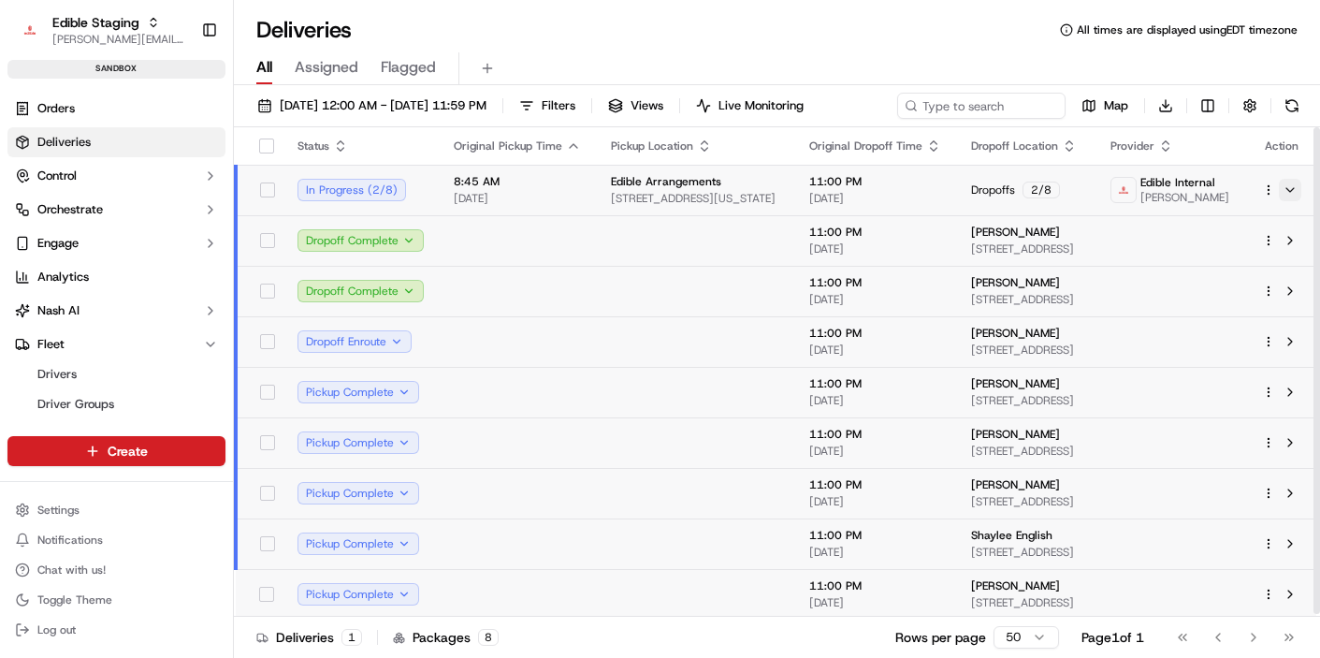
click at [1297, 186] on button at bounding box center [1290, 190] width 22 height 22
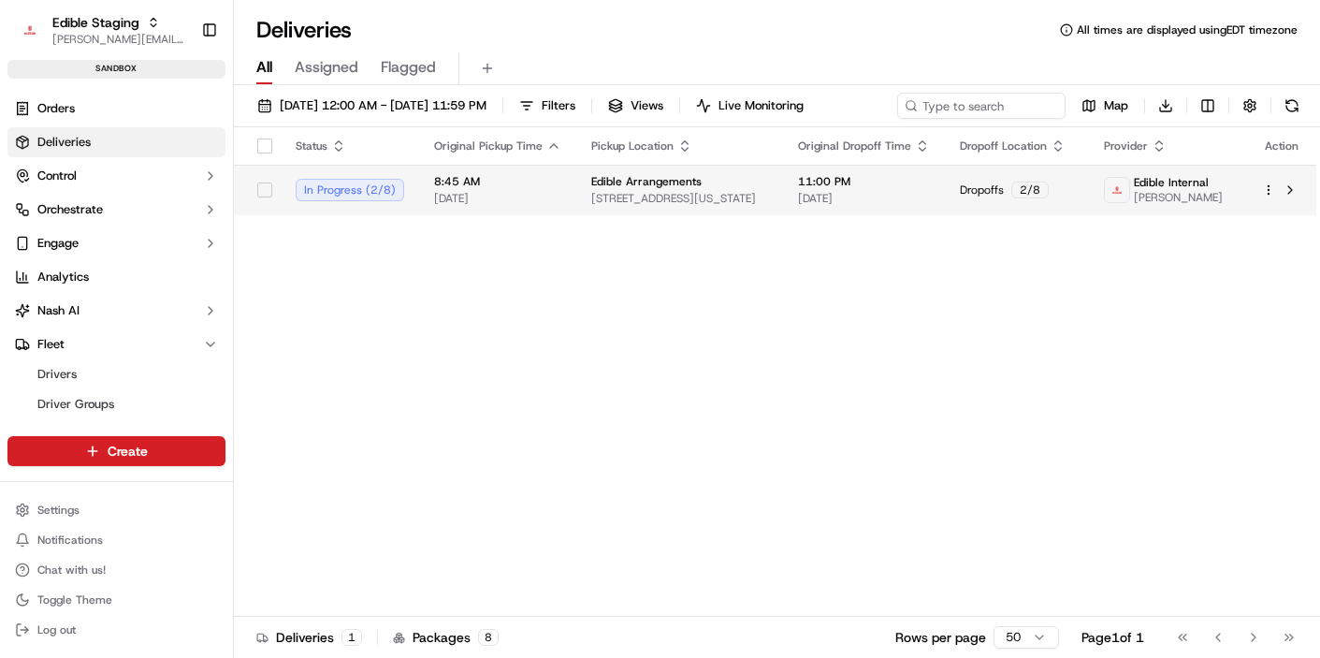
click at [1265, 192] on html "Edible Staging jake@usenash.com Toggle Sidebar sandbox Orders Deliveries Contro…" at bounding box center [660, 329] width 1320 height 658
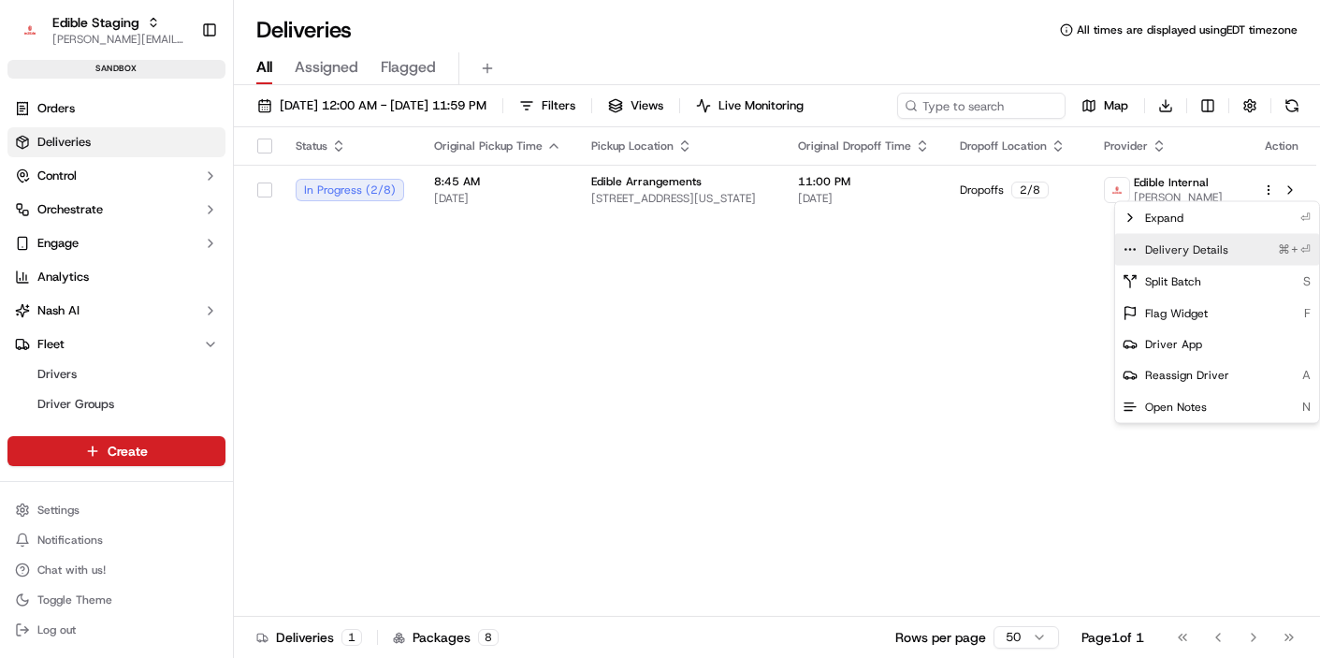
click at [1171, 246] on span "Delivery Details" at bounding box center [1186, 249] width 83 height 15
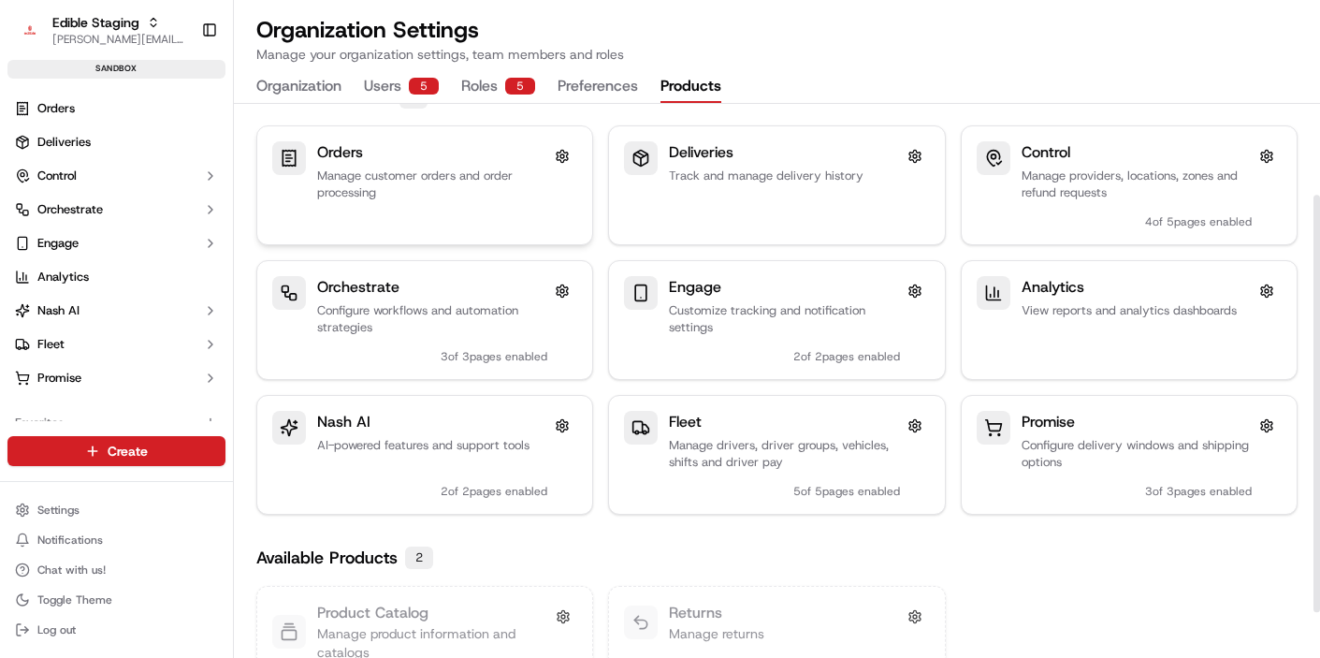
scroll to position [182, 0]
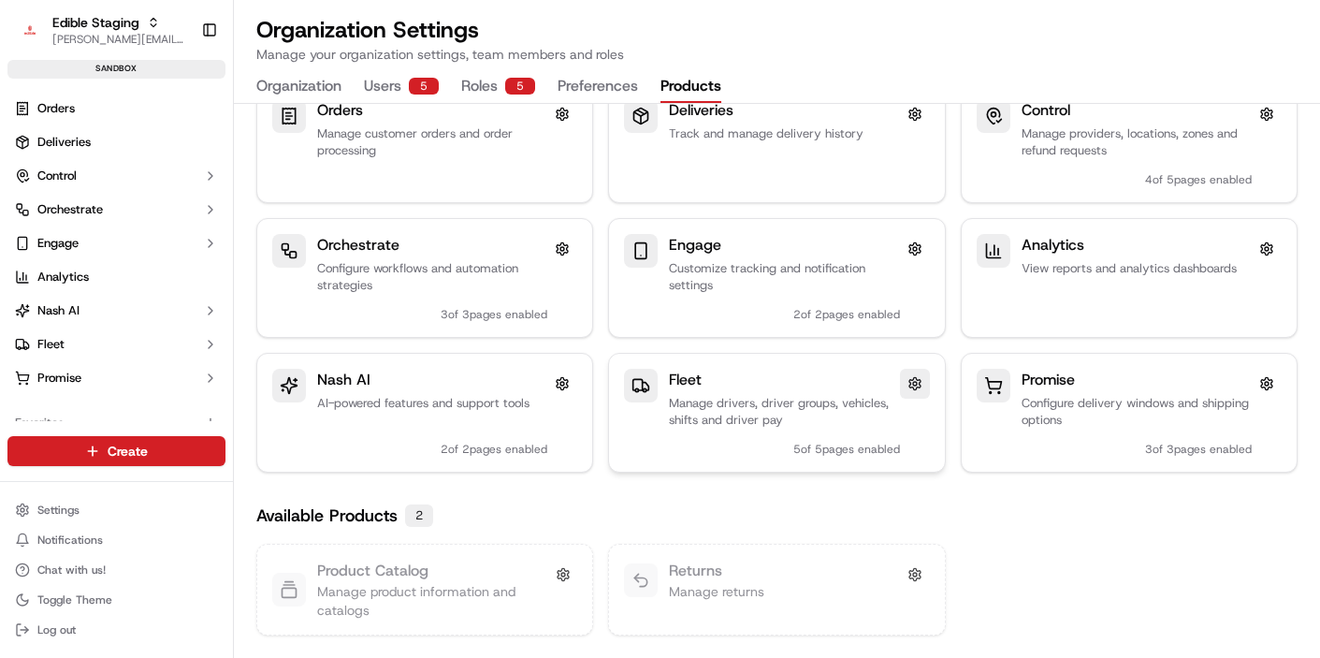
click at [921, 389] on button at bounding box center [915, 384] width 30 height 30
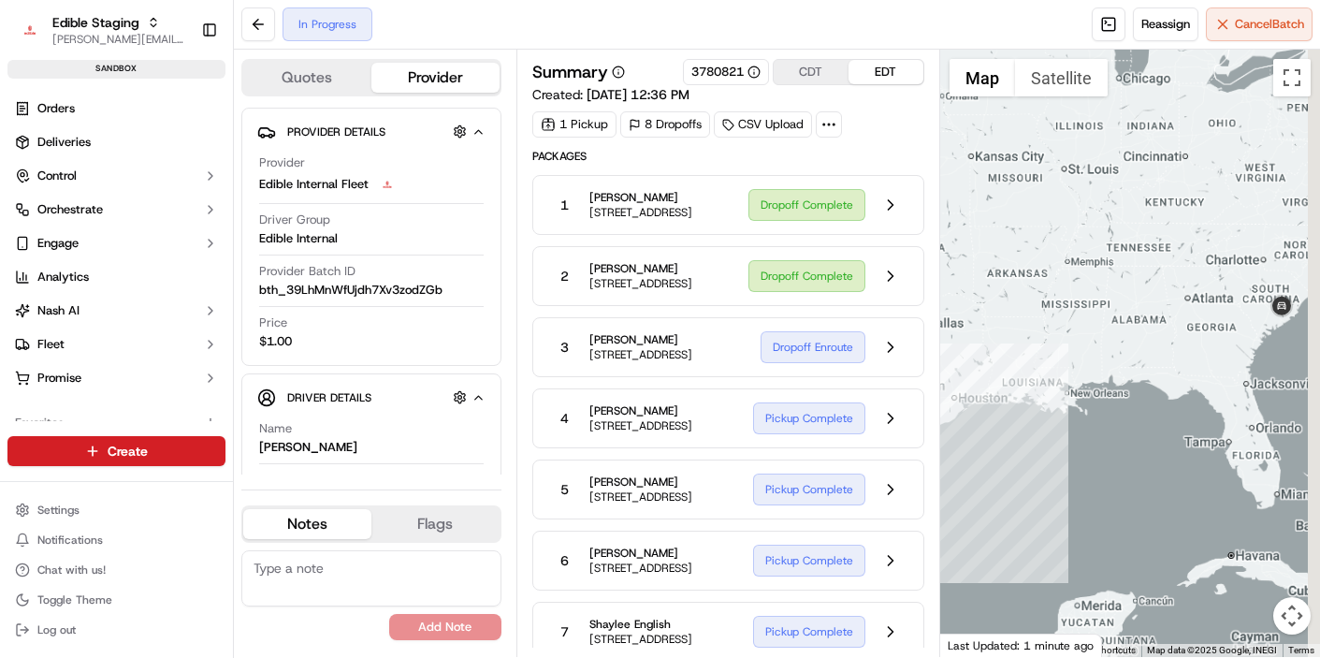
drag, startPoint x: 1251, startPoint y: 329, endPoint x: 1002, endPoint y: 363, distance: 251.1
click at [1002, 363] on div at bounding box center [1130, 353] width 380 height 607
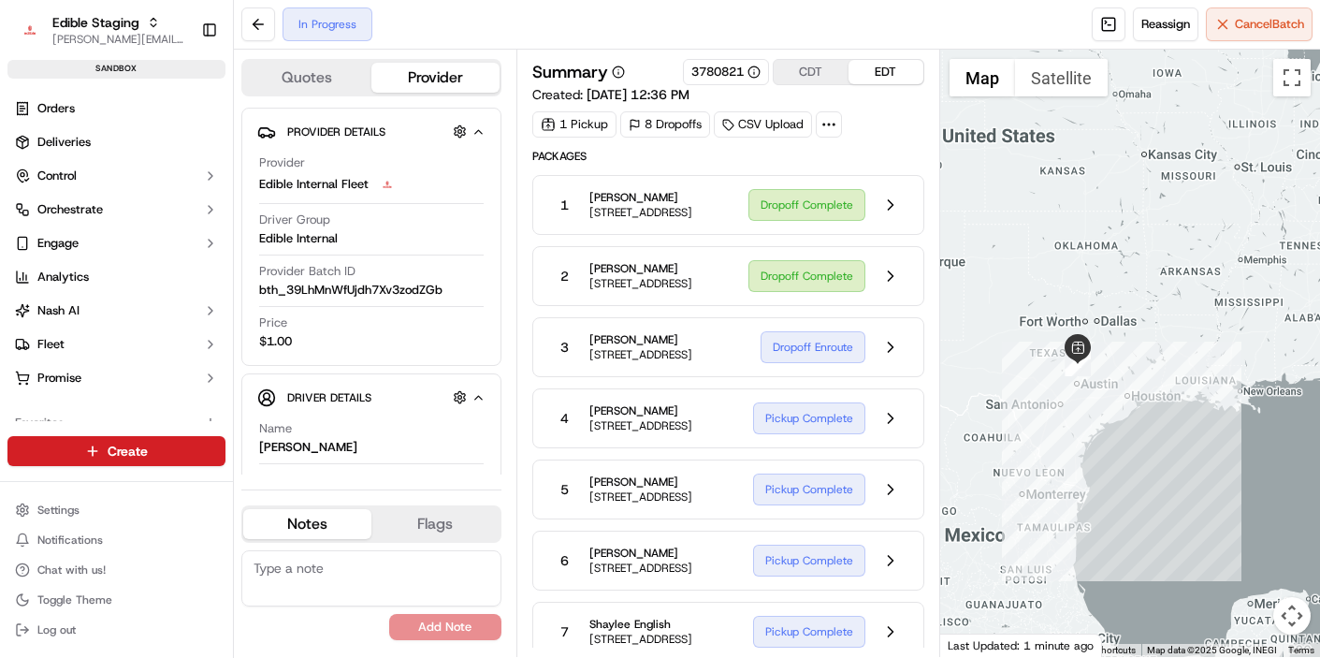
drag, startPoint x: 1021, startPoint y: 347, endPoint x: 1118, endPoint y: 355, distance: 97.6
click at [1257, 338] on div at bounding box center [1130, 353] width 380 height 607
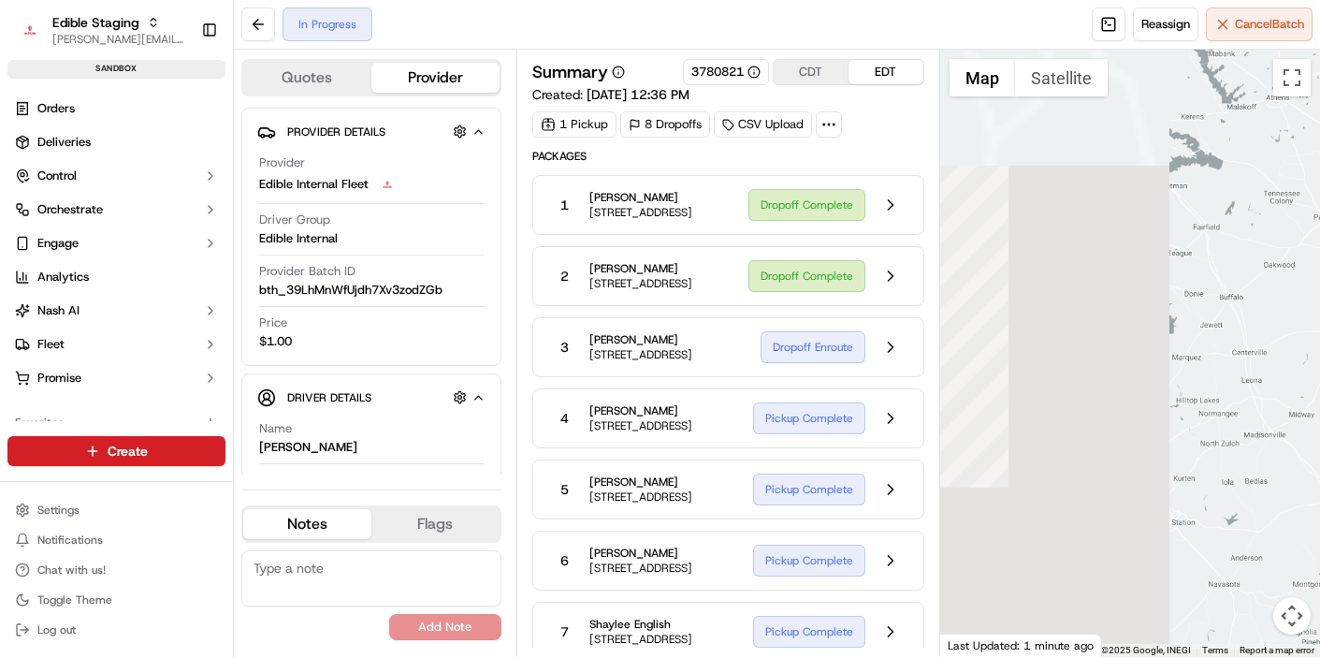
drag, startPoint x: 1117, startPoint y: 383, endPoint x: 1267, endPoint y: 371, distance: 150.1
click at [1272, 370] on div at bounding box center [1130, 353] width 380 height 607
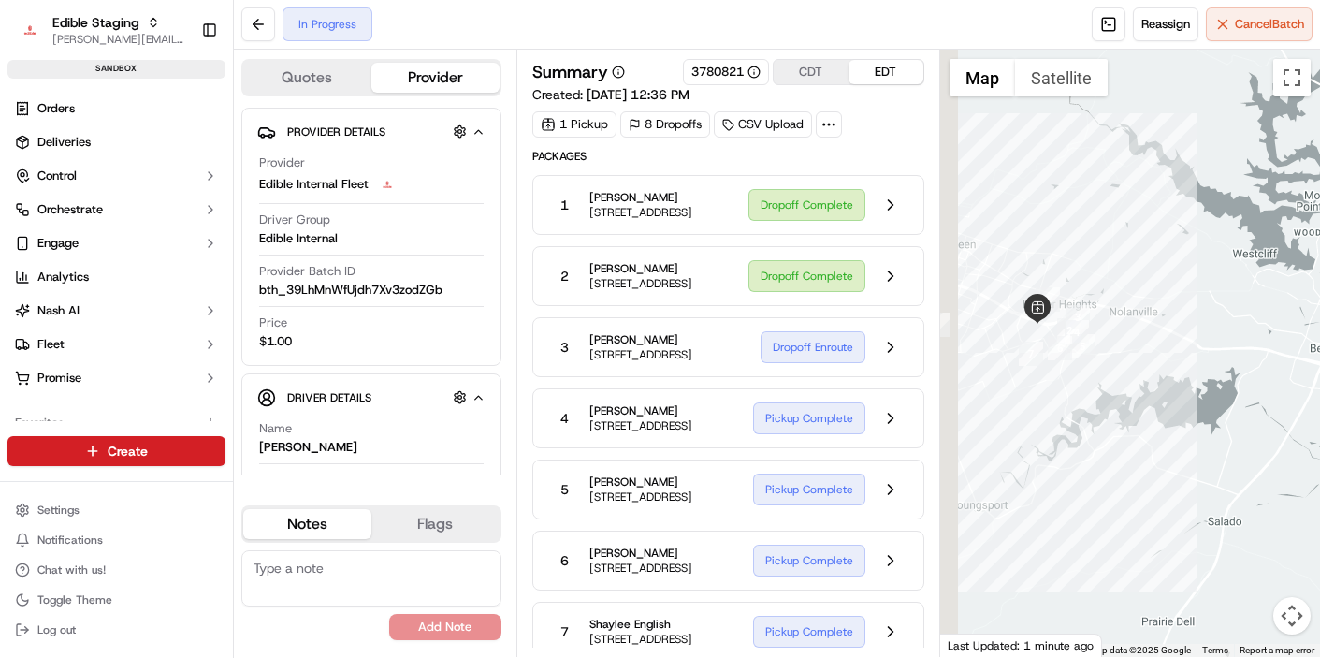
drag, startPoint x: 1029, startPoint y: 327, endPoint x: 1170, endPoint y: 442, distance: 182.2
click at [1171, 442] on div at bounding box center [1130, 353] width 380 height 607
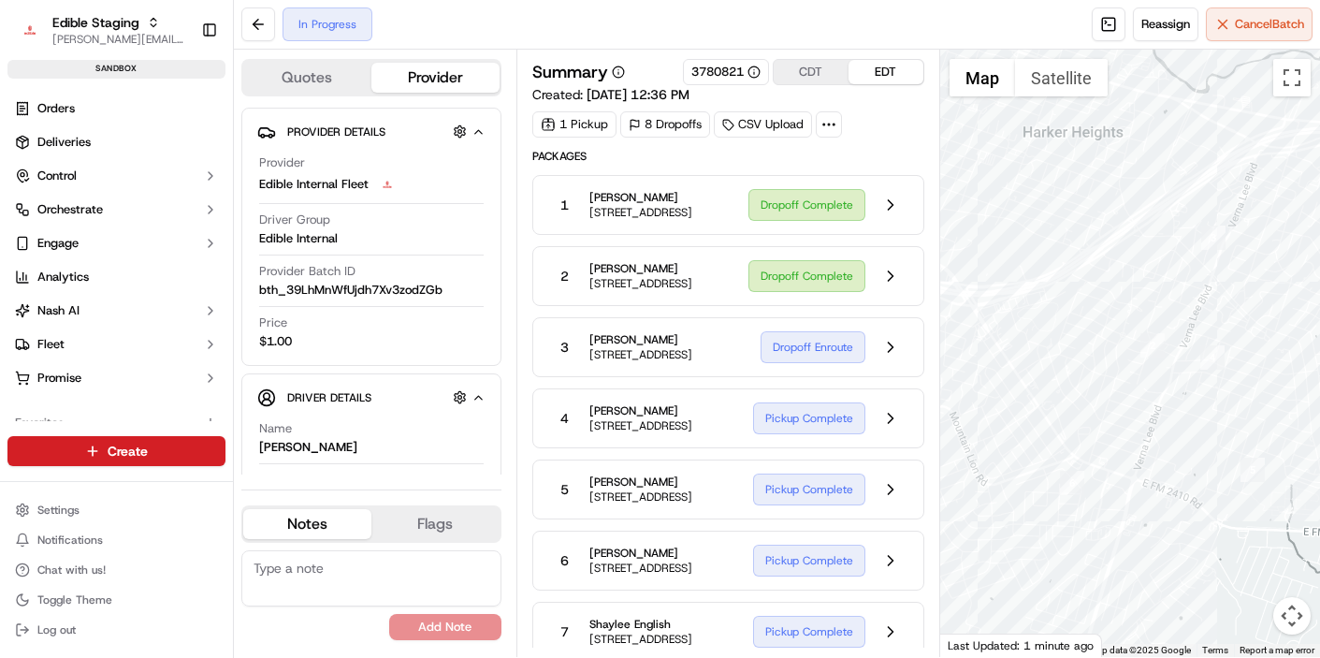
drag, startPoint x: 1177, startPoint y: 192, endPoint x: 1146, endPoint y: 281, distance: 94.1
click at [1145, 283] on div at bounding box center [1130, 353] width 380 height 607
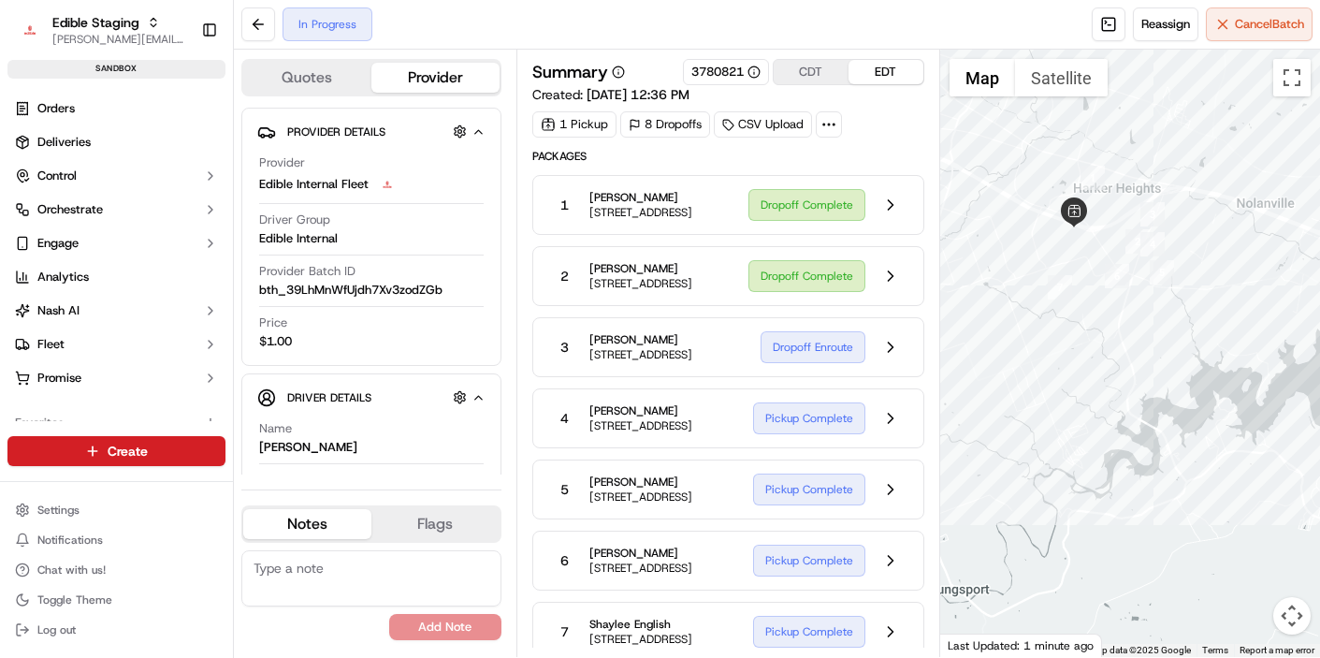
click at [691, 219] on span "[STREET_ADDRESS]" at bounding box center [640, 212] width 103 height 15
click at [889, 205] on button at bounding box center [891, 205] width 36 height 36
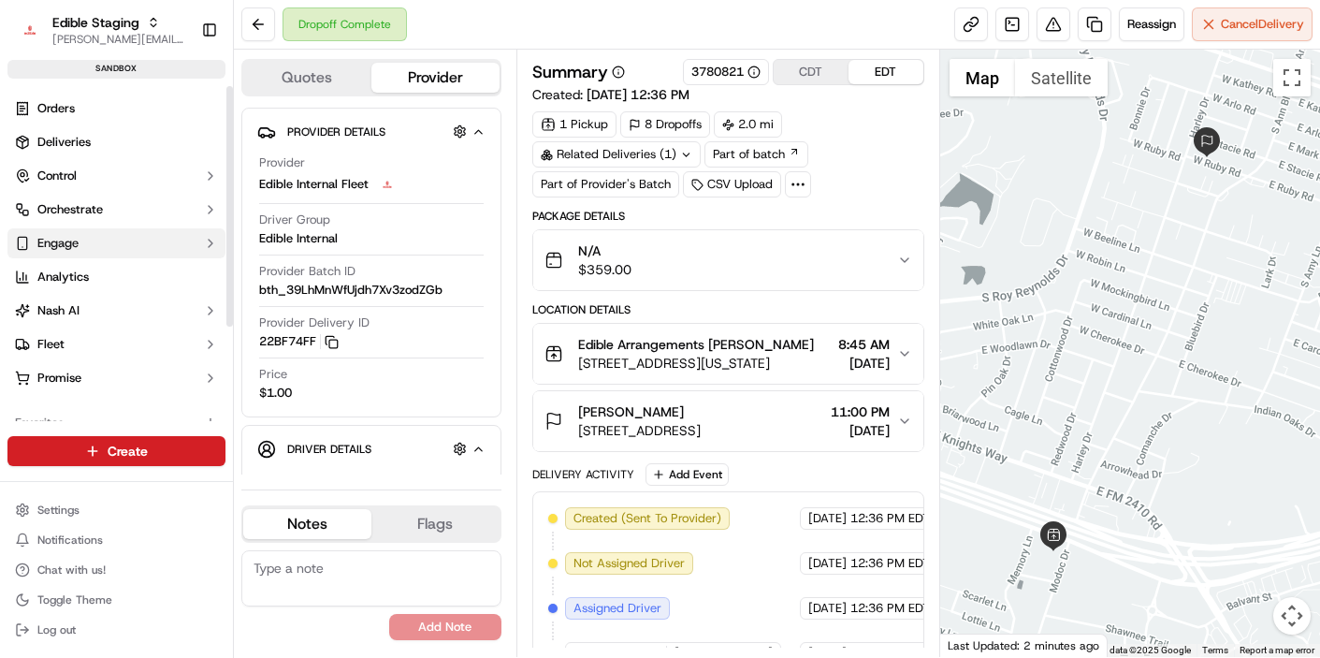
click at [100, 251] on button "Engage" at bounding box center [116, 243] width 218 height 30
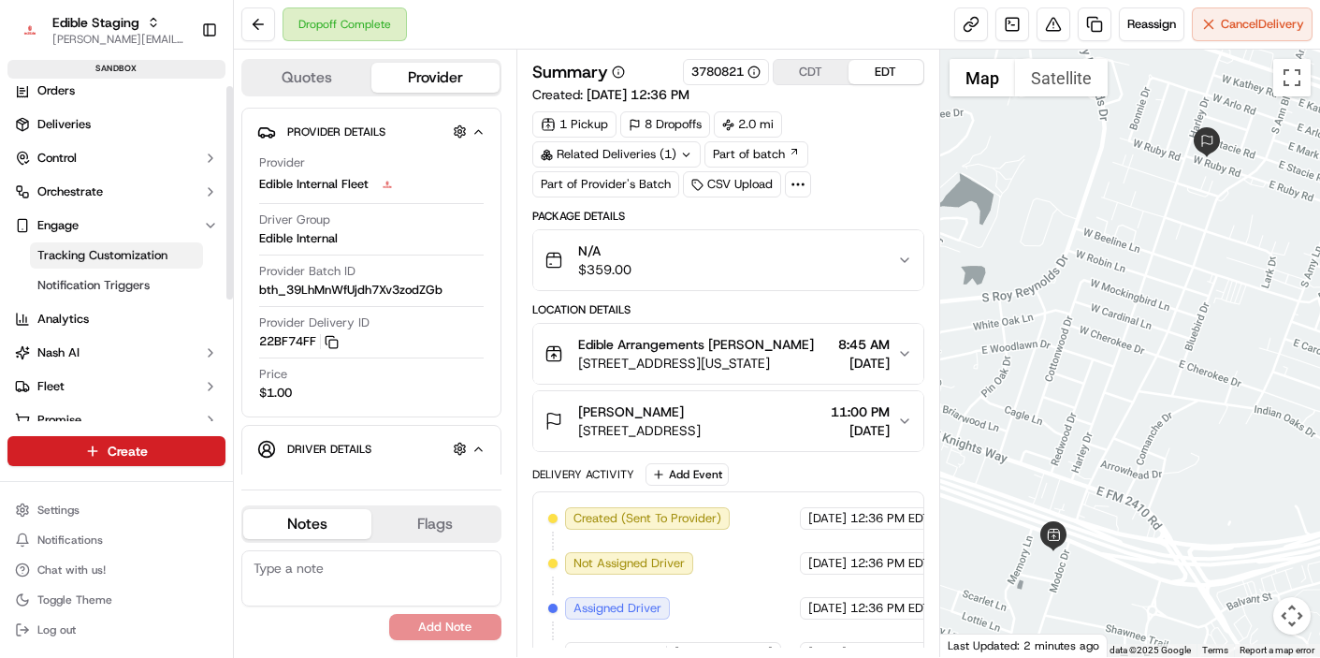
scroll to position [20, 0]
click at [86, 287] on span "Notification Triggers" at bounding box center [93, 283] width 112 height 17
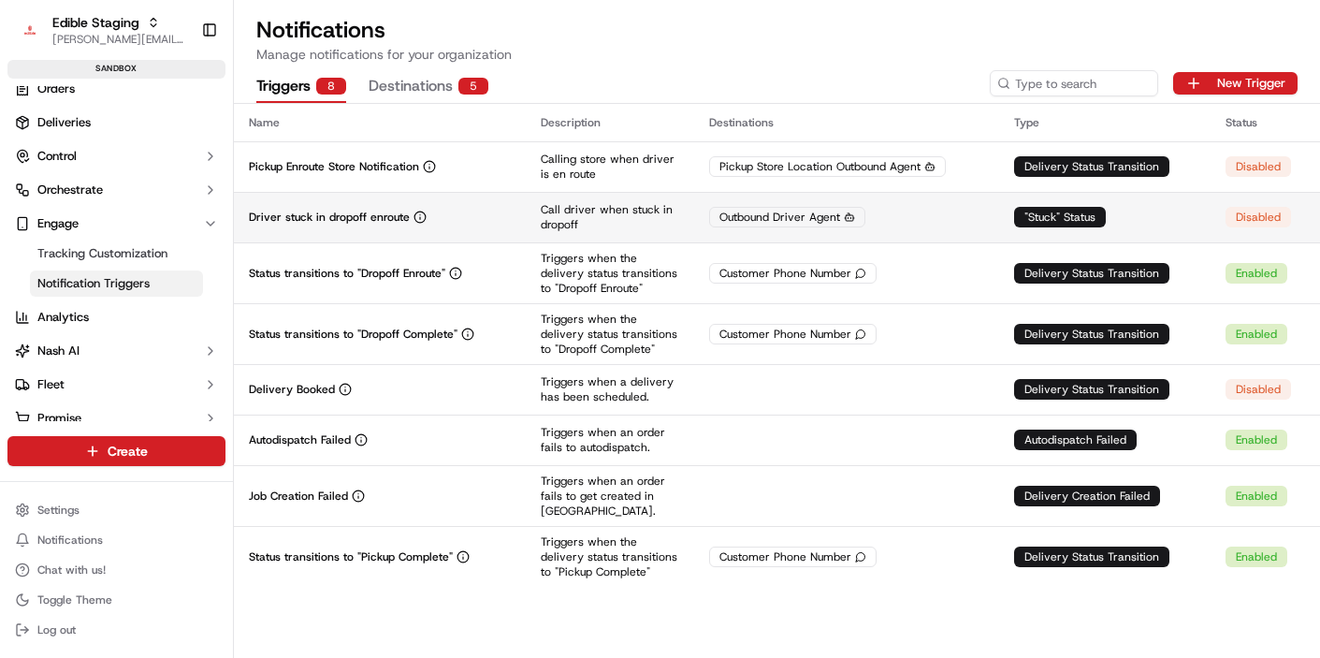
click at [523, 218] on td "Driver stuck in dropoff enroute" at bounding box center [380, 217] width 292 height 51
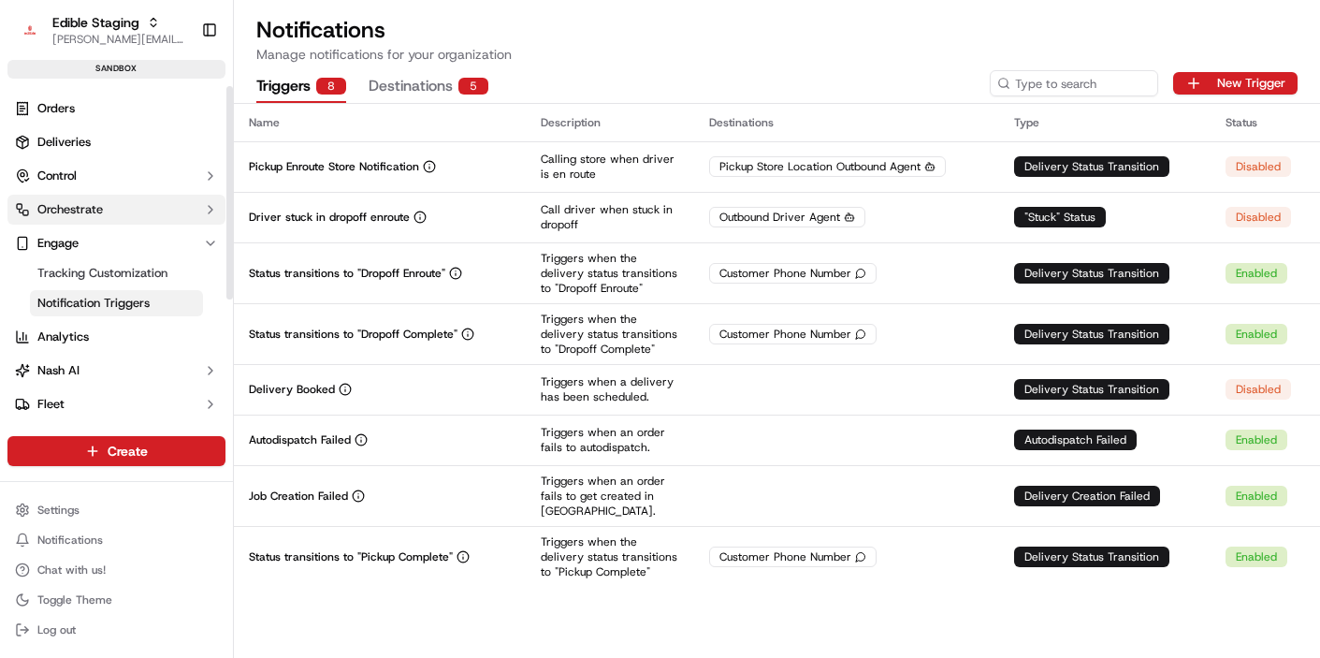
click at [93, 211] on span "Orchestrate" at bounding box center [69, 209] width 65 height 17
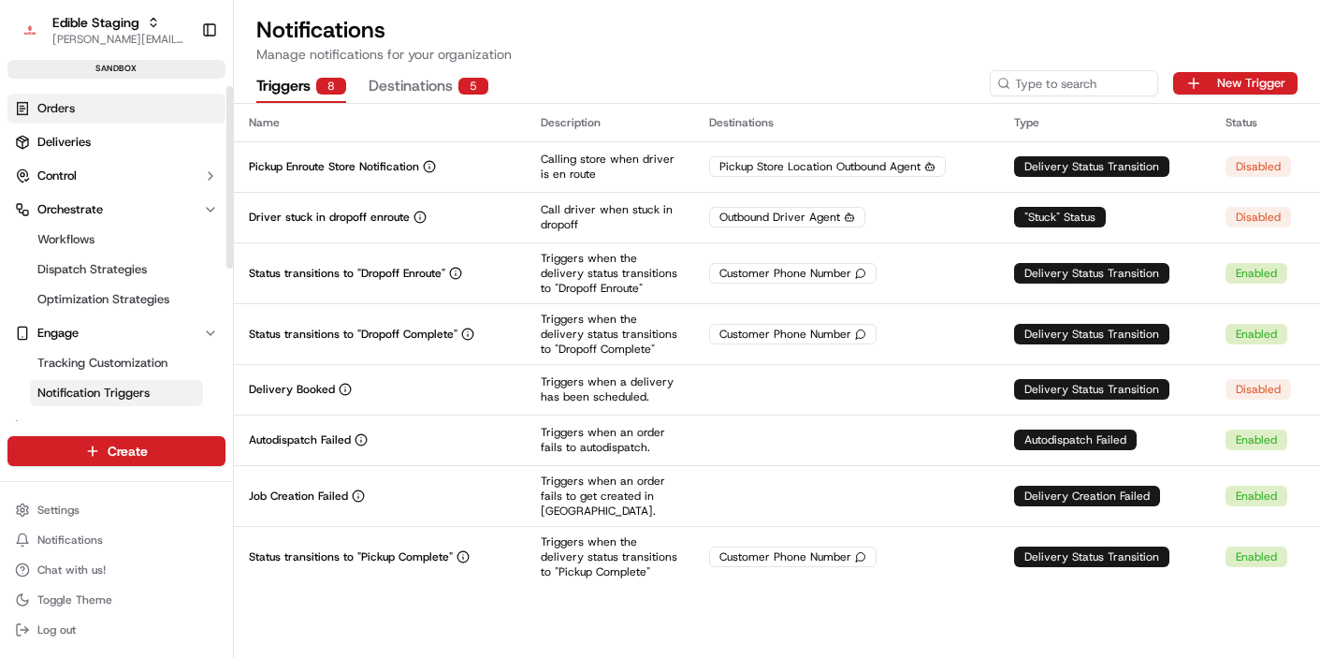
click at [65, 109] on span "Orders" at bounding box center [55, 108] width 37 height 17
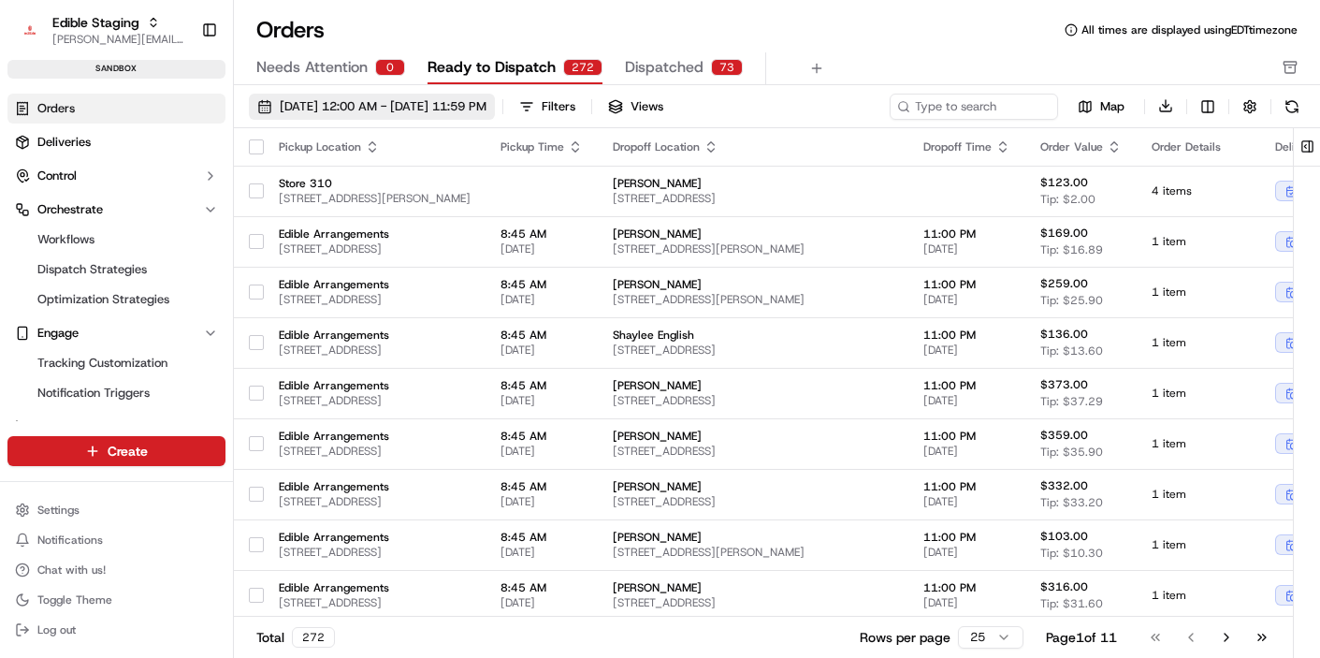
click at [448, 105] on span "[DATE] 12:00 AM - [DATE] 11:59 PM" at bounding box center [383, 106] width 207 height 17
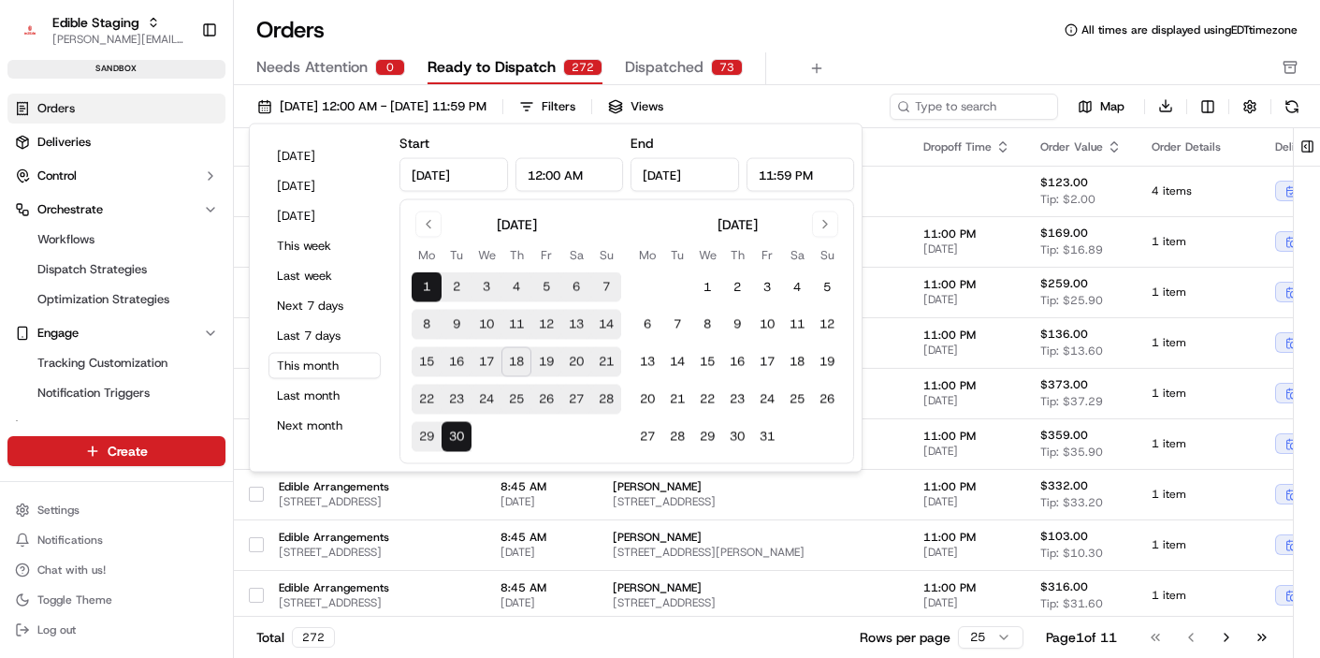
click at [551, 364] on button "19" at bounding box center [546, 362] width 30 height 30
type input "[DATE]"
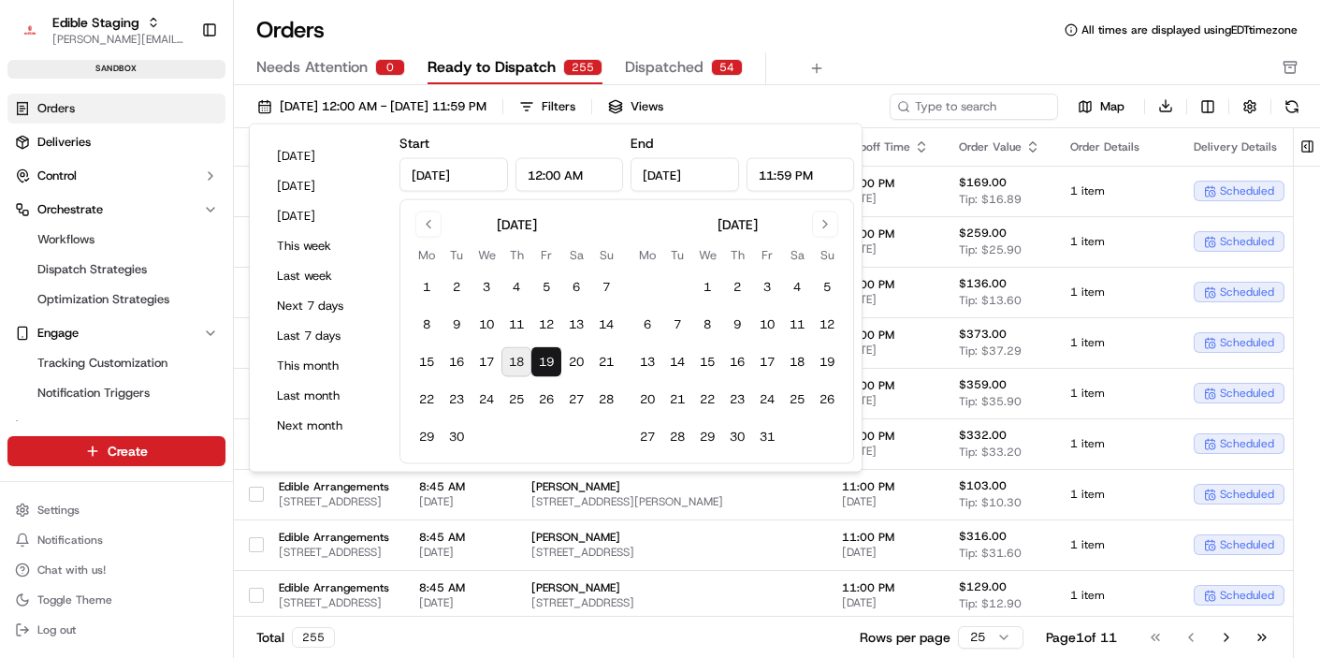
click at [875, 63] on div "Needs Attention 0 Ready to Dispatch 255 Dispatched 54" at bounding box center [763, 68] width 1015 height 32
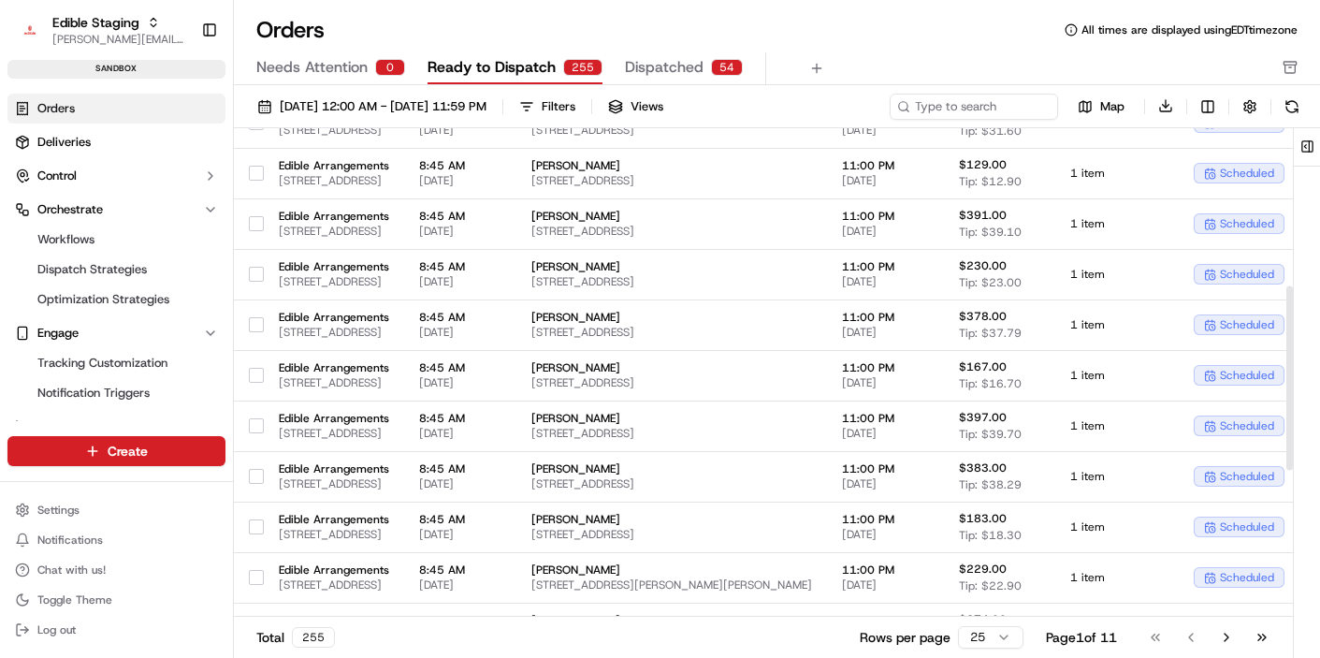
scroll to position [438, 0]
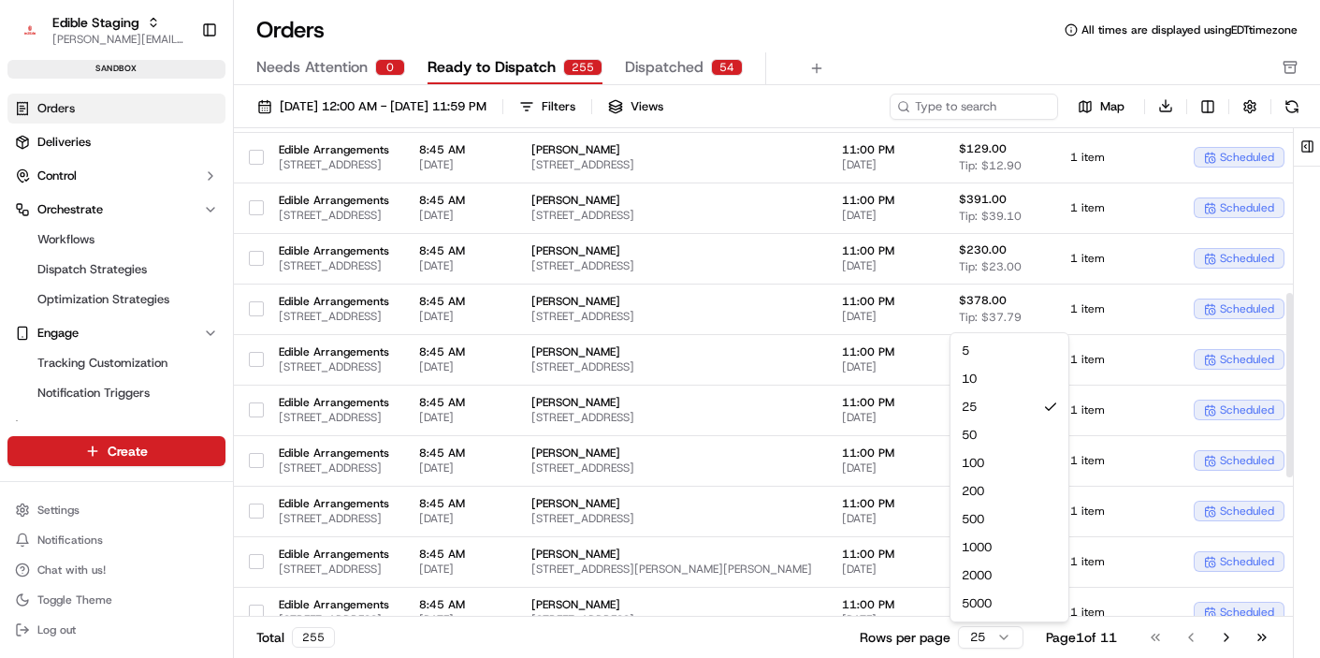
click at [977, 632] on html "Edible Staging [EMAIL_ADDRESS][DOMAIN_NAME] Toggle Sidebar sandbox Orders Deliv…" at bounding box center [660, 329] width 1320 height 658
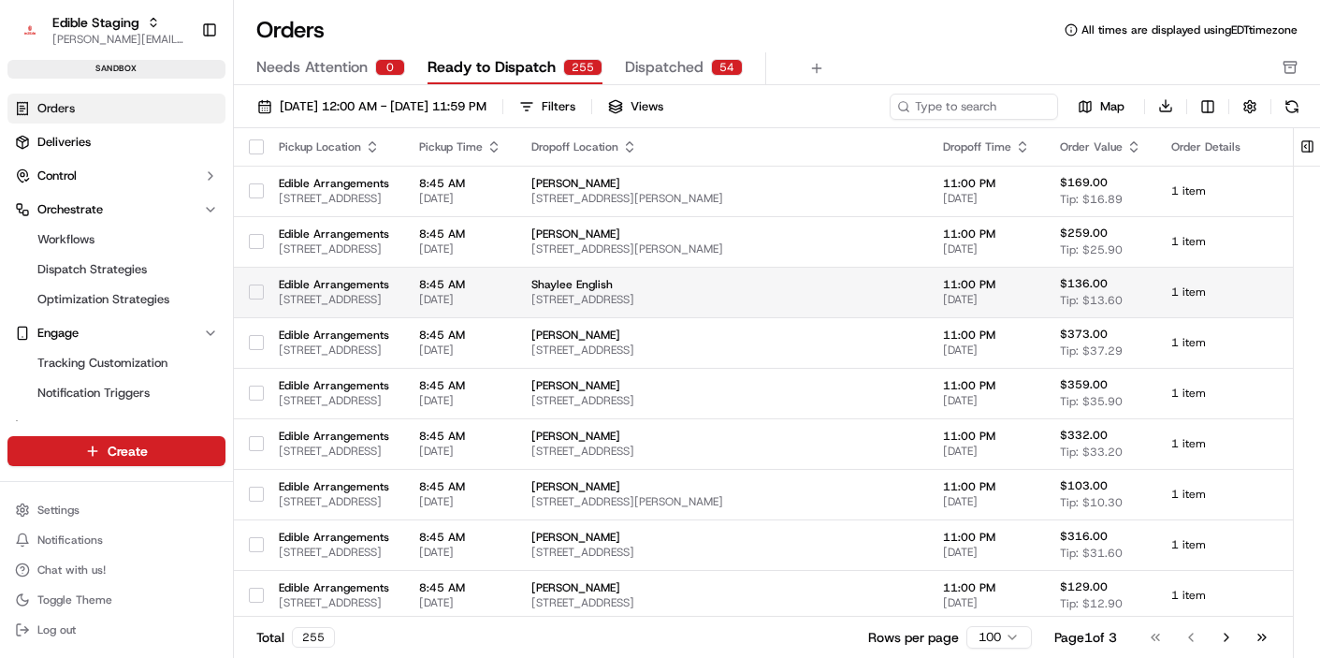
click at [253, 147] on button "button" at bounding box center [256, 146] width 15 height 15
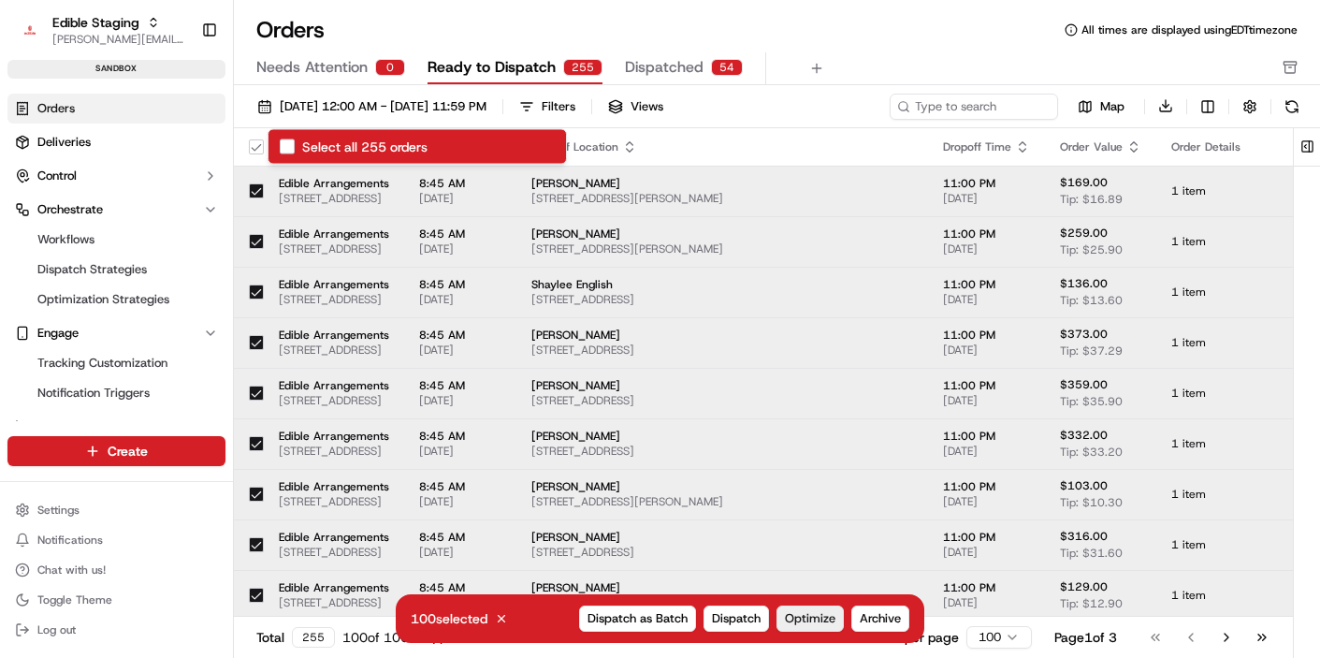
click at [813, 617] on span "Optimize" at bounding box center [810, 618] width 51 height 17
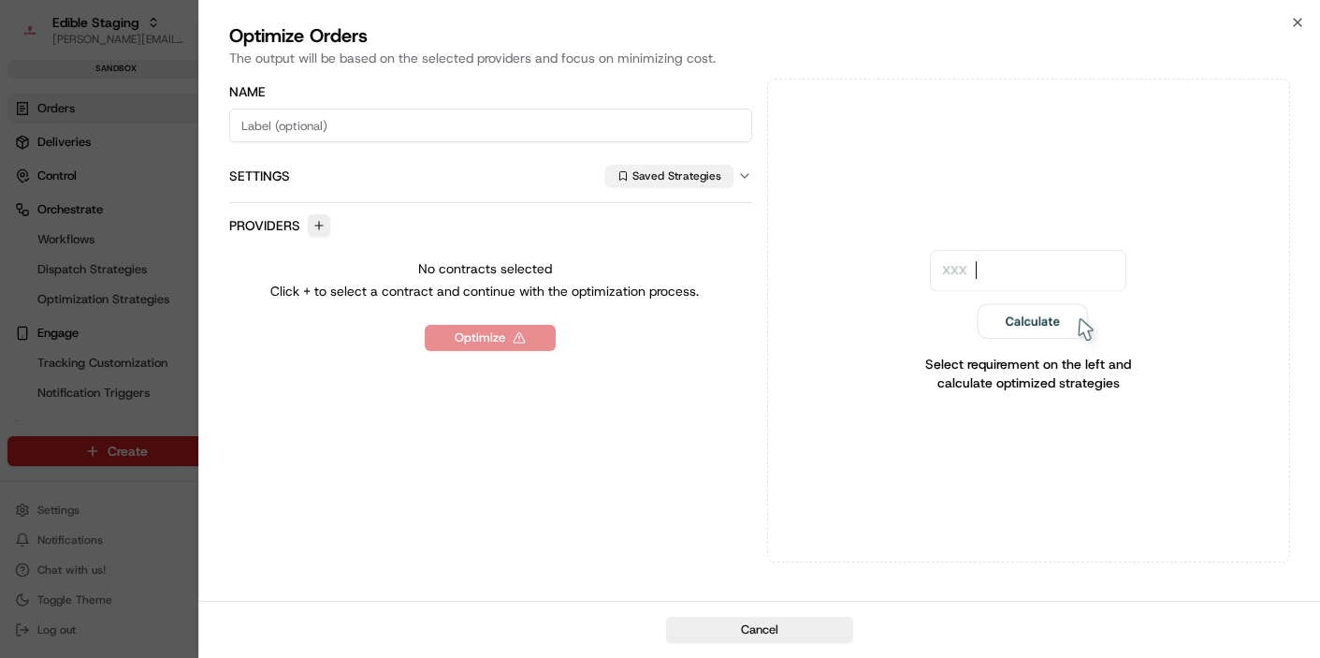
click at [653, 180] on button "Saved Strategies" at bounding box center [669, 176] width 128 height 22
click at [672, 244] on span "Internal Deliveries" at bounding box center [754, 244] width 230 height 17
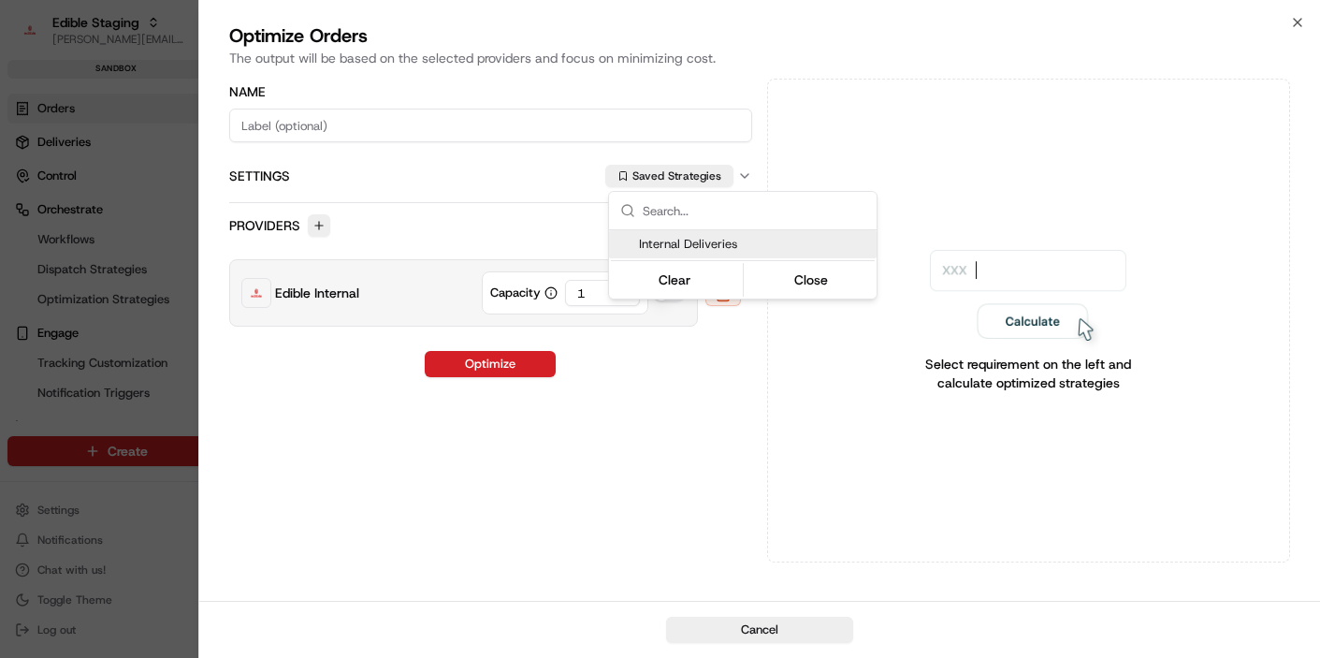
click at [653, 347] on div at bounding box center [660, 329] width 1320 height 658
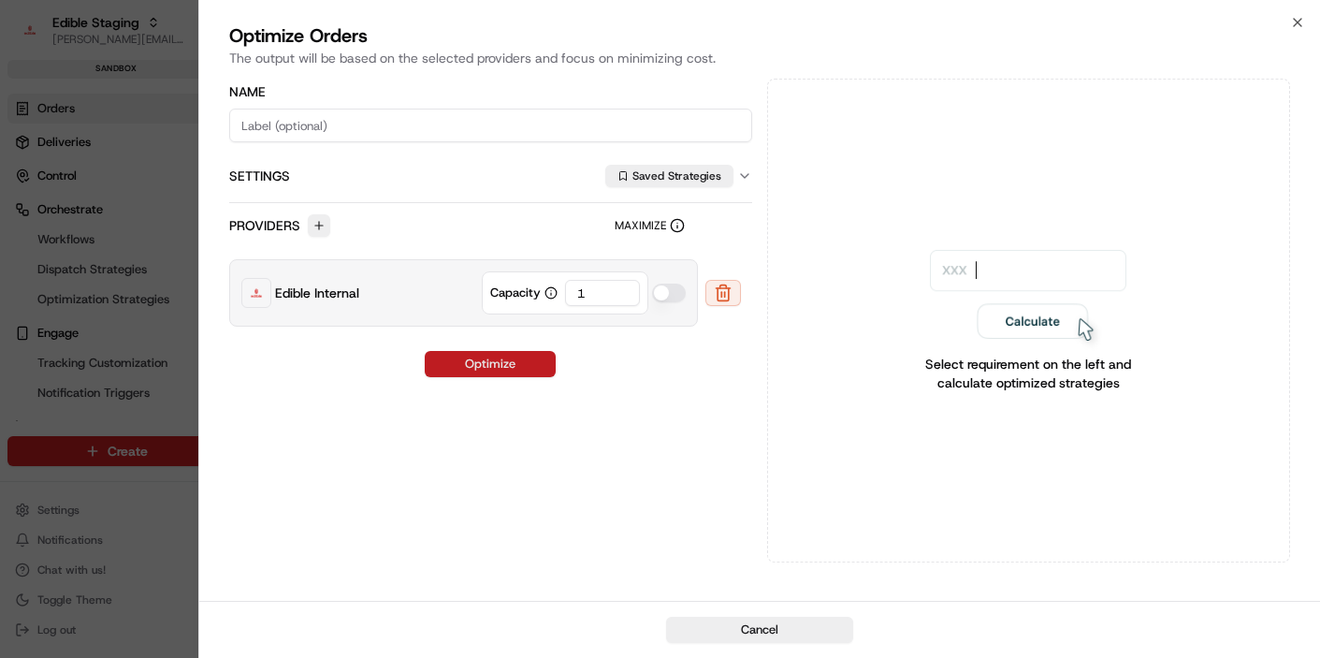
click at [499, 366] on button "Optimize" at bounding box center [490, 364] width 131 height 26
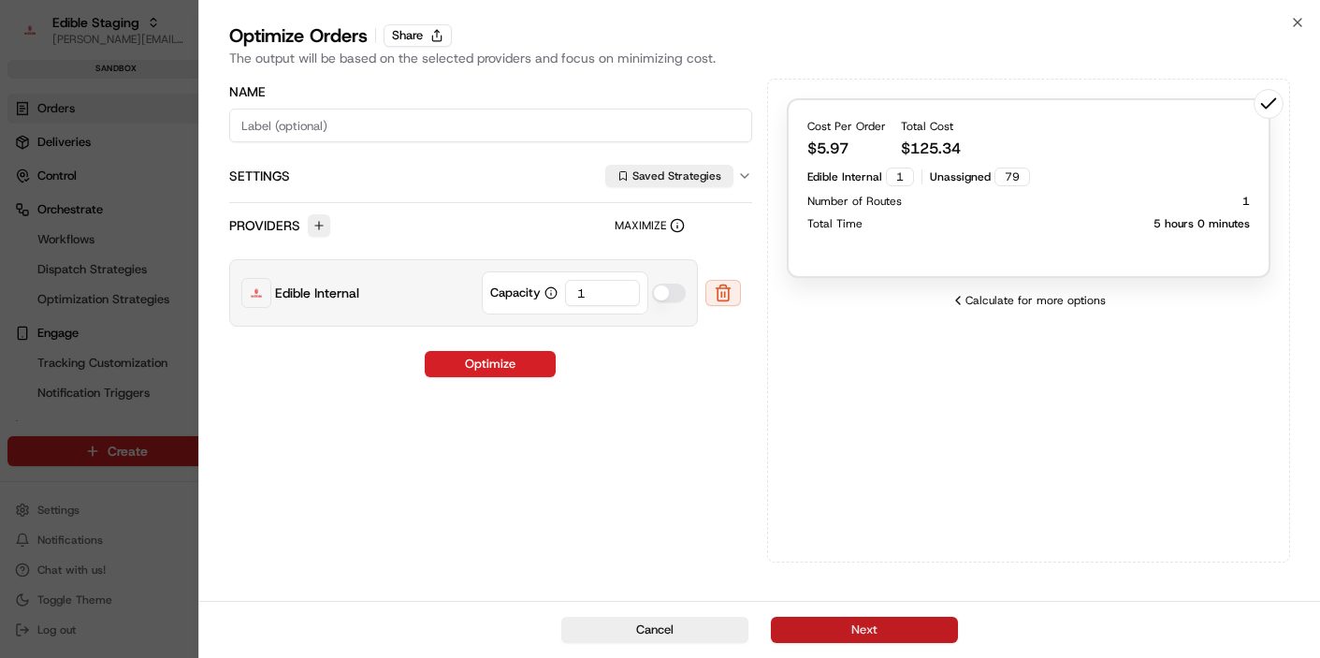
click at [894, 633] on button "Next" at bounding box center [864, 630] width 187 height 26
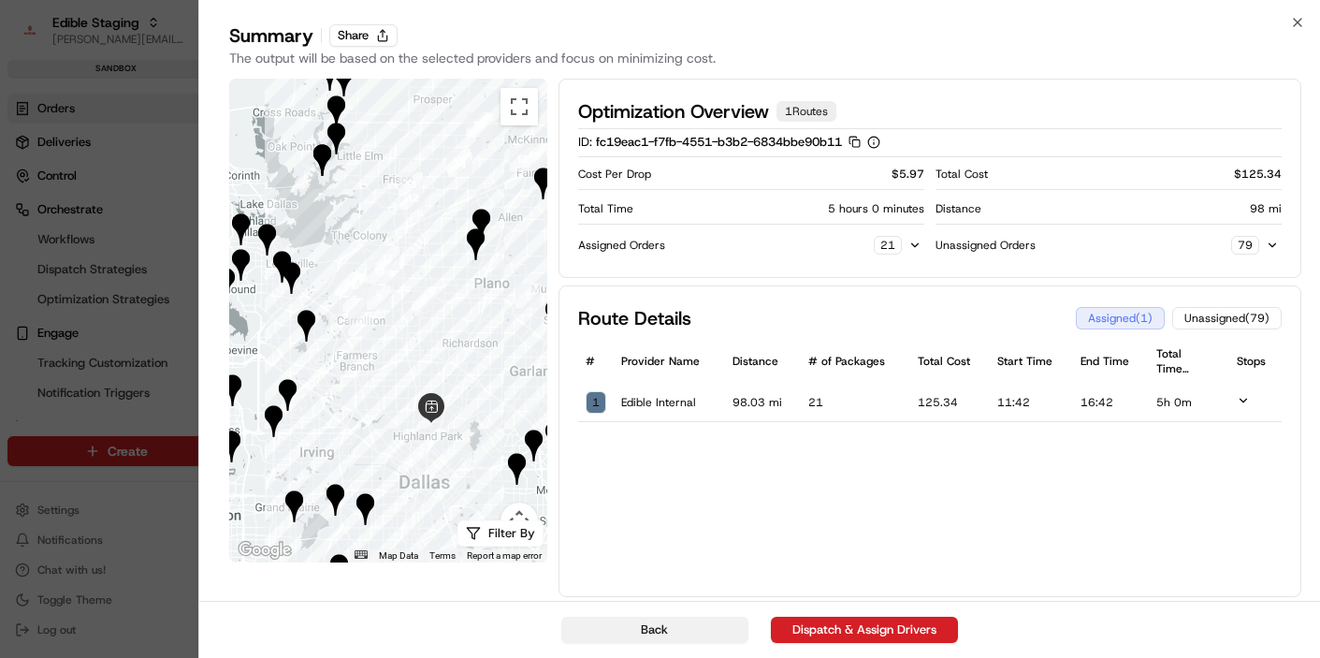
click at [661, 632] on button "Back" at bounding box center [654, 630] width 187 height 26
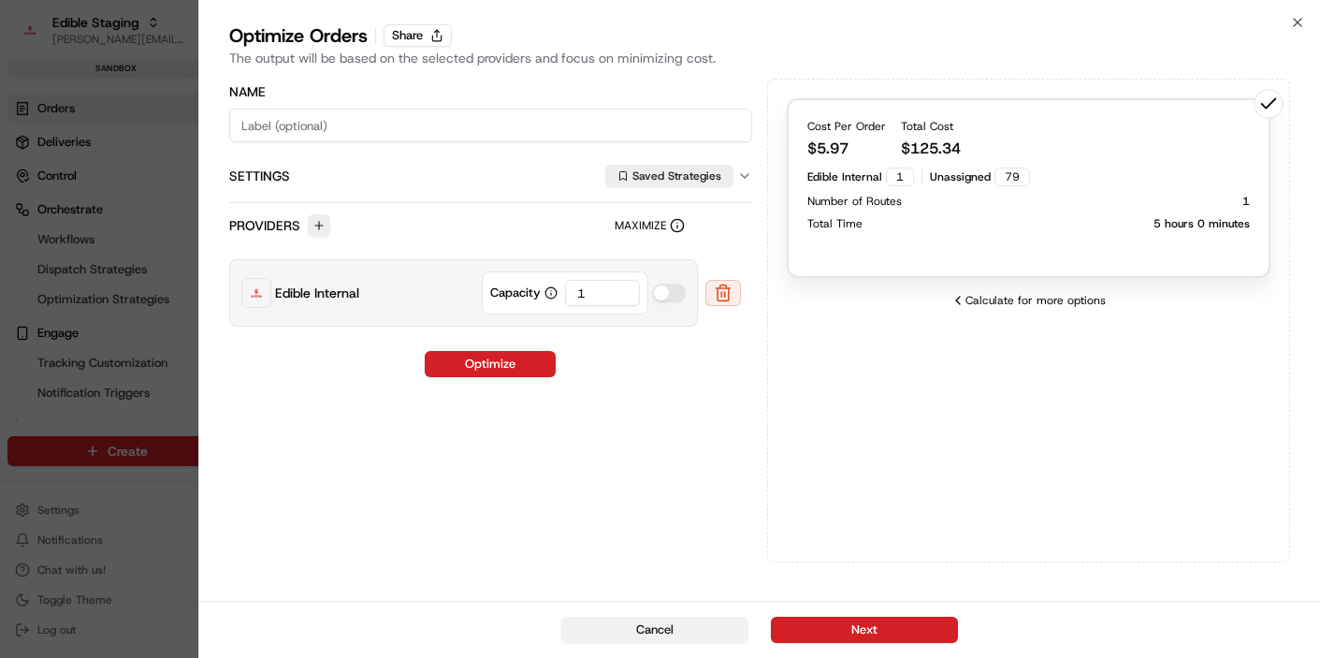
click at [661, 632] on button "Cancel" at bounding box center [654, 630] width 187 height 26
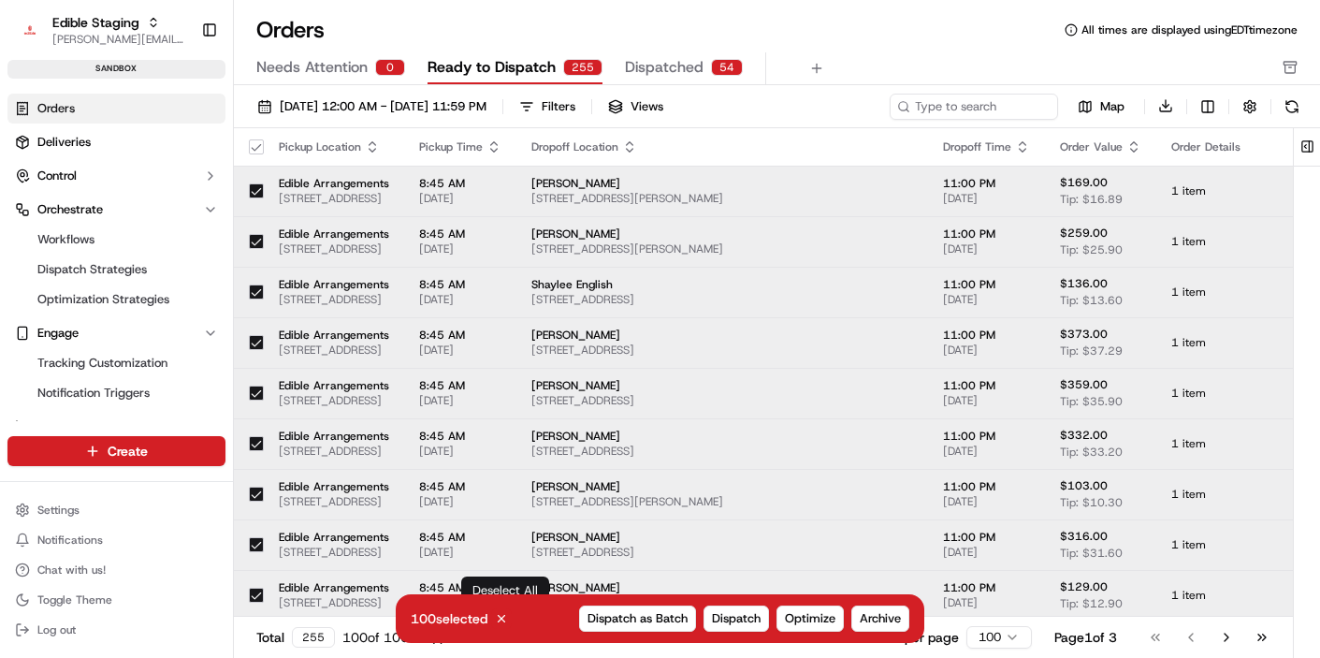
click at [505, 615] on icon at bounding box center [501, 618] width 13 height 13
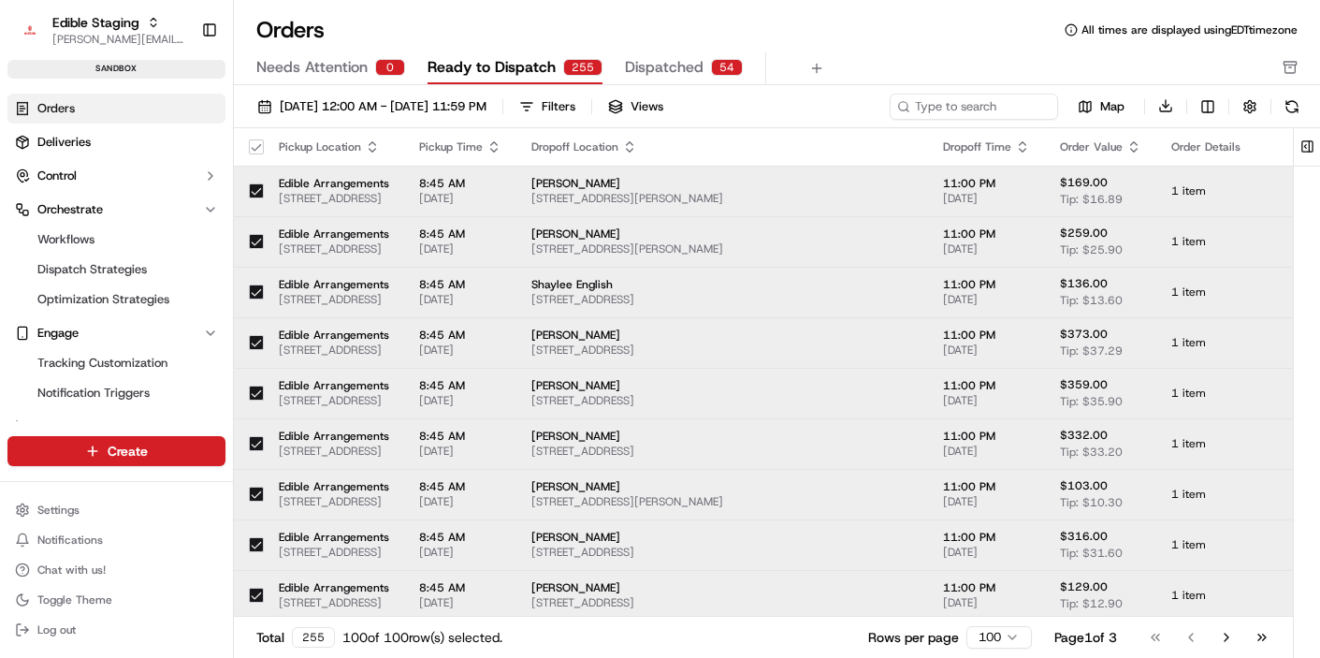
click at [257, 148] on button "button" at bounding box center [256, 146] width 15 height 15
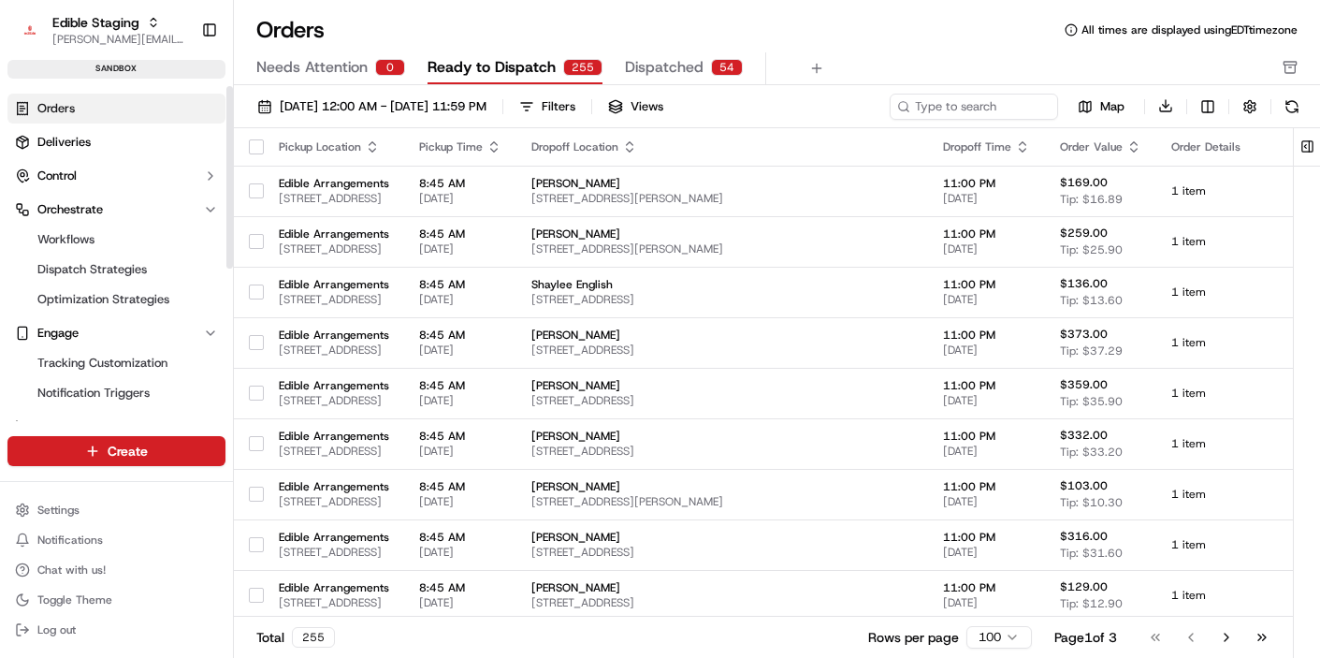
click at [123, 442] on html "Edible Staging [EMAIL_ADDRESS][DOMAIN_NAME] Toggle Sidebar sandbox Orders Deliv…" at bounding box center [660, 329] width 1320 height 658
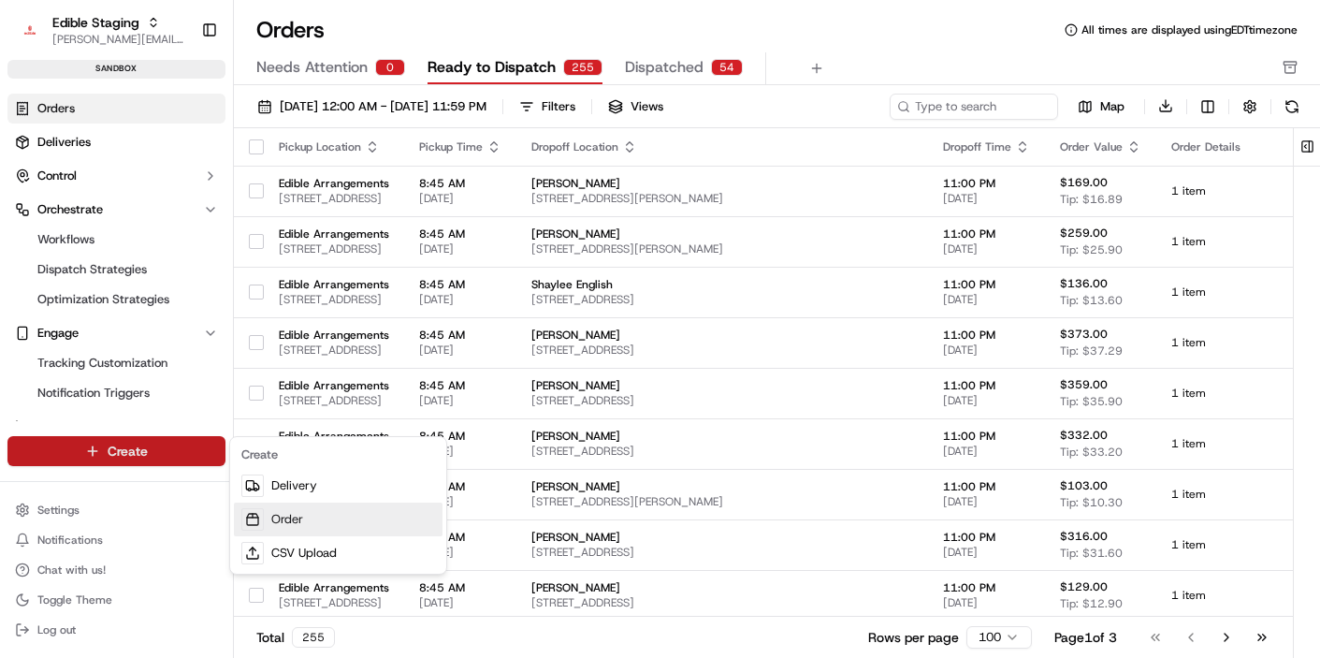
click at [316, 511] on link "Order" at bounding box center [338, 519] width 209 height 34
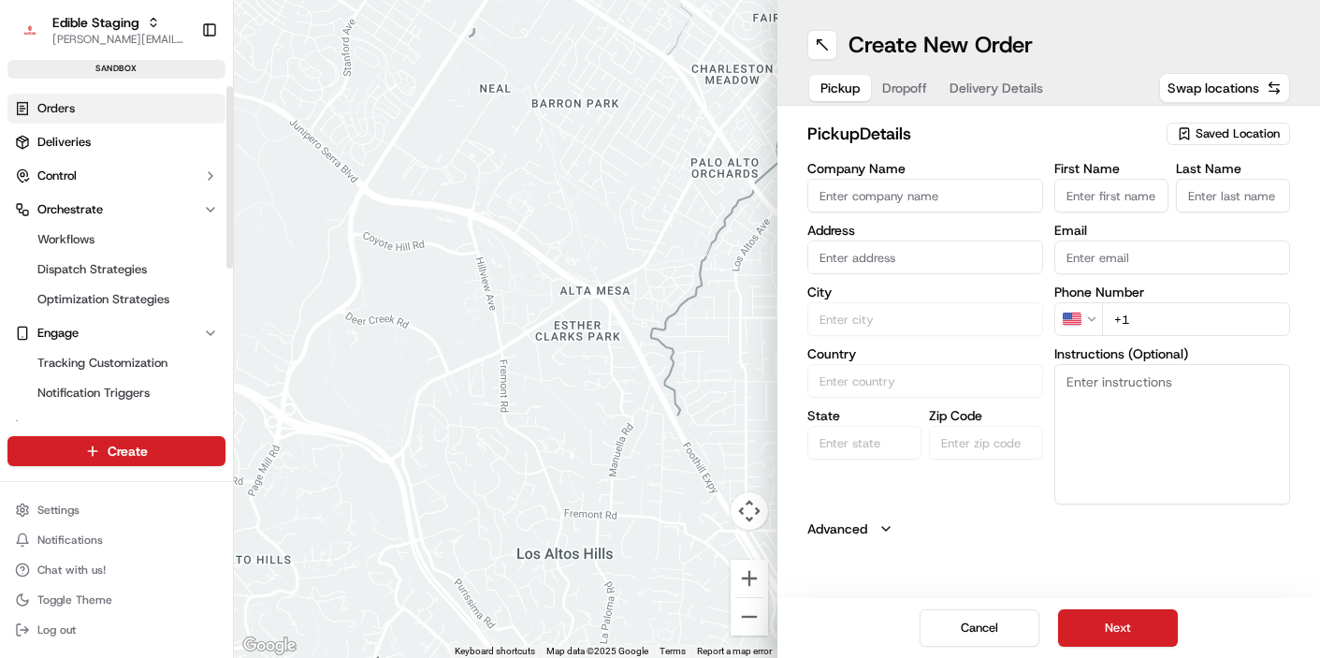
click at [114, 118] on link "Orders" at bounding box center [116, 109] width 218 height 30
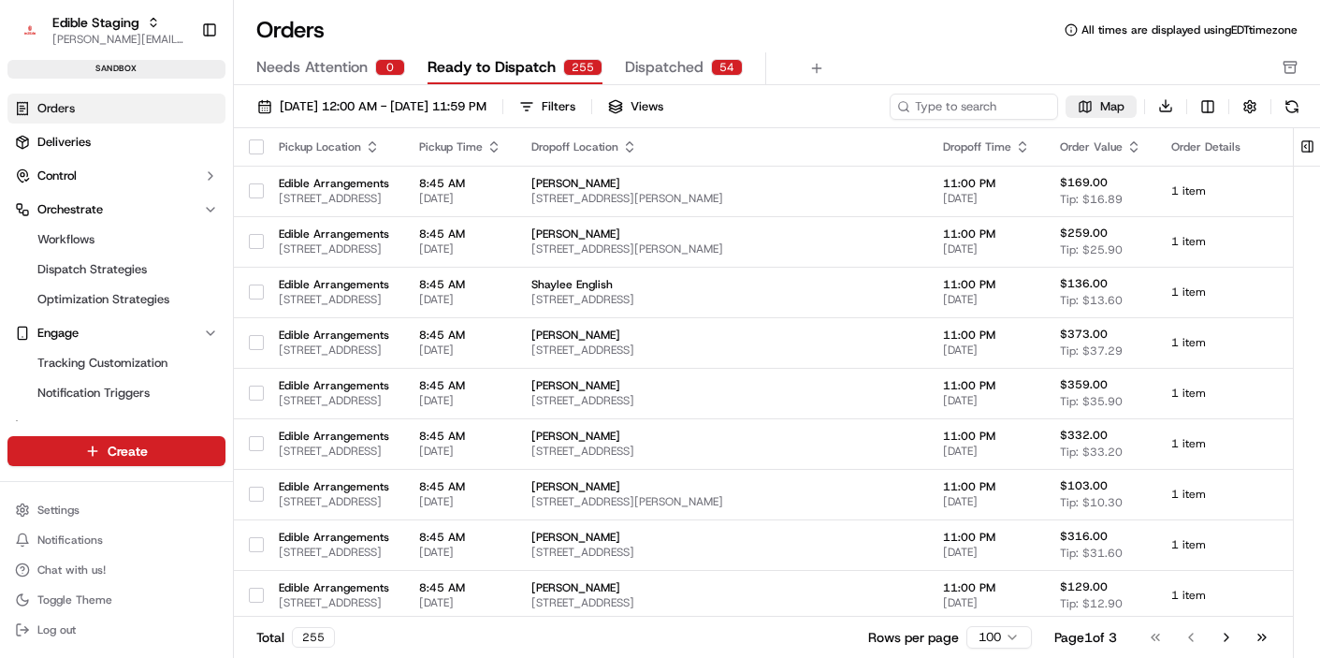
click at [1090, 104] on button "Map" at bounding box center [1101, 106] width 71 height 22
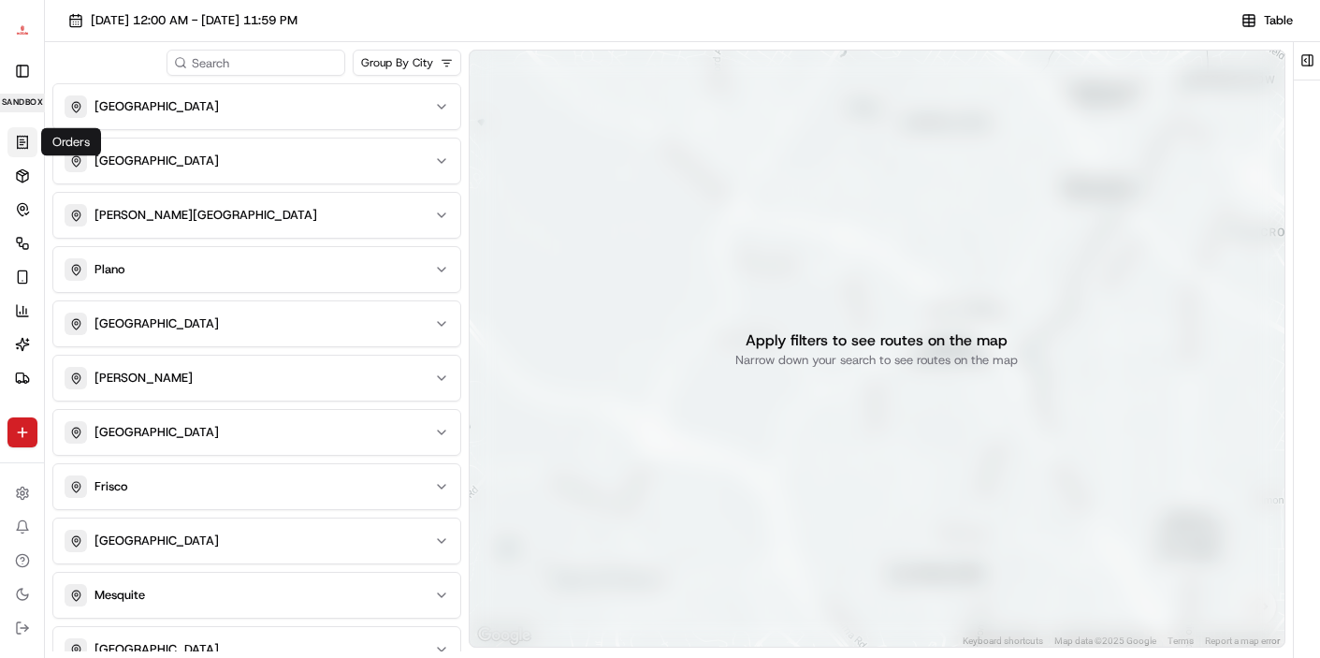
click at [22, 135] on icon at bounding box center [22, 142] width 15 height 15
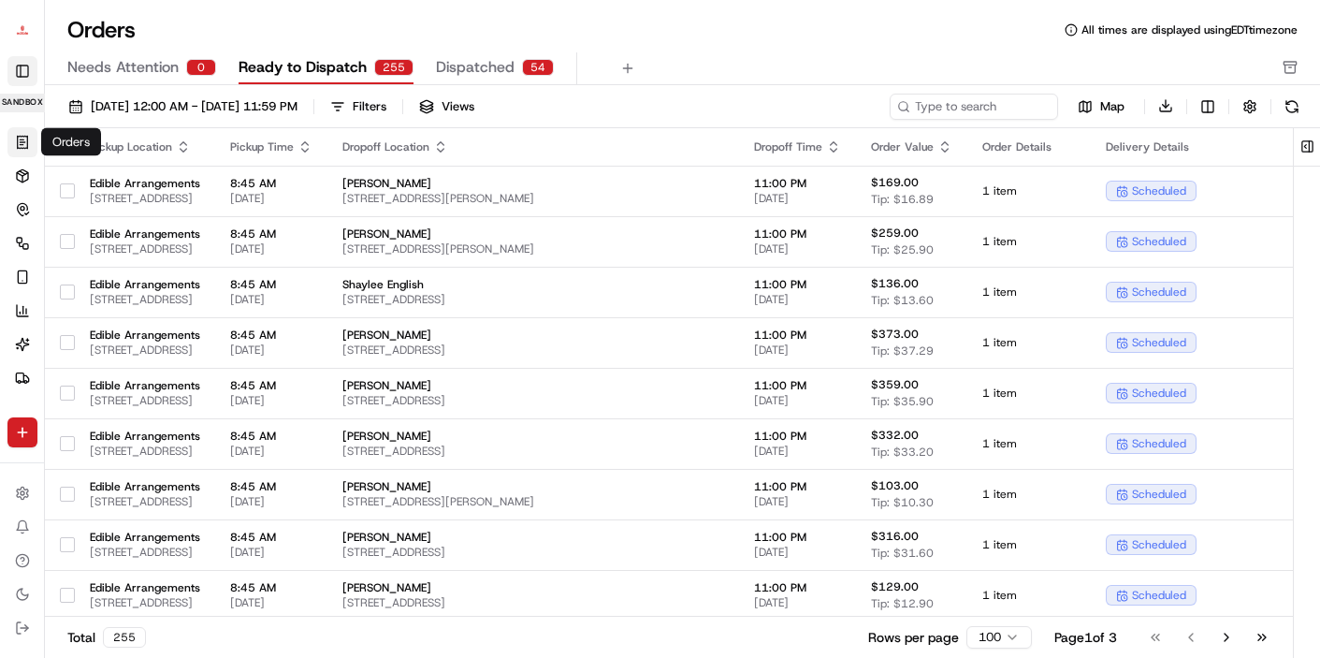
click at [20, 66] on button "Toggle Sidebar" at bounding box center [22, 71] width 30 height 30
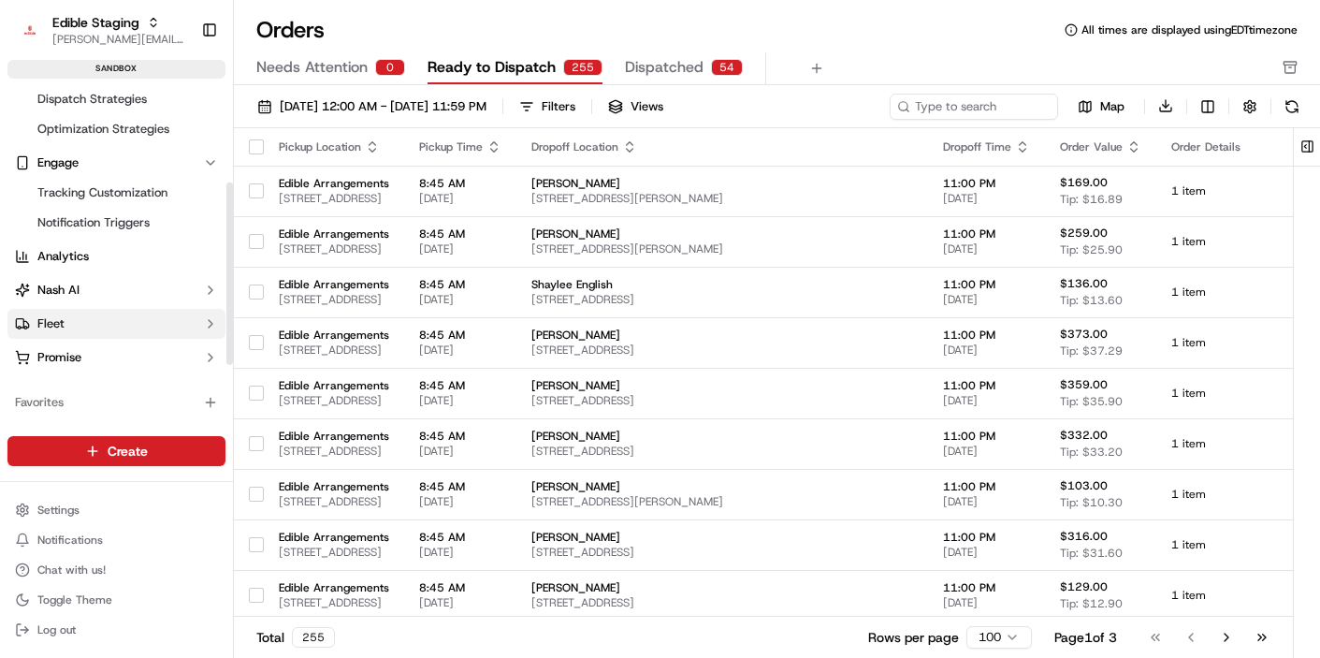
scroll to position [177, 0]
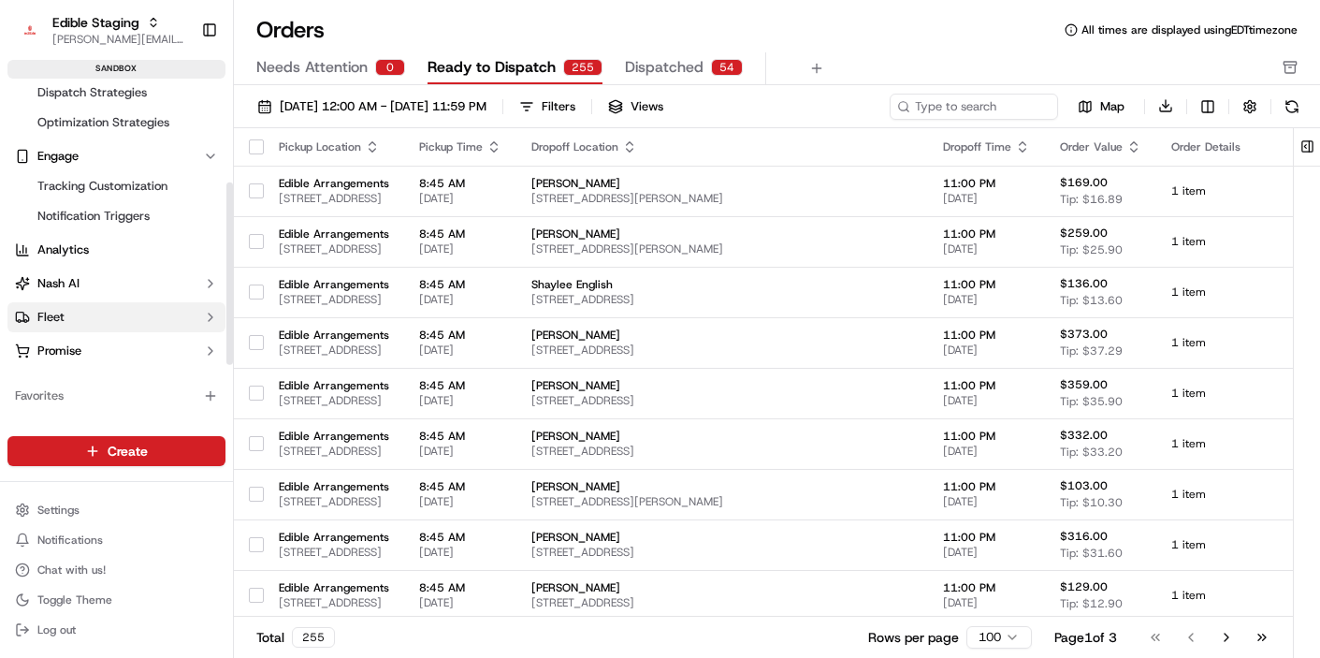
click at [113, 318] on button "Fleet" at bounding box center [116, 317] width 218 height 30
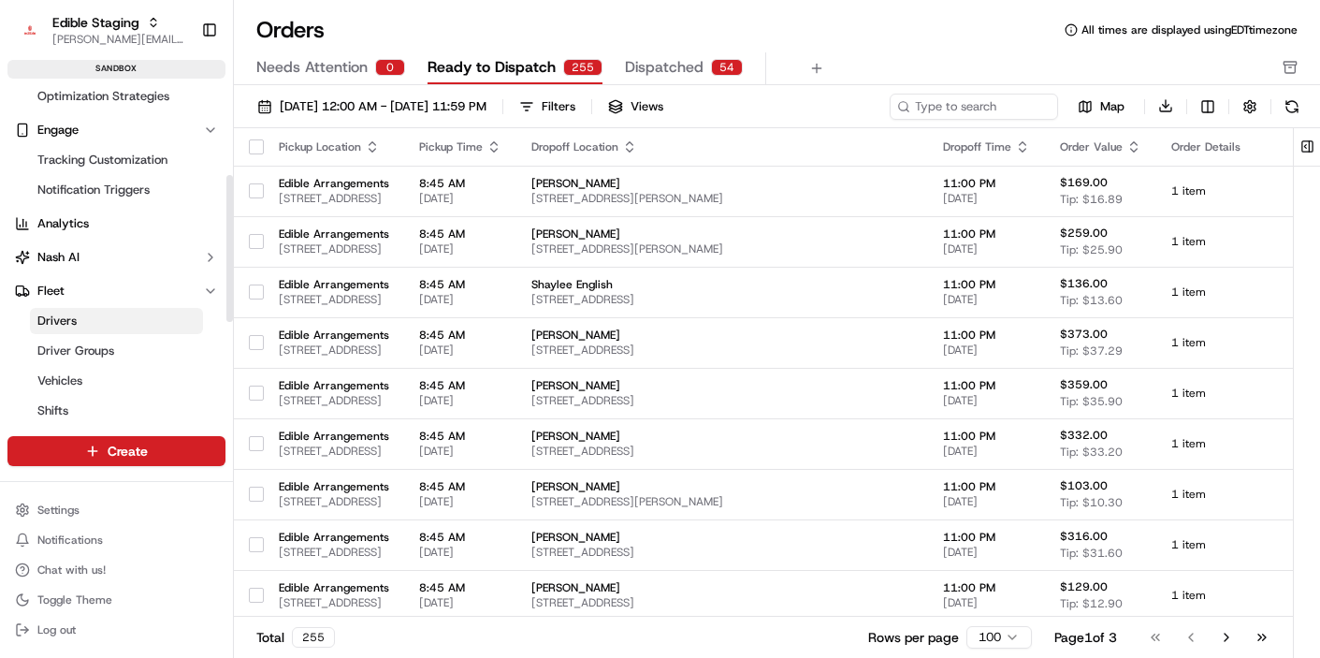
click at [113, 323] on link "Drivers" at bounding box center [116, 321] width 173 height 26
